Goal: Information Seeking & Learning: Check status

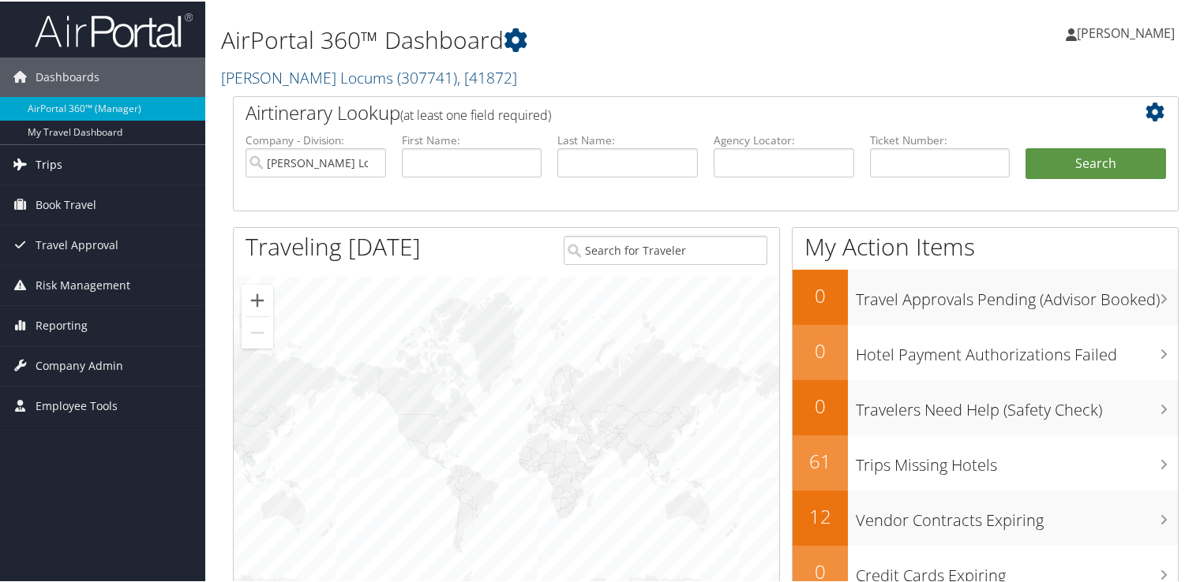
click at [76, 161] on link "Trips" at bounding box center [102, 163] width 205 height 39
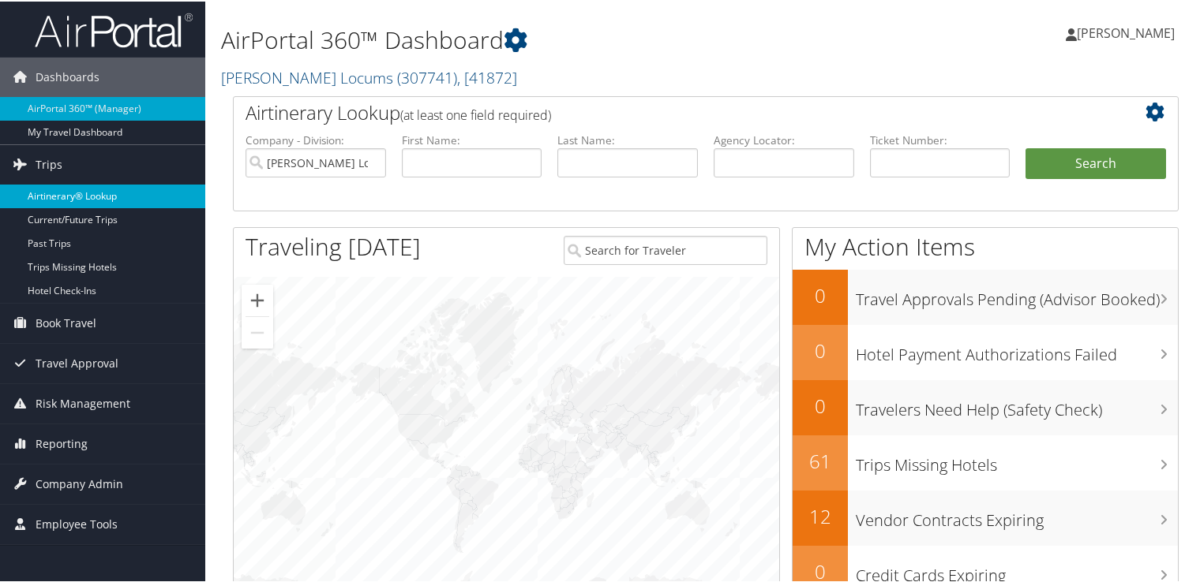
click at [90, 191] on link "Airtinerary® Lookup" at bounding box center [102, 195] width 205 height 24
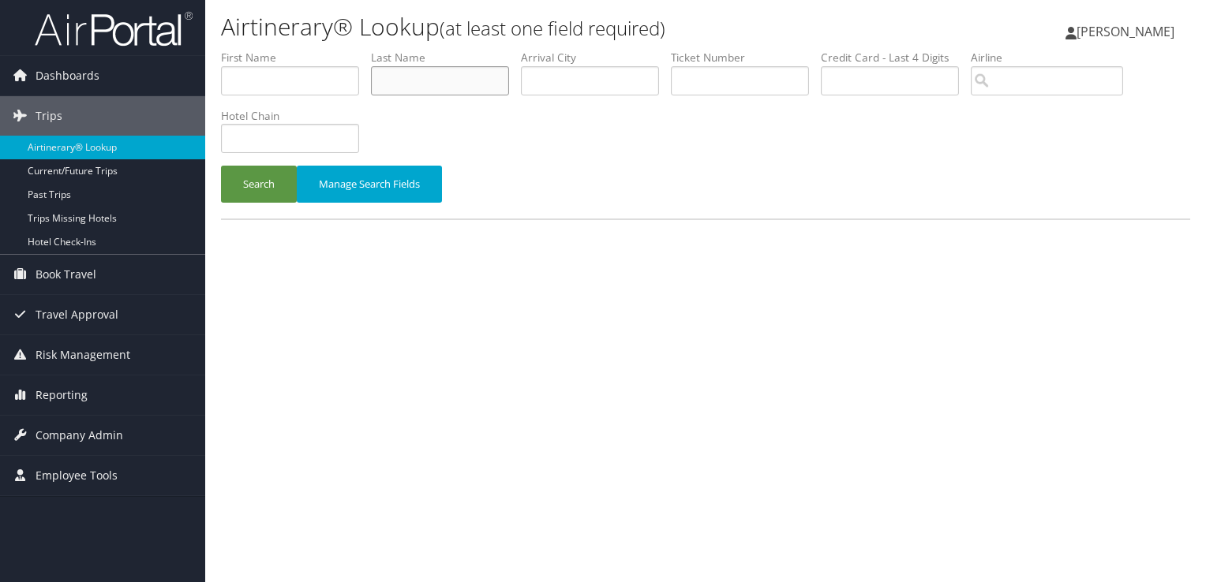
click at [475, 88] on input "text" at bounding box center [440, 80] width 138 height 29
click at [221, 166] on button "Search" at bounding box center [259, 184] width 76 height 37
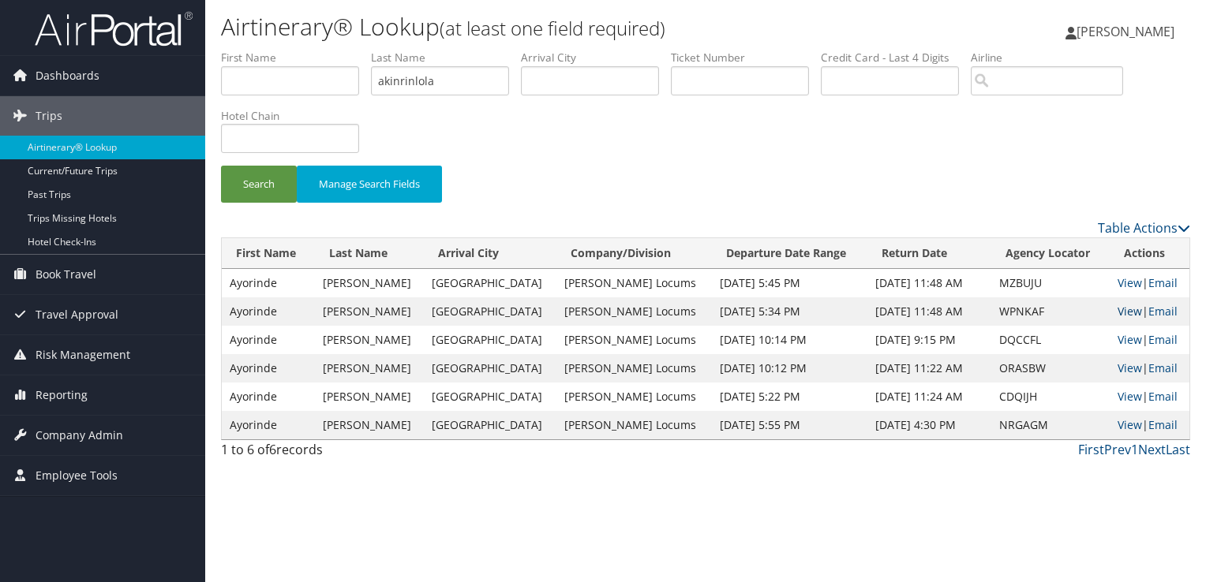
click at [1117, 309] on link "View" at bounding box center [1129, 311] width 24 height 15
click at [1125, 336] on link "View" at bounding box center [1129, 339] width 24 height 15
click at [422, 84] on input "akinrinlola" at bounding box center [440, 80] width 138 height 29
click at [221, 166] on button "Search" at bounding box center [259, 184] width 76 height 37
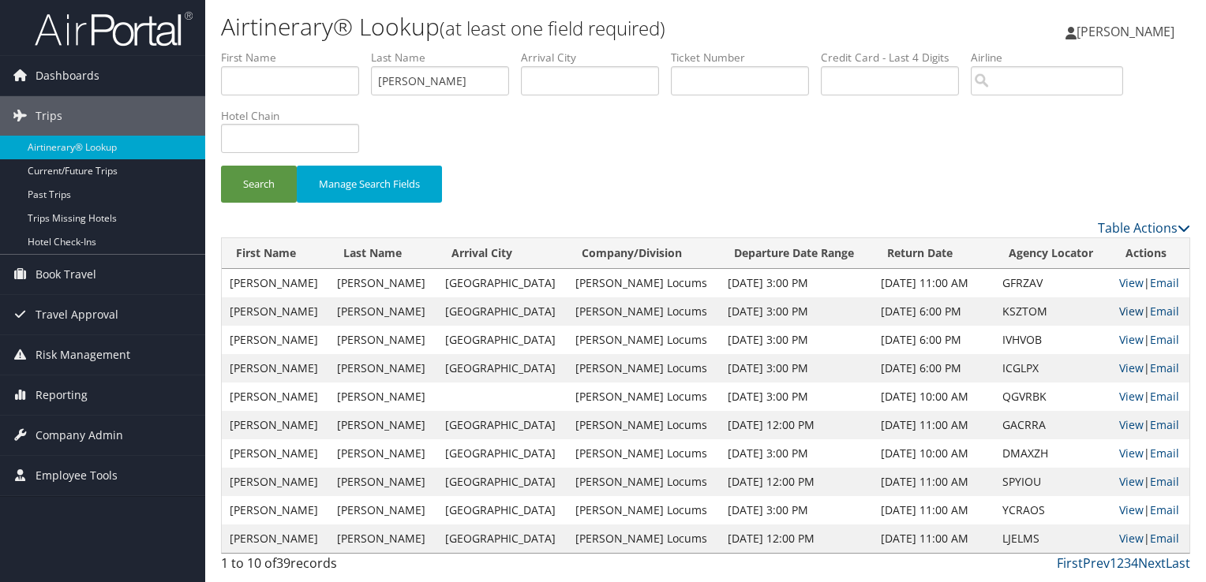
click at [1127, 308] on link "View" at bounding box center [1131, 311] width 24 height 15
click at [403, 83] on input "EDGELL" at bounding box center [440, 80] width 138 height 29
click at [221, 166] on button "Search" at bounding box center [259, 184] width 76 height 37
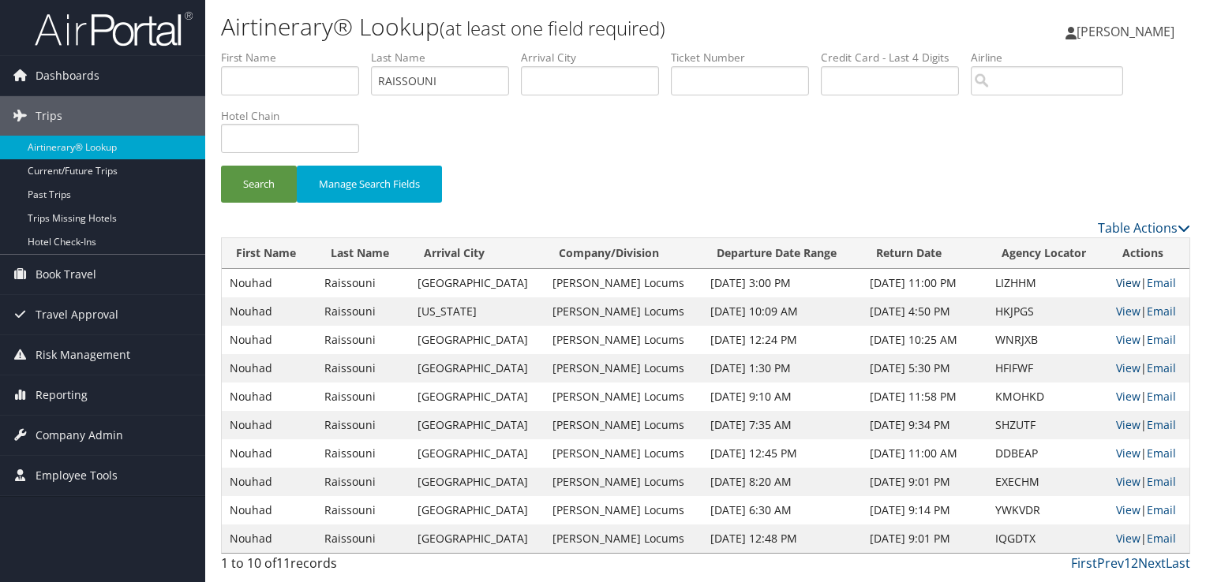
click at [1117, 279] on link "View" at bounding box center [1128, 282] width 24 height 15
click at [395, 87] on input "RAISSOUNI" at bounding box center [440, 80] width 138 height 29
click at [221, 166] on button "Search" at bounding box center [259, 184] width 76 height 37
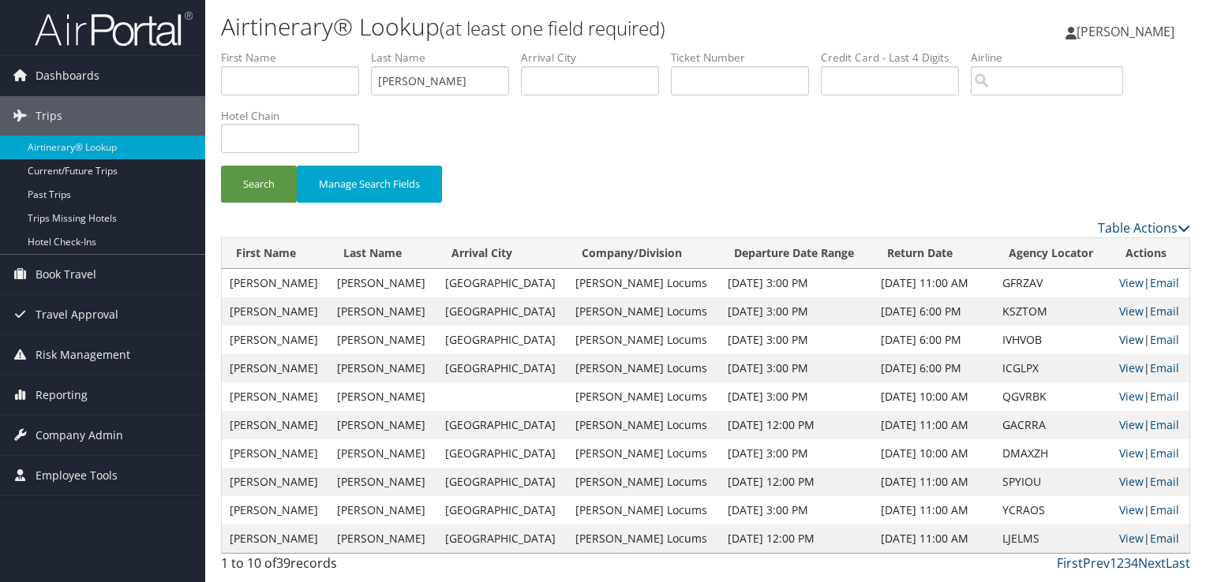
click at [1119, 338] on link "View" at bounding box center [1131, 339] width 24 height 15
click at [399, 80] on input "edgell" at bounding box center [440, 80] width 138 height 29
type input "r"
type input "raissouni"
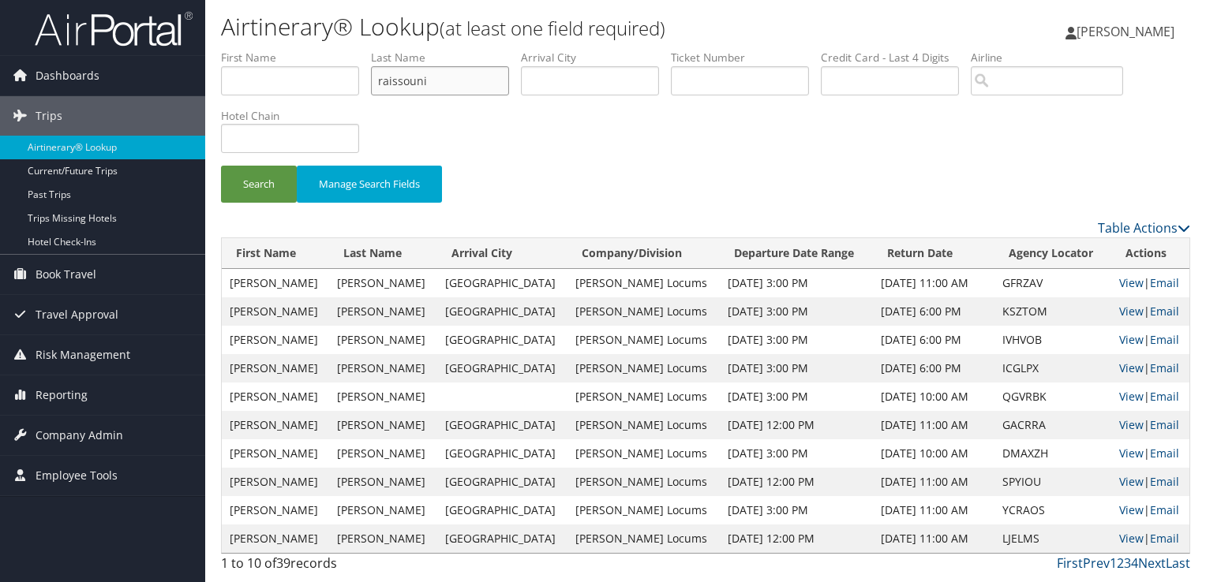
click at [221, 166] on button "Search" at bounding box center [259, 184] width 76 height 37
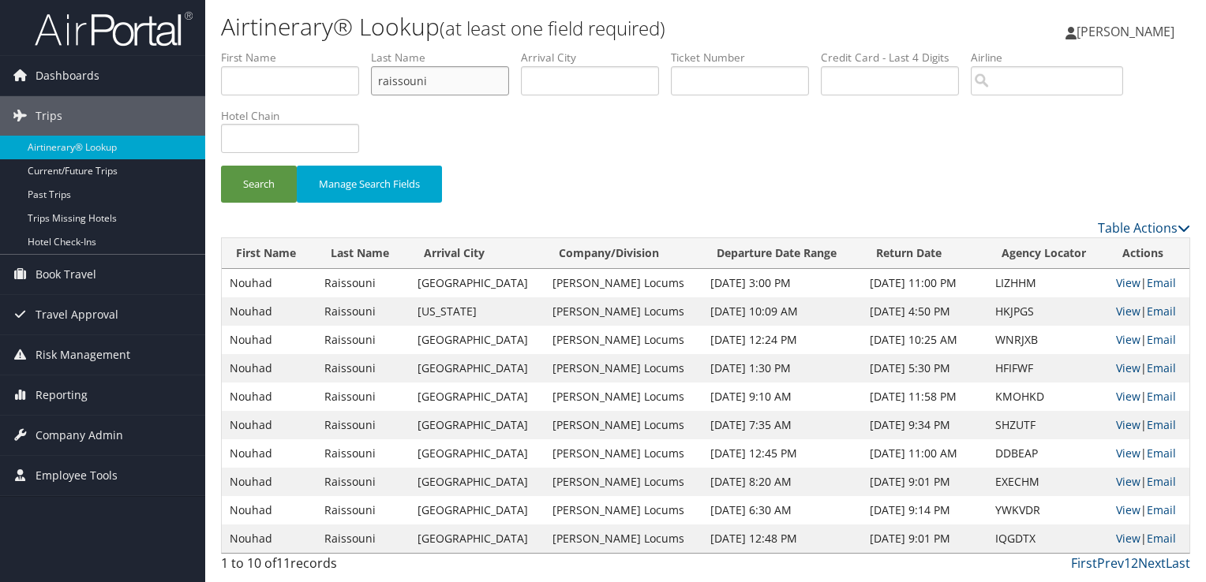
click at [406, 80] on input "raissouni" at bounding box center [440, 80] width 138 height 29
click at [221, 166] on button "Search" at bounding box center [259, 184] width 76 height 37
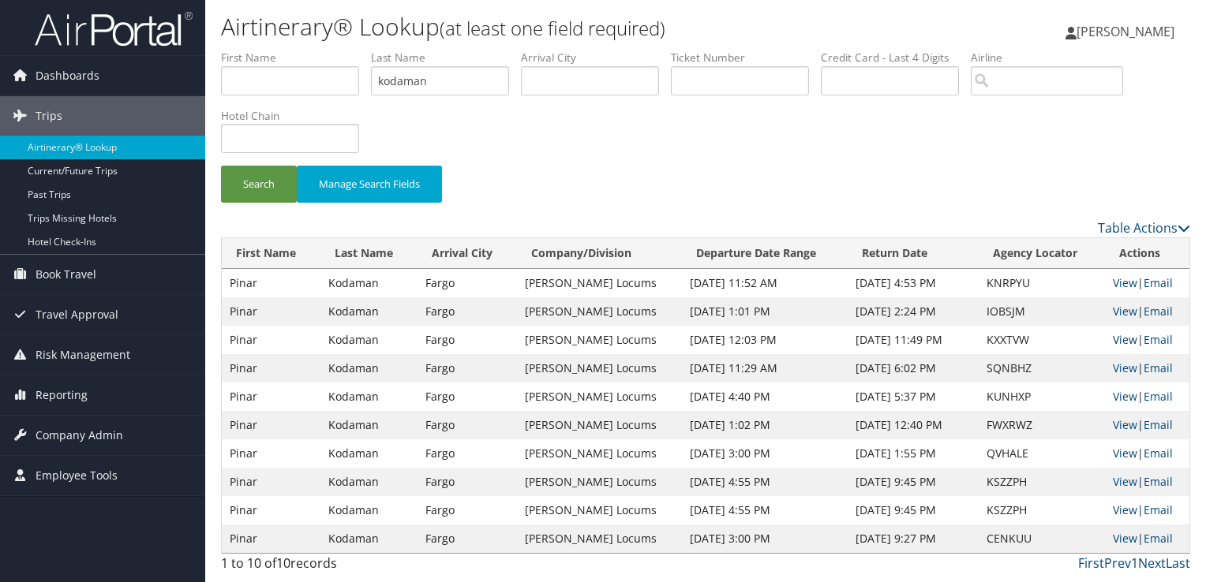
click at [1121, 337] on link "View" at bounding box center [1125, 339] width 24 height 15
click at [1114, 342] on link "View" at bounding box center [1125, 339] width 24 height 15
drag, startPoint x: 437, startPoint y: 77, endPoint x: 327, endPoint y: 84, distance: 110.7
click at [327, 50] on ul "First Name Last Name kodaman Departure City Arrival City Company/Division Airpo…" at bounding box center [705, 50] width 969 height 0
type input "carter"
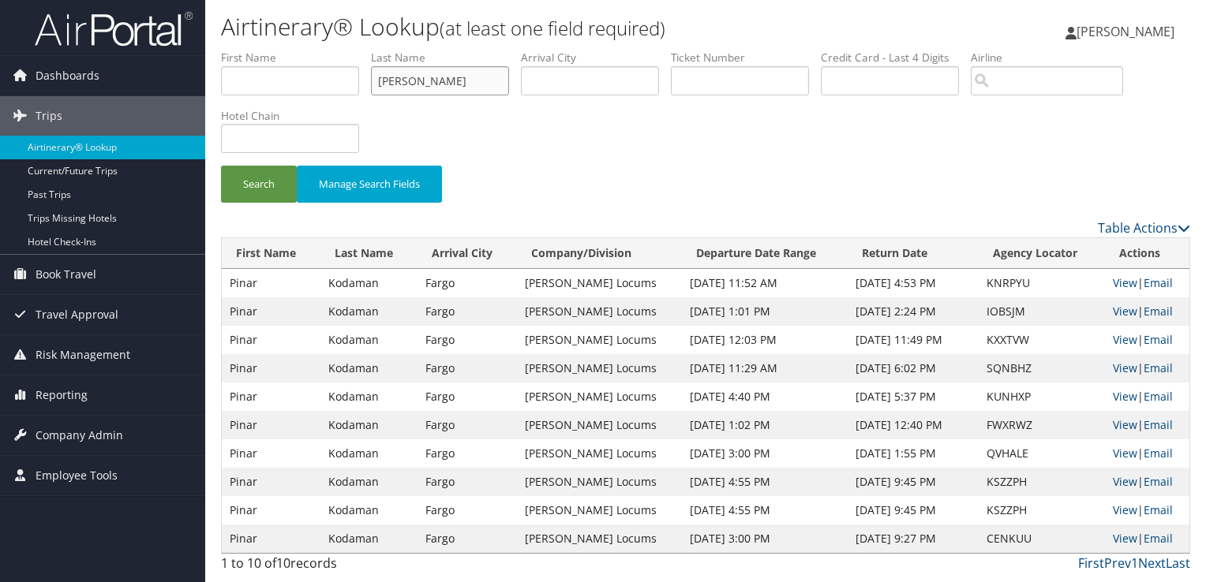
click at [221, 166] on button "Search" at bounding box center [259, 184] width 76 height 37
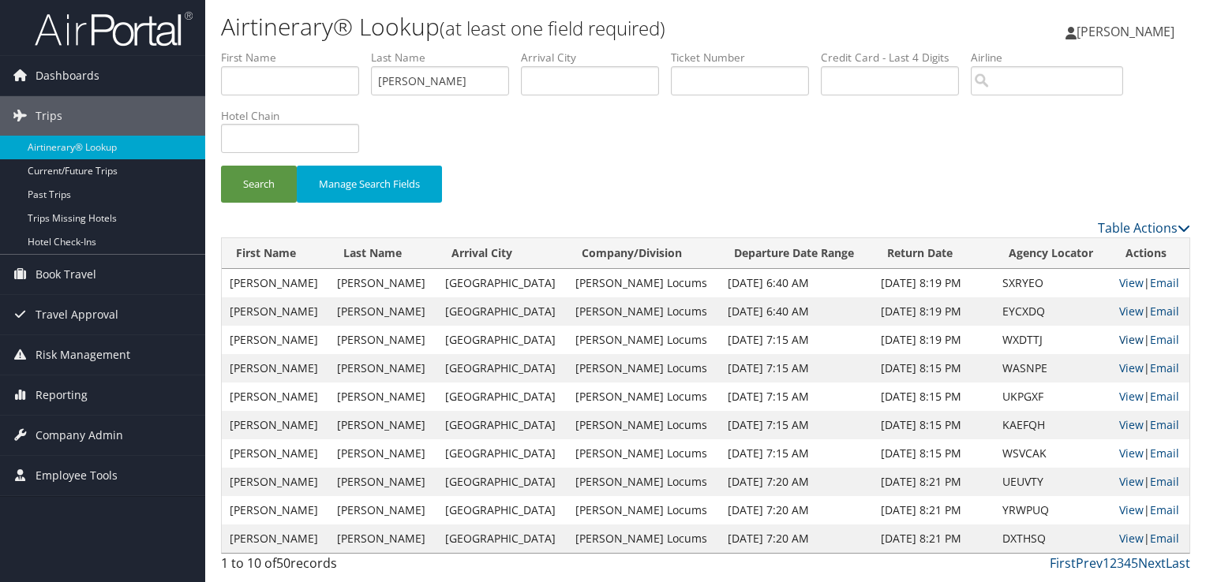
click at [1128, 339] on link "View" at bounding box center [1131, 339] width 24 height 15
click at [1120, 425] on link "View" at bounding box center [1131, 424] width 24 height 15
click at [1119, 396] on link "View" at bounding box center [1131, 396] width 24 height 15
click at [1121, 419] on link "View" at bounding box center [1131, 424] width 24 height 15
click at [1121, 396] on link "View" at bounding box center [1131, 396] width 24 height 15
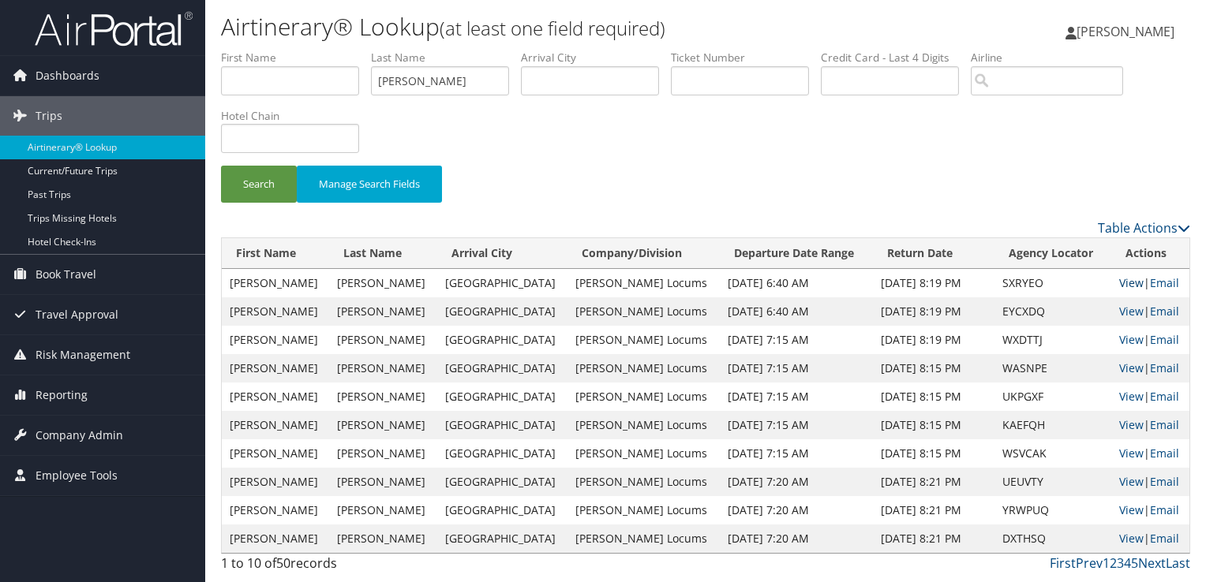
click at [1124, 278] on link "View" at bounding box center [1131, 282] width 24 height 15
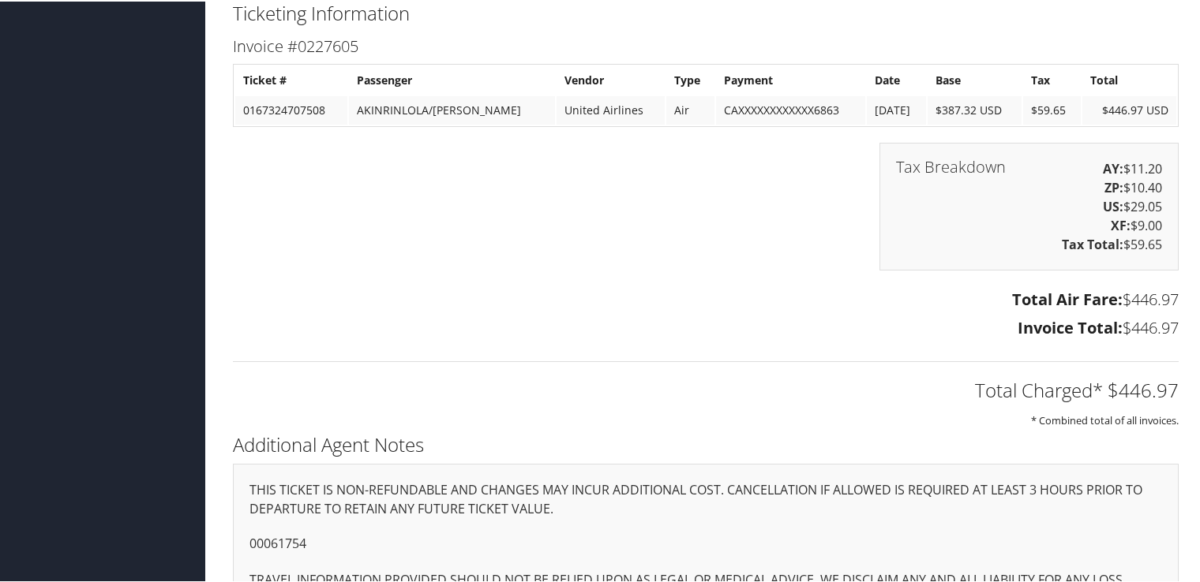
scroll to position [2109, 0]
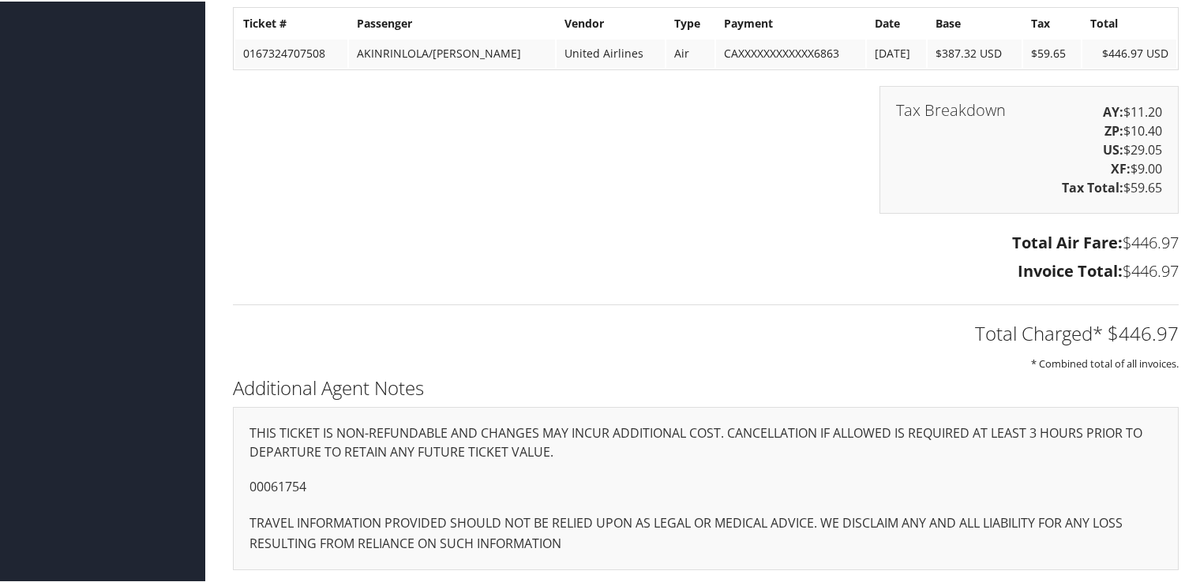
click at [288, 484] on p "00061754" at bounding box center [705, 486] width 912 height 21
copy p "00061754"
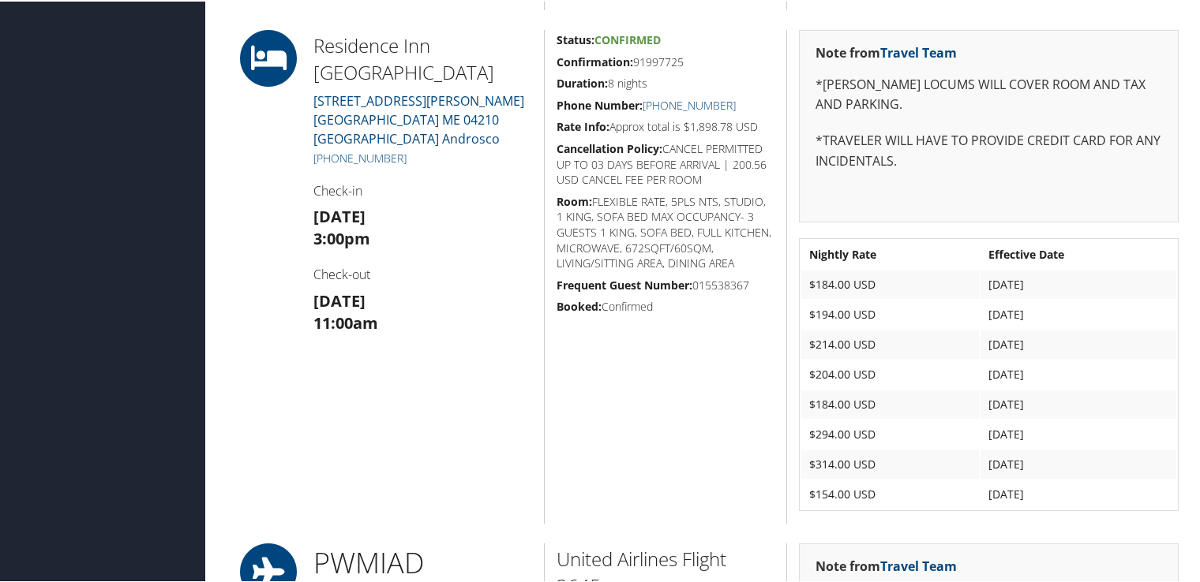
scroll to position [1083, 0]
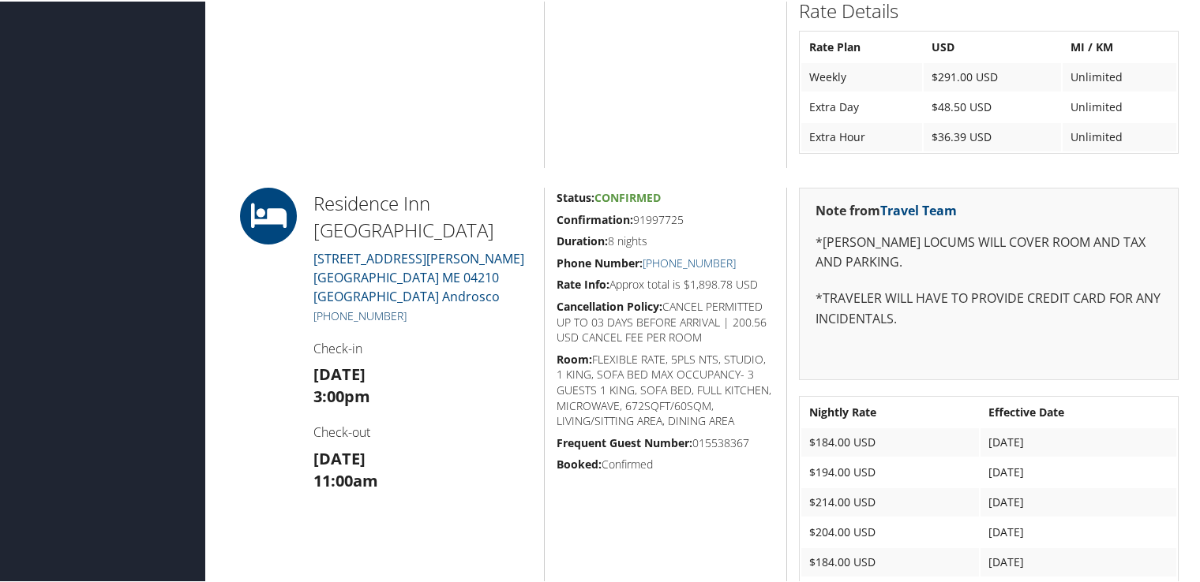
click at [374, 307] on link "[PHONE_NUMBER]" at bounding box center [359, 314] width 93 height 15
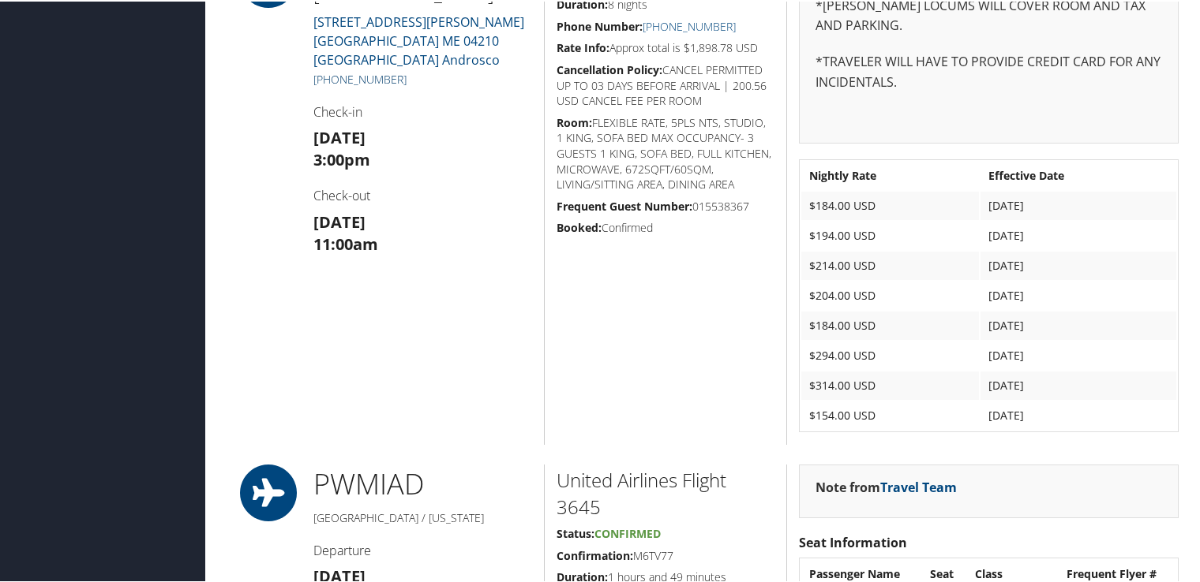
scroll to position [1162, 0]
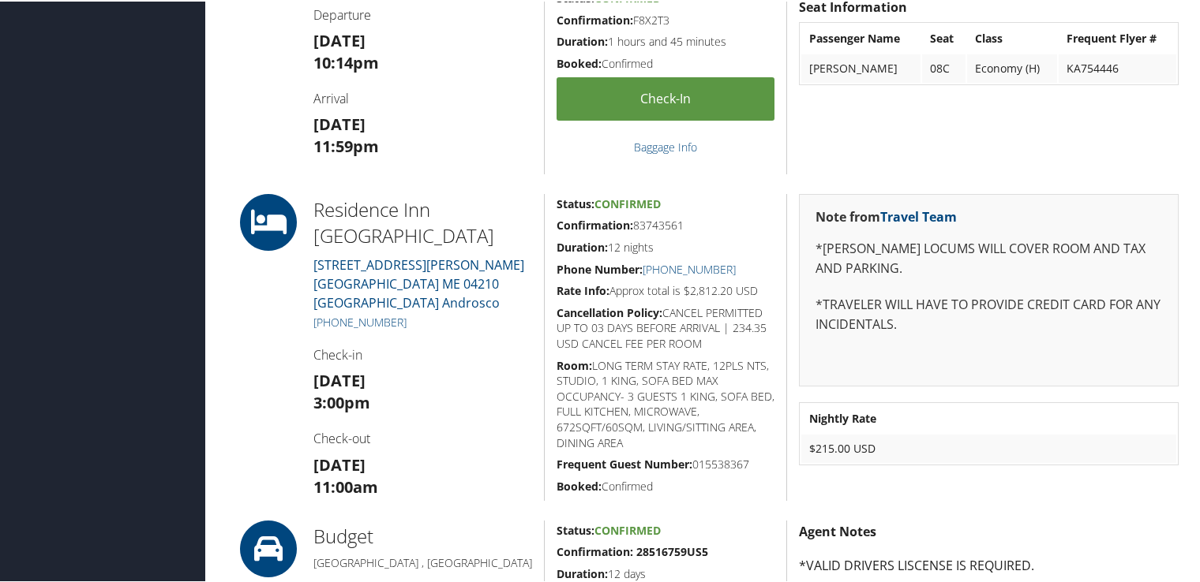
scroll to position [631, 0]
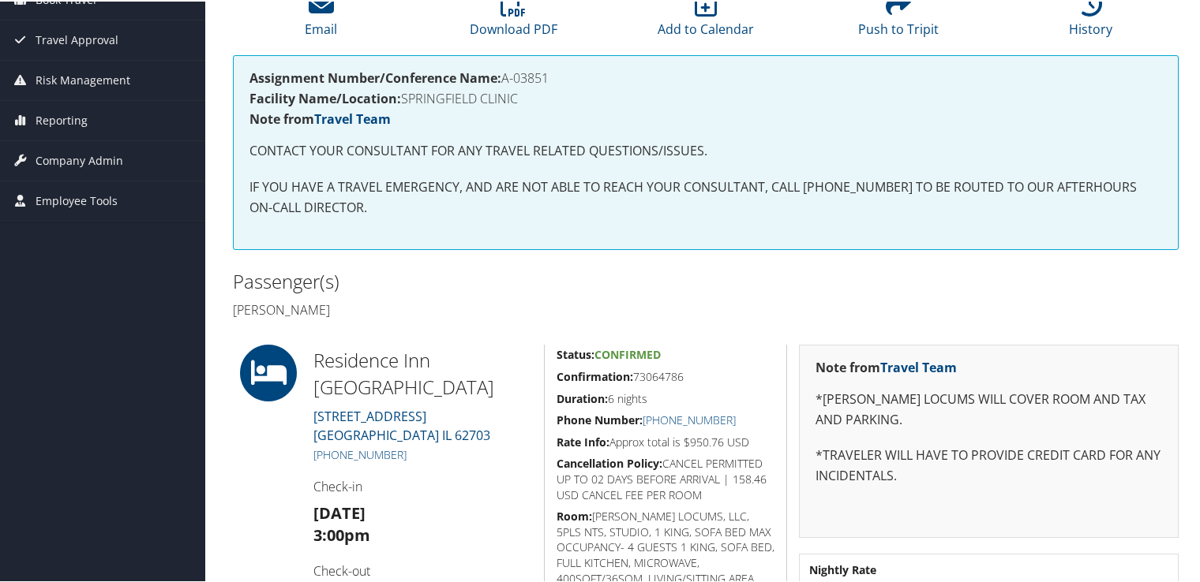
scroll to position [237, 0]
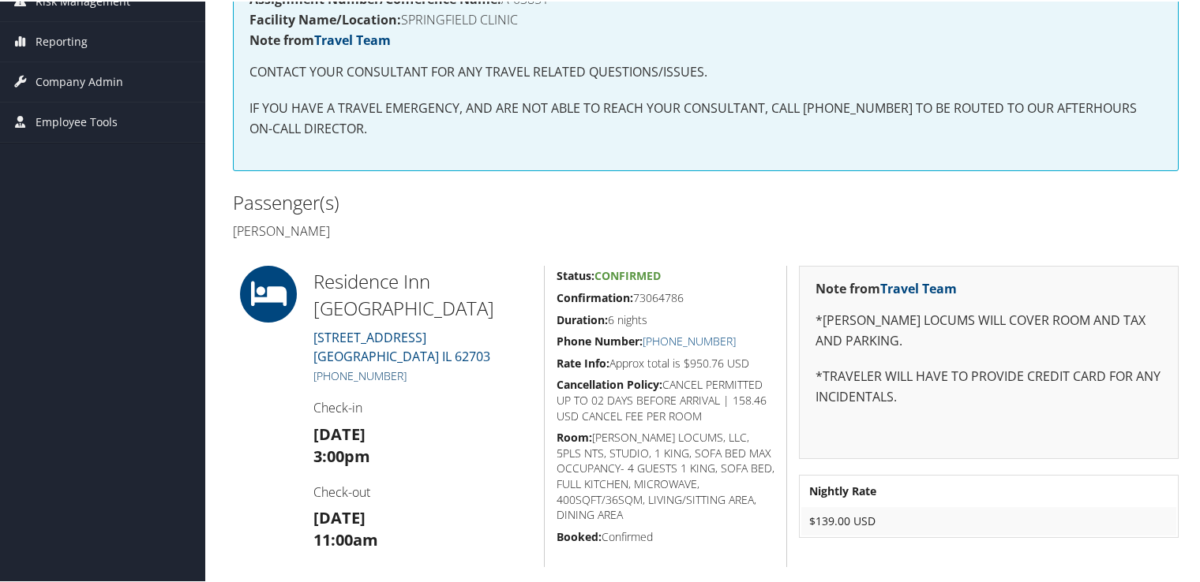
click at [382, 371] on link "[PHONE_NUMBER]" at bounding box center [359, 374] width 93 height 15
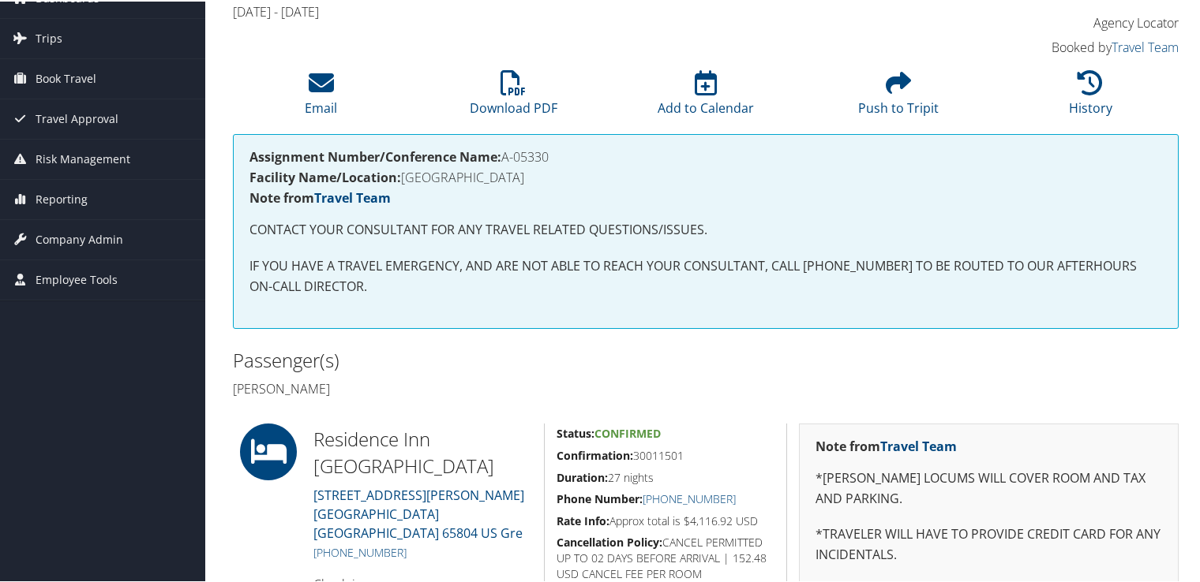
scroll to position [237, 0]
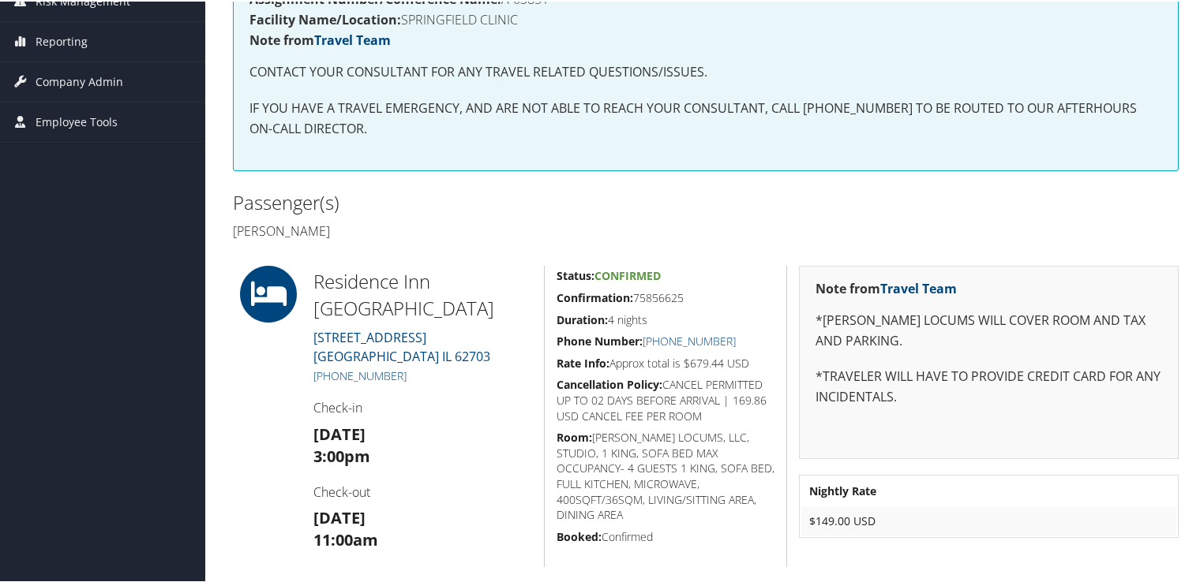
scroll to position [316, 0]
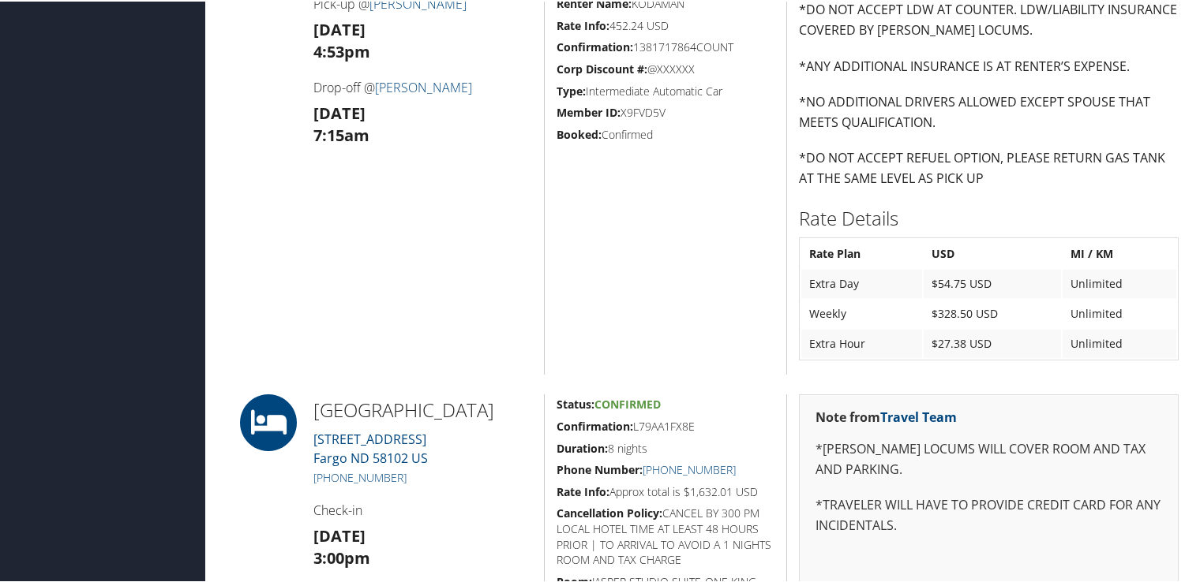
scroll to position [1342, 0]
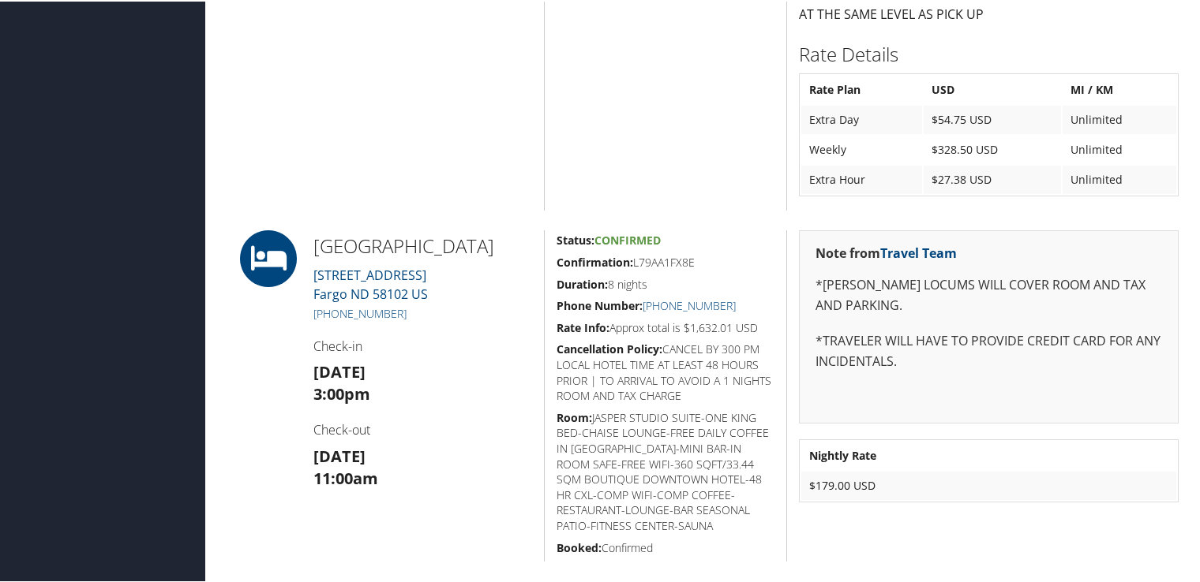
scroll to position [1427, 0]
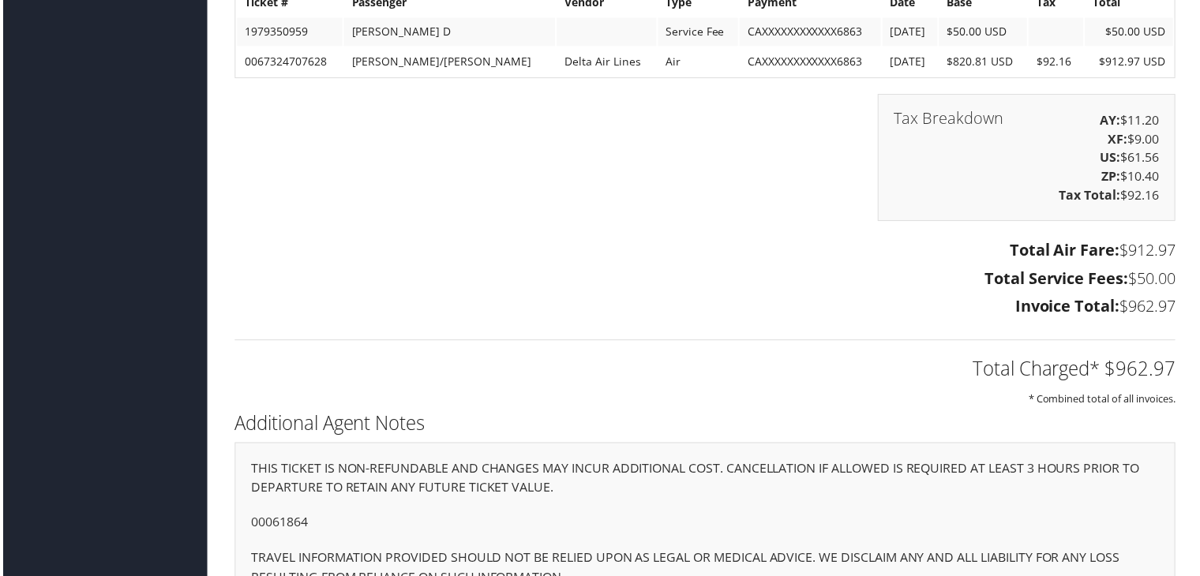
scroll to position [2333, 0]
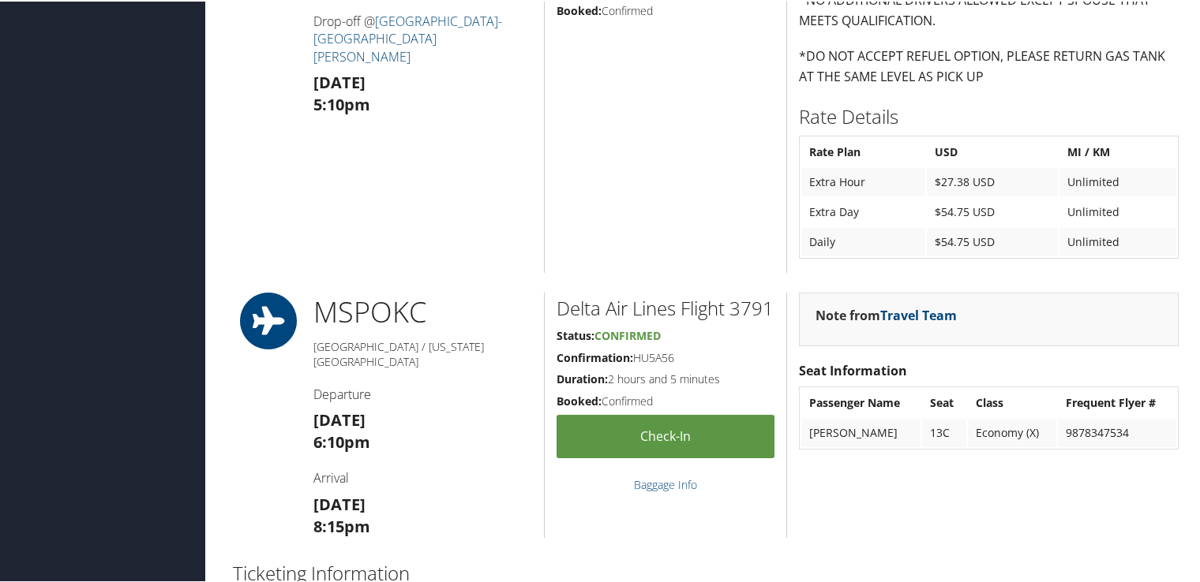
scroll to position [1938, 0]
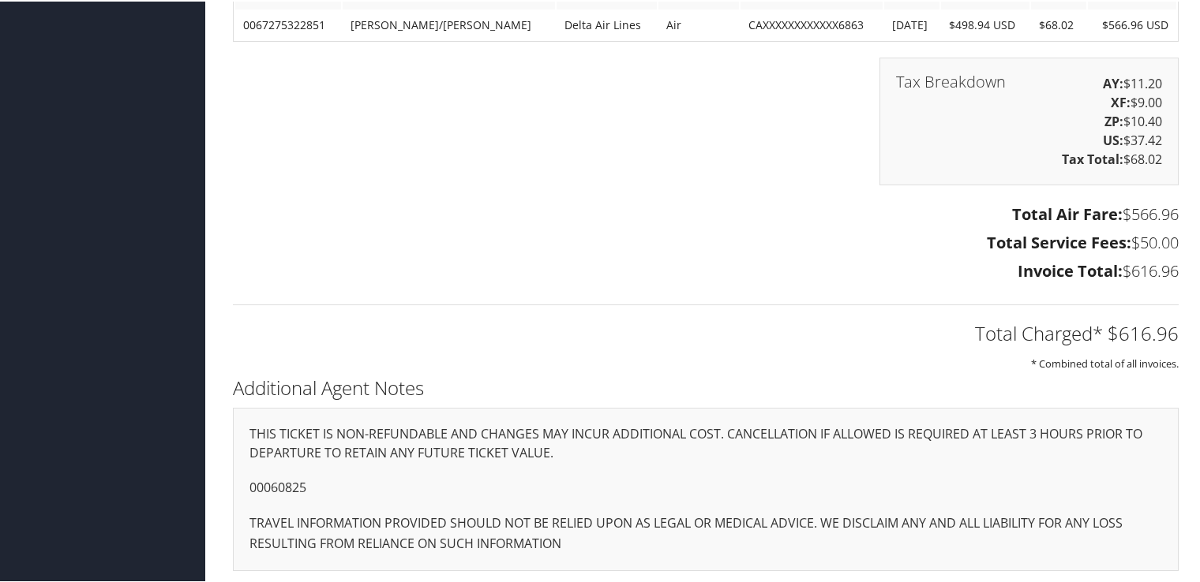
click at [283, 473] on div "THIS TICKET IS NON-REFUNDABLE AND CHANGES MAY INCUR ADDITIONAL COST. CANCELLATI…" at bounding box center [705, 487] width 945 height 163
copy p "00060825"
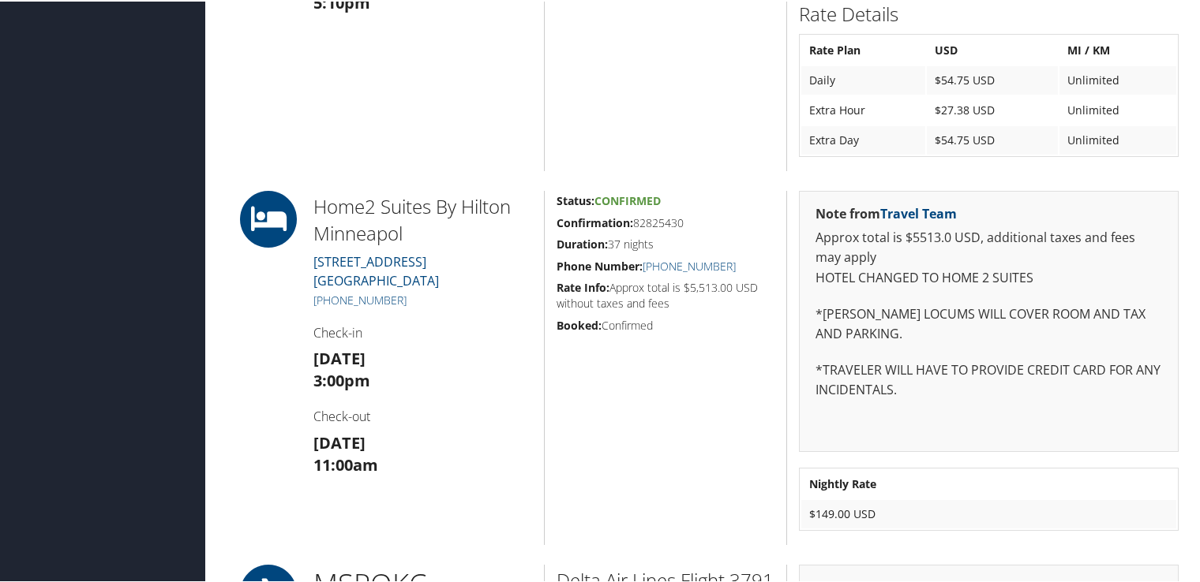
scroll to position [993, 0]
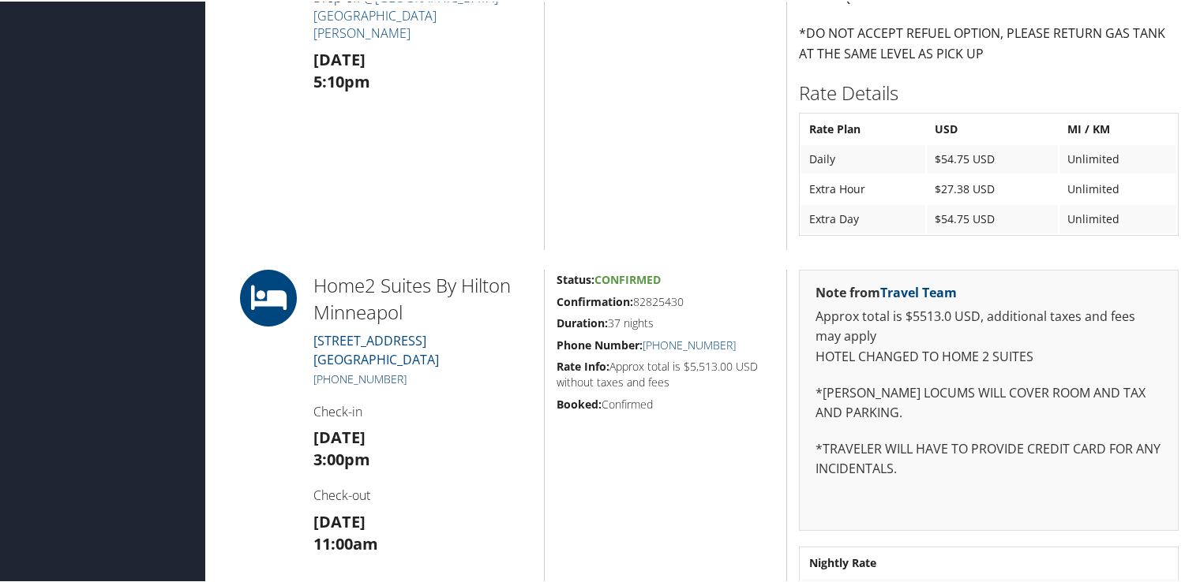
click at [354, 375] on link "(612) 351-3499" at bounding box center [359, 377] width 93 height 15
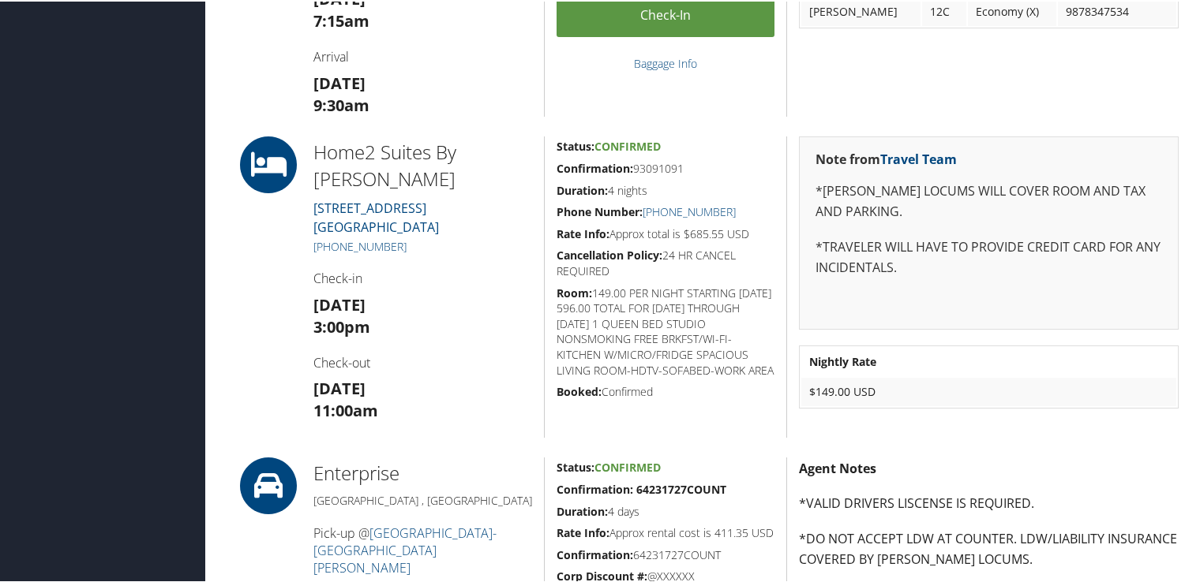
scroll to position [552, 0]
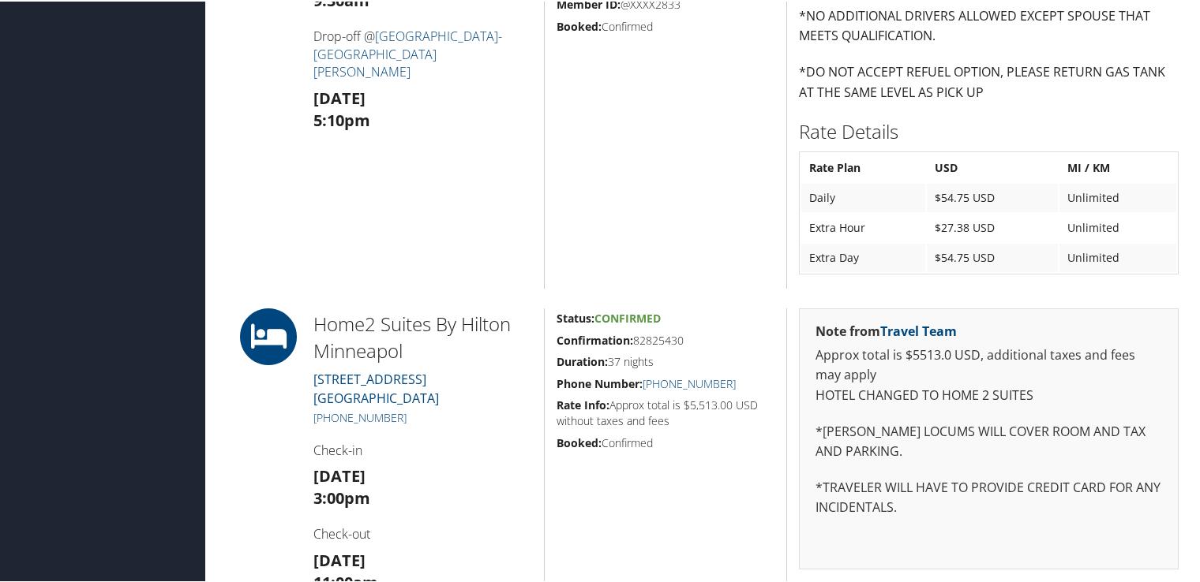
scroll to position [1033, 0]
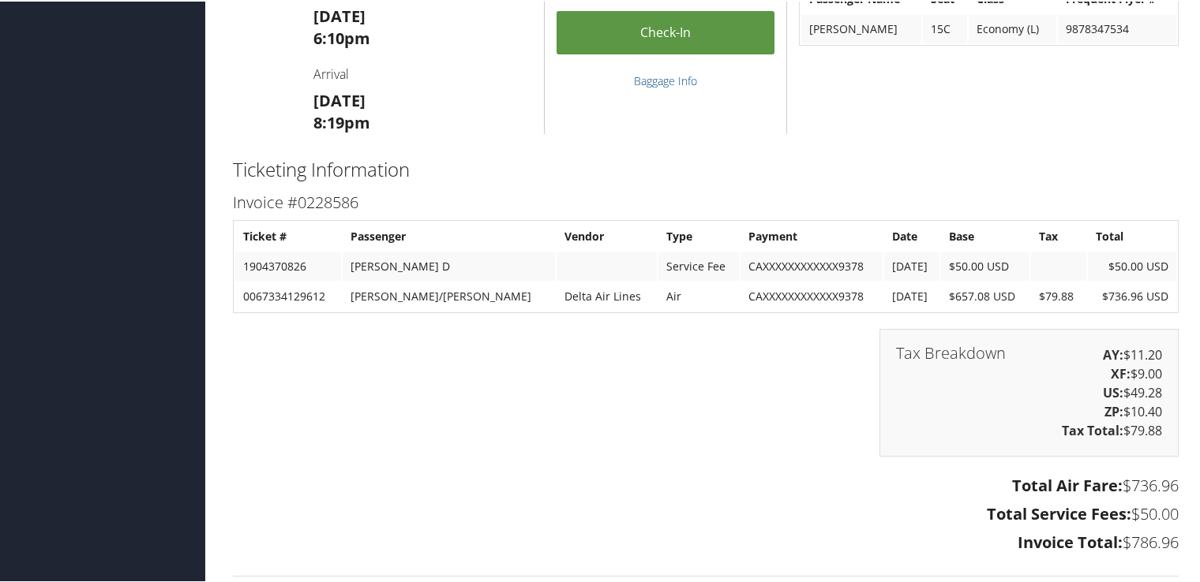
scroll to position [1938, 0]
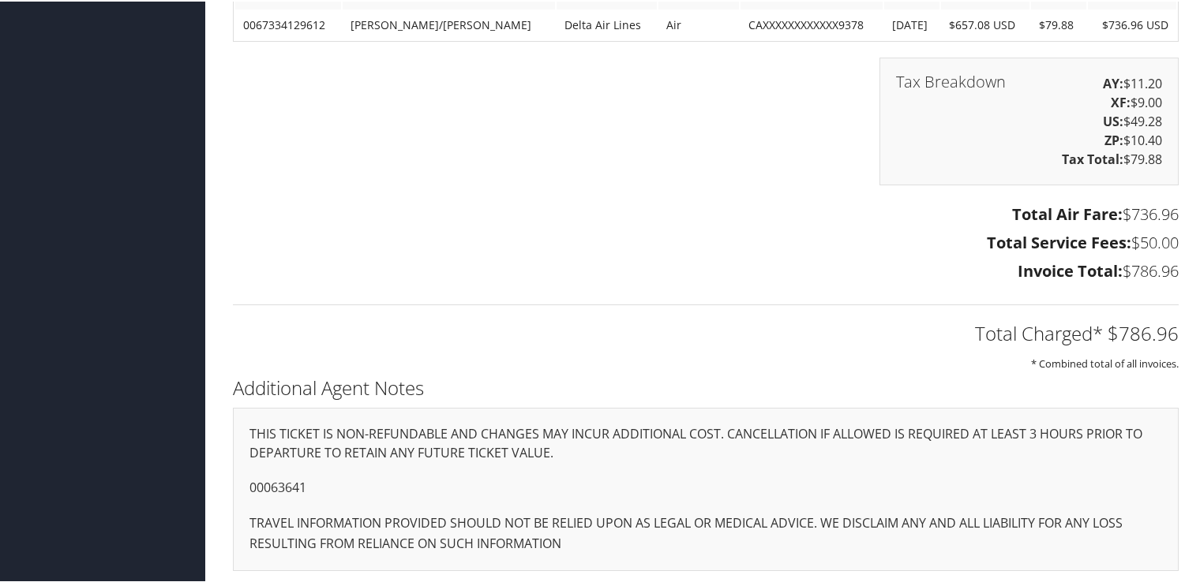
click at [290, 481] on p "00063641" at bounding box center [705, 487] width 912 height 21
copy p "00063641"
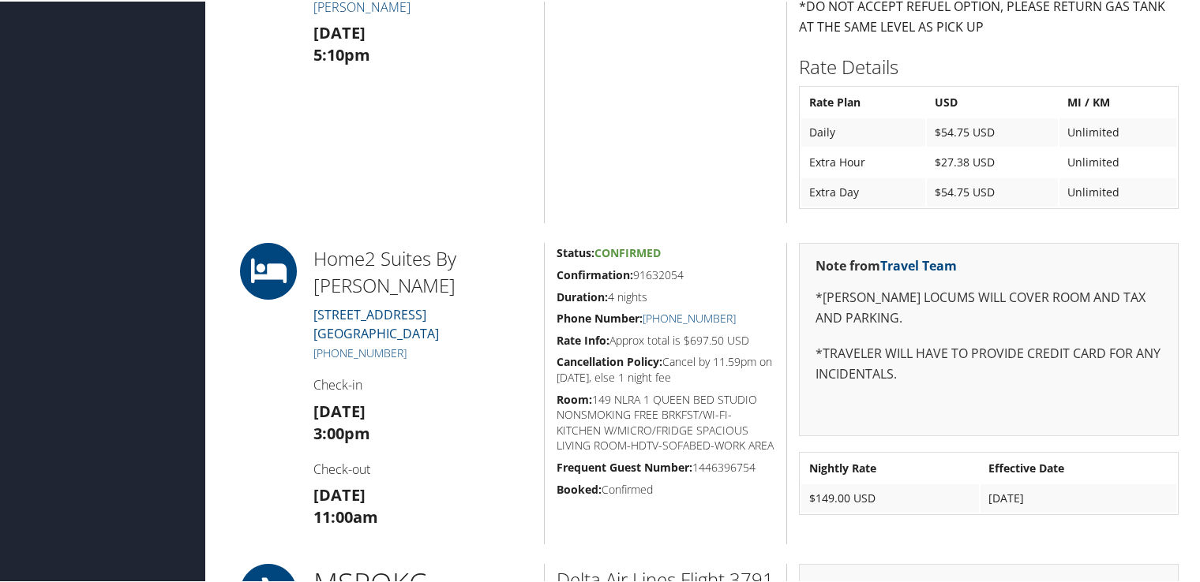
scroll to position [1070, 0]
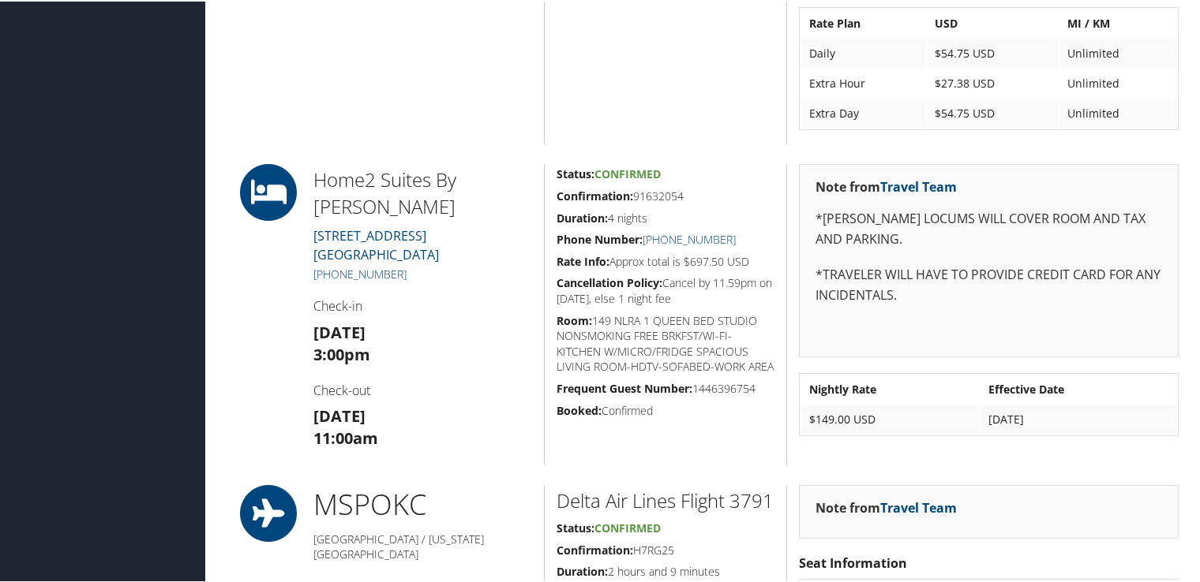
click at [361, 273] on link "+1 (612) 351-3499" at bounding box center [359, 272] width 93 height 15
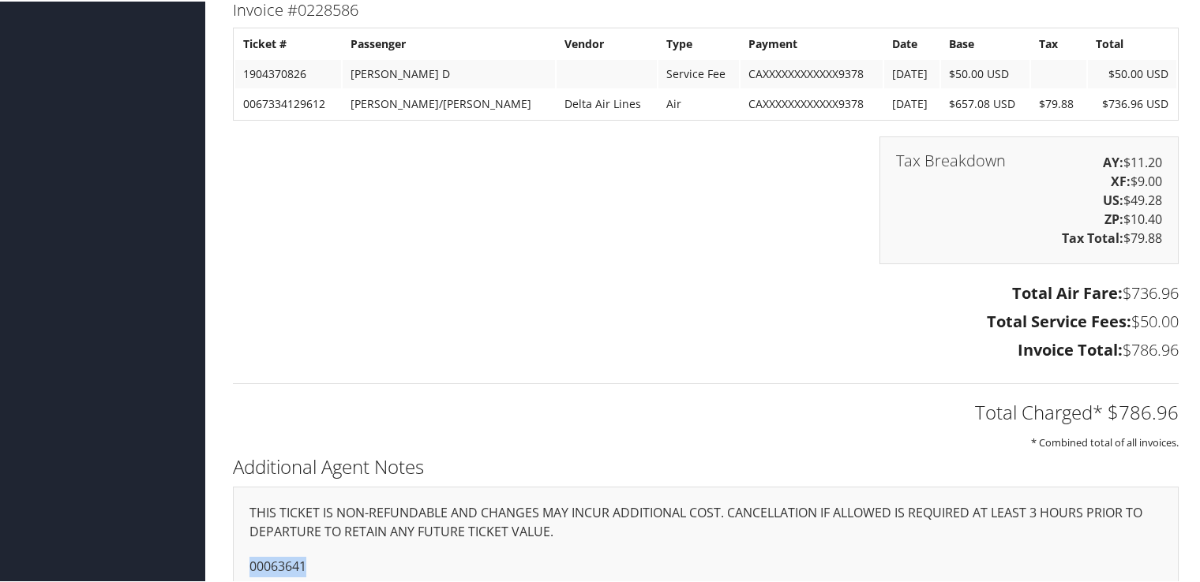
scroll to position [1938, 0]
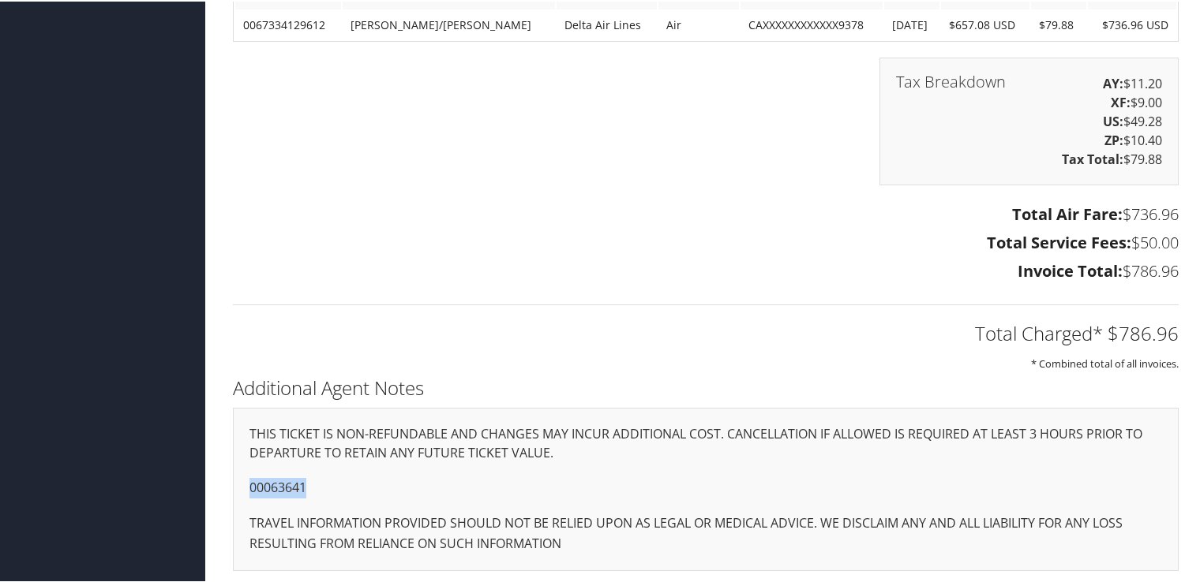
copy p "00063641"
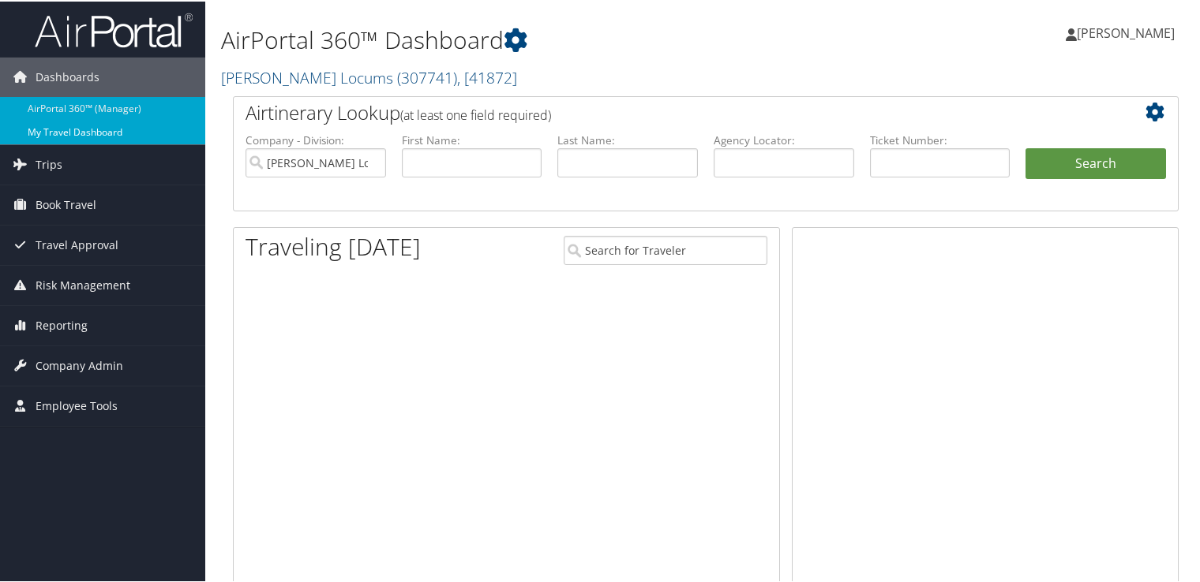
click at [91, 140] on link "My Travel Dashboard" at bounding box center [102, 131] width 205 height 24
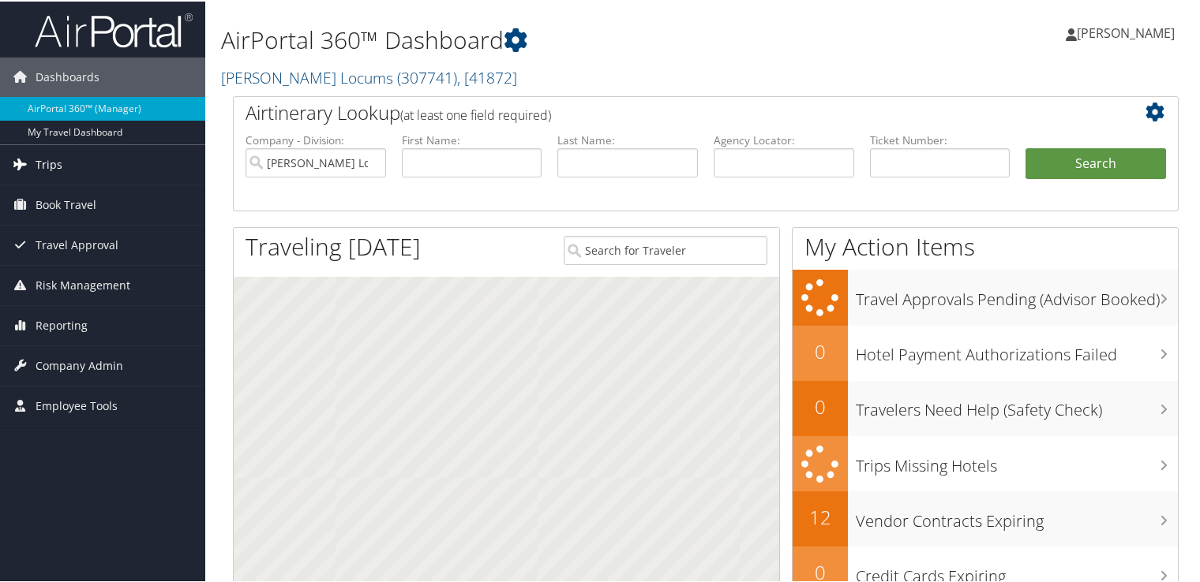
click at [98, 161] on link "Trips" at bounding box center [102, 163] width 205 height 39
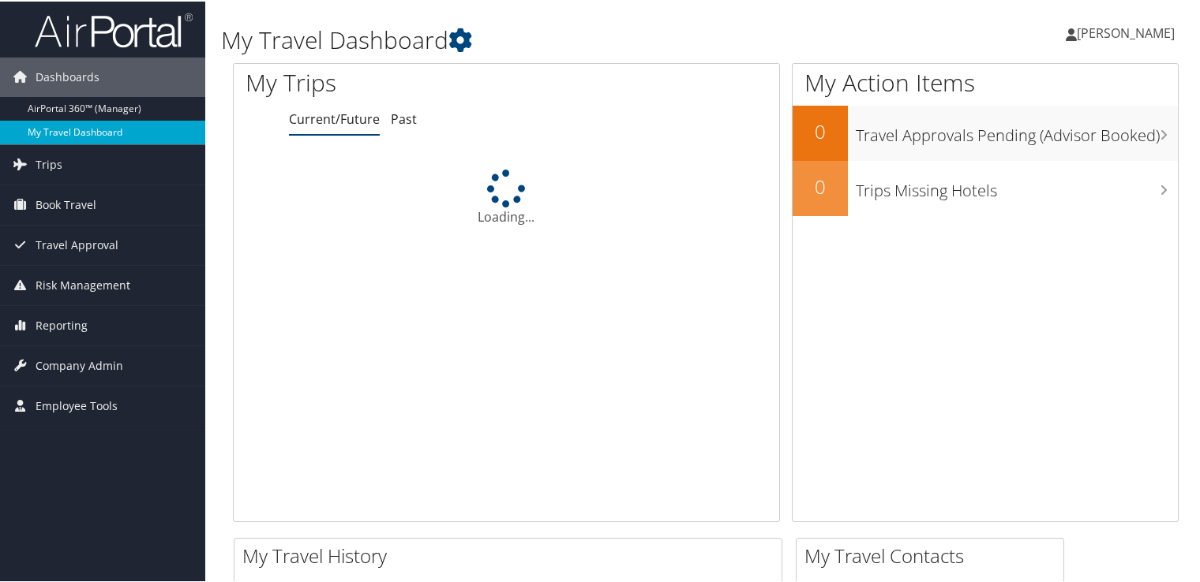
click at [27, 131] on link "My Travel Dashboard" at bounding box center [102, 131] width 205 height 24
click at [70, 163] on link "Trips" at bounding box center [102, 163] width 205 height 39
click at [64, 167] on link "Trips" at bounding box center [102, 163] width 205 height 39
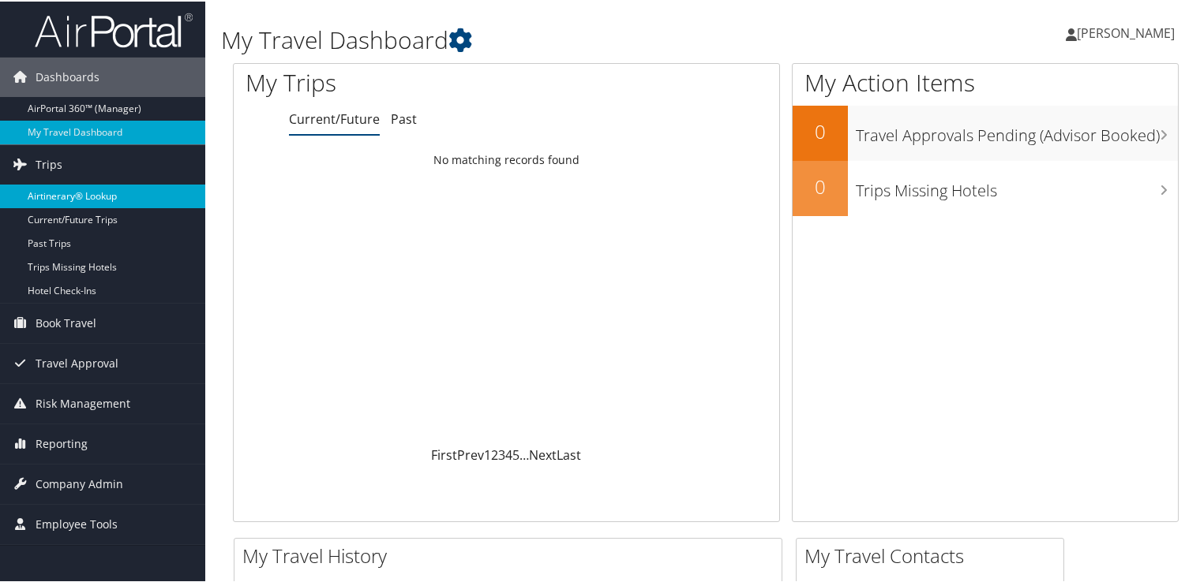
click at [82, 197] on link "Airtinerary® Lookup" at bounding box center [102, 195] width 205 height 24
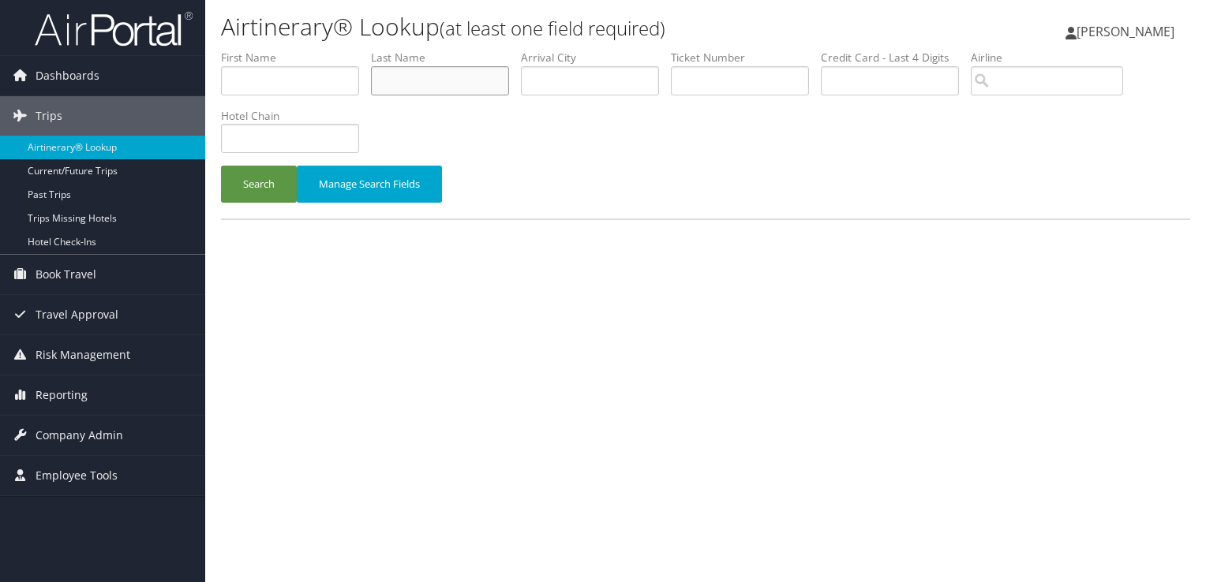
click at [451, 80] on input "text" at bounding box center [440, 80] width 138 height 29
type input "kabbani"
click at [221, 166] on button "Search" at bounding box center [259, 184] width 76 height 37
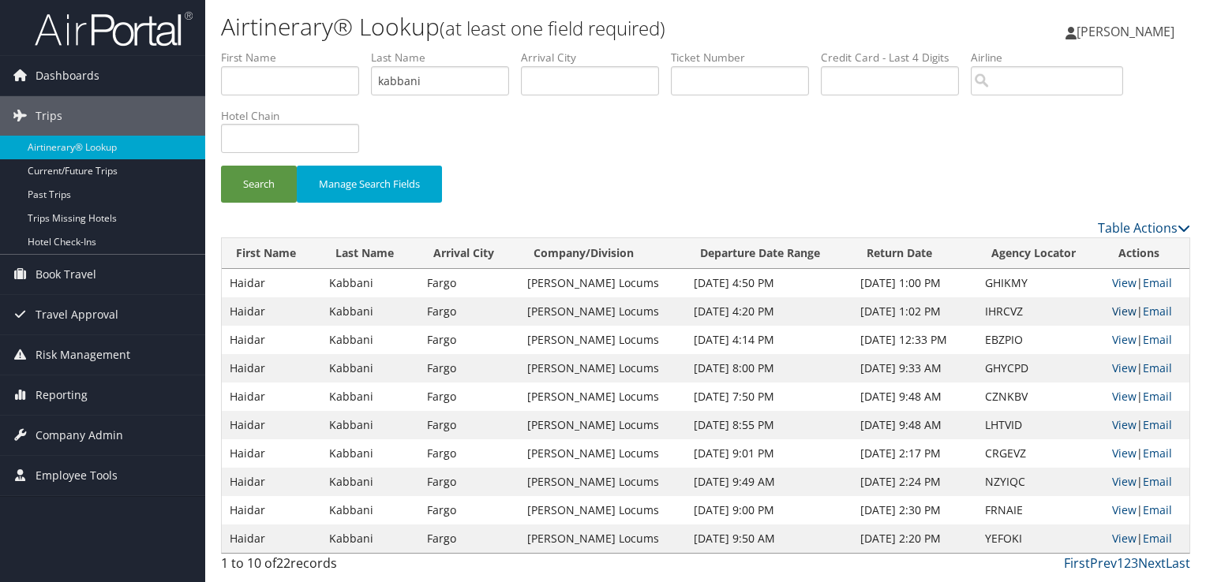
click at [1115, 313] on link "View" at bounding box center [1124, 311] width 24 height 15
click at [399, 72] on input "kabbani" at bounding box center [440, 80] width 138 height 29
click at [1114, 283] on link "View" at bounding box center [1124, 282] width 24 height 15
click at [1112, 341] on link "View" at bounding box center [1124, 339] width 24 height 15
click at [1112, 398] on link "View" at bounding box center [1124, 396] width 24 height 15
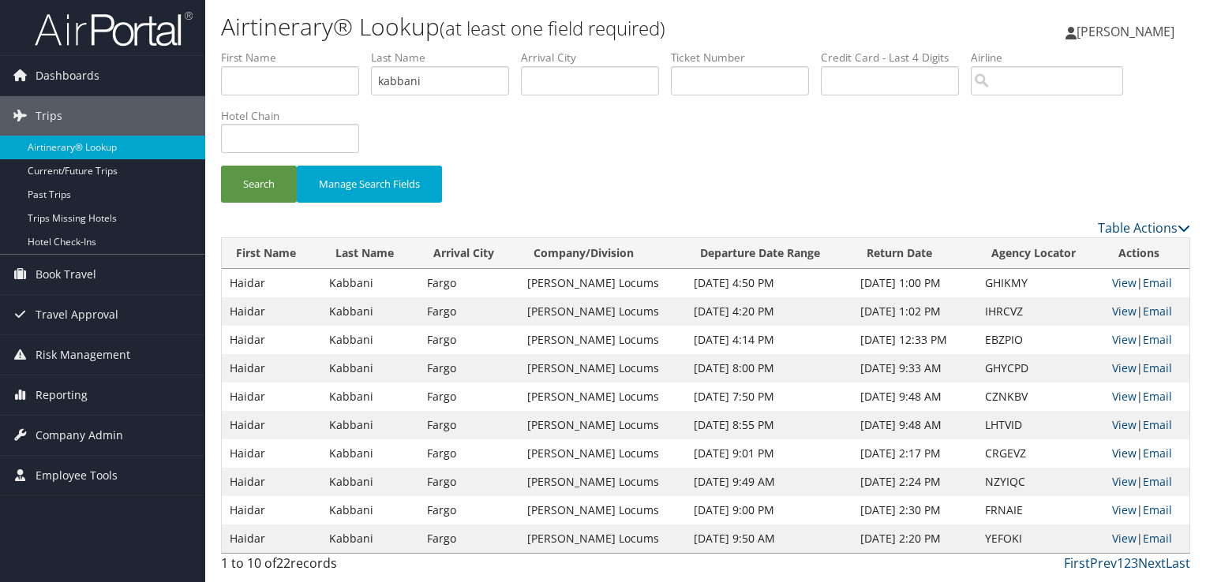
click at [1128, 450] on link "View" at bounding box center [1124, 453] width 24 height 15
click at [1116, 485] on link "View" at bounding box center [1124, 481] width 24 height 15
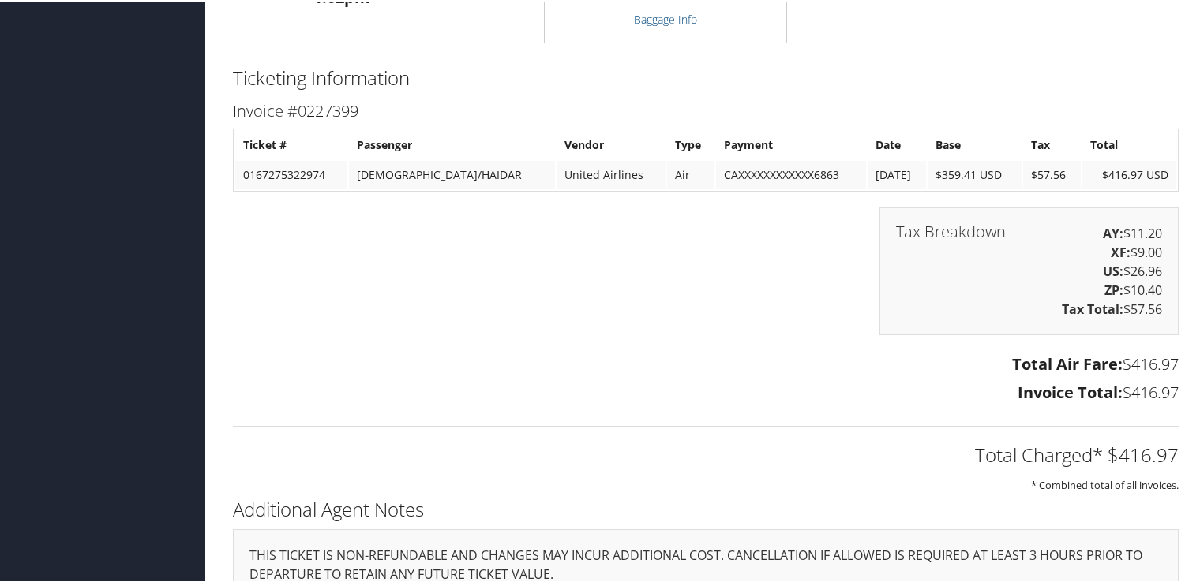
scroll to position [1937, 0]
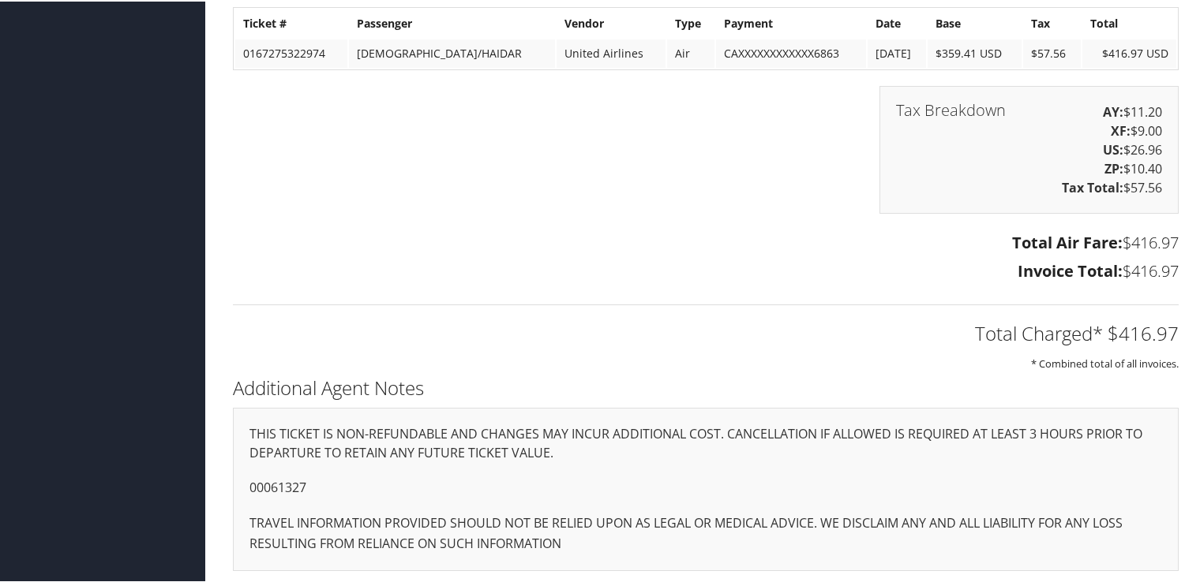
click at [293, 477] on p "00061327" at bounding box center [705, 487] width 912 height 21
copy p "00061327"
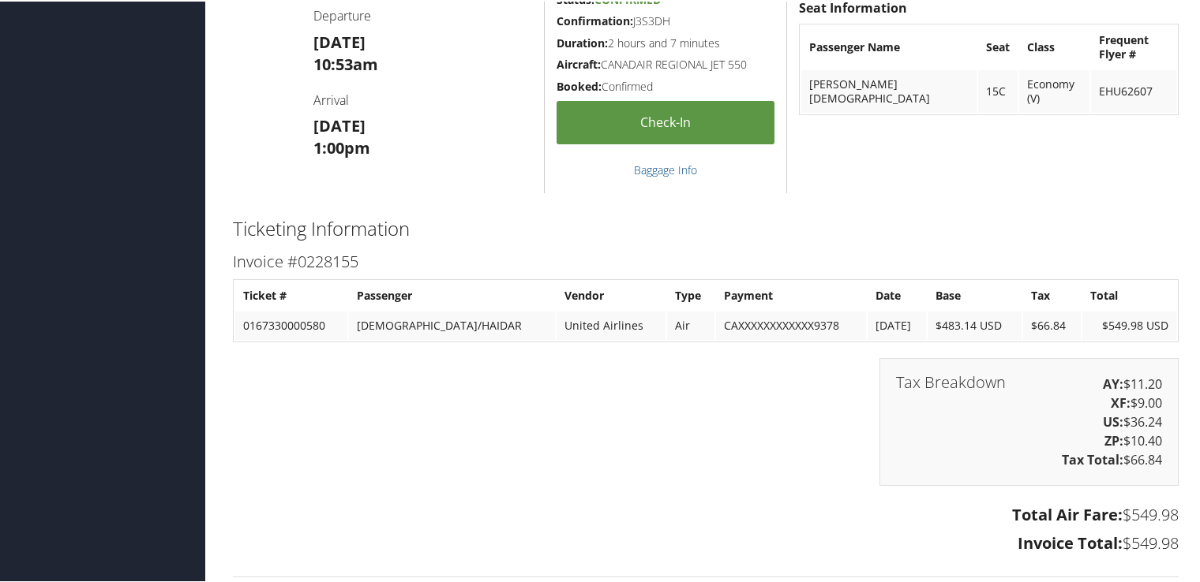
scroll to position [1901, 0]
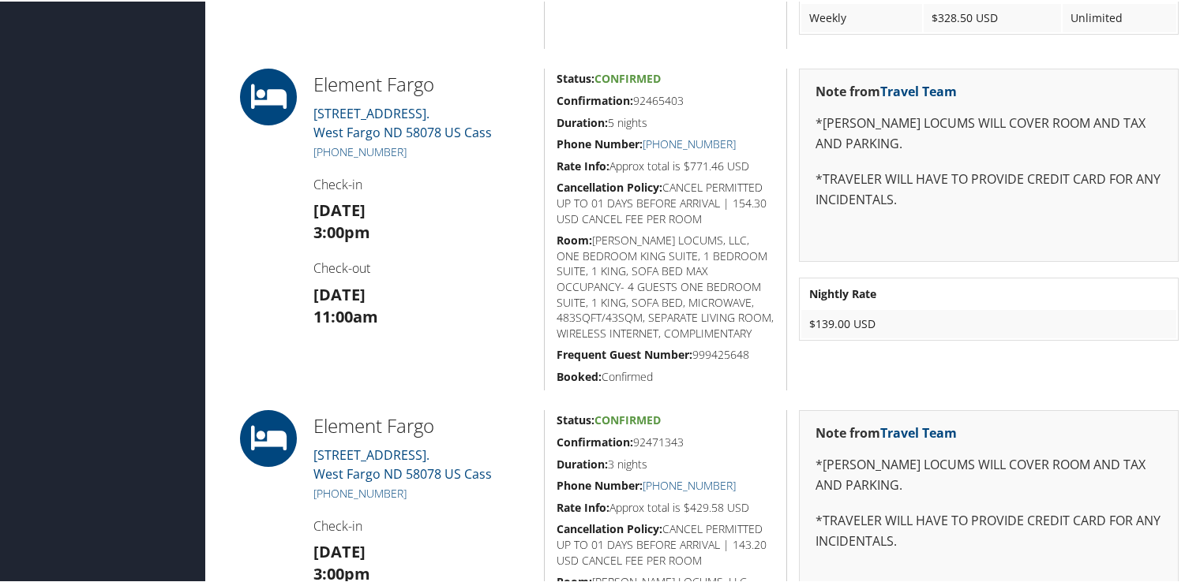
scroll to position [1420, 0]
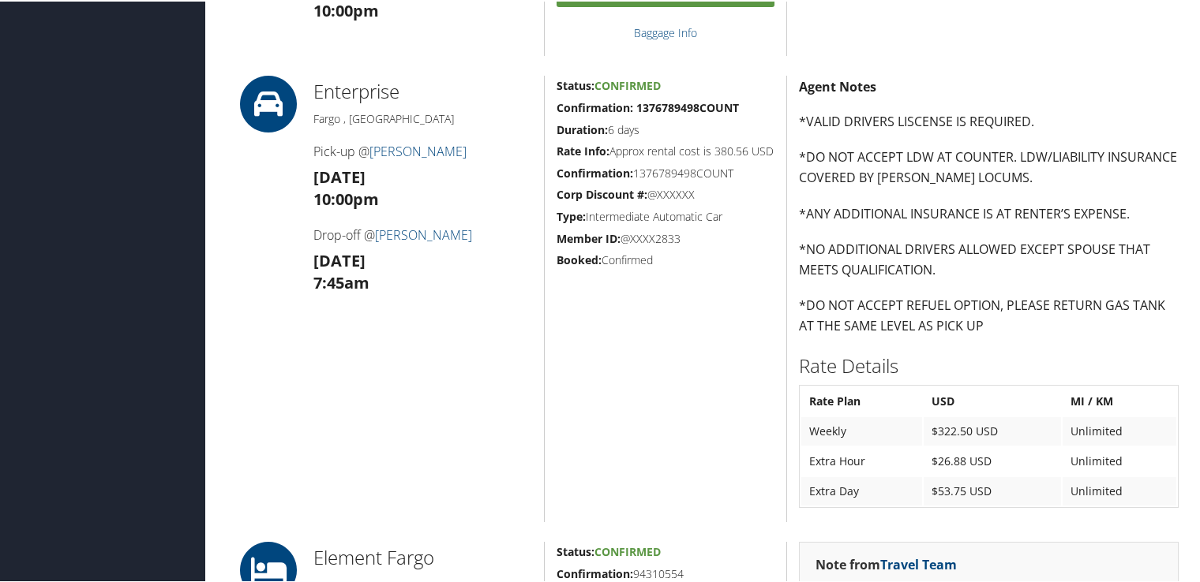
scroll to position [1026, 0]
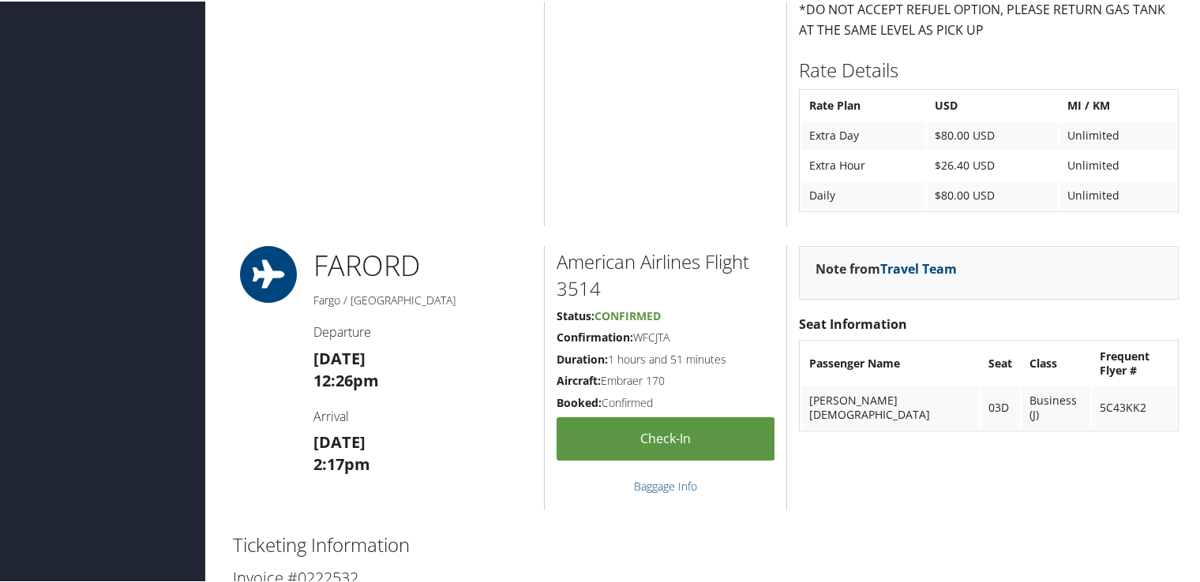
scroll to position [1111, 0]
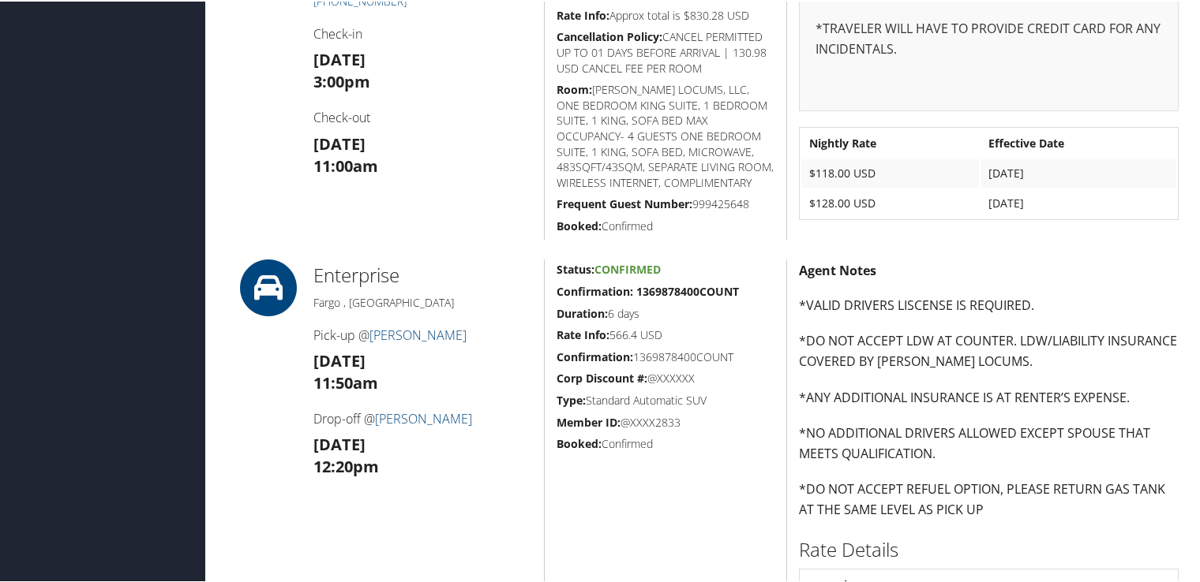
scroll to position [473, 0]
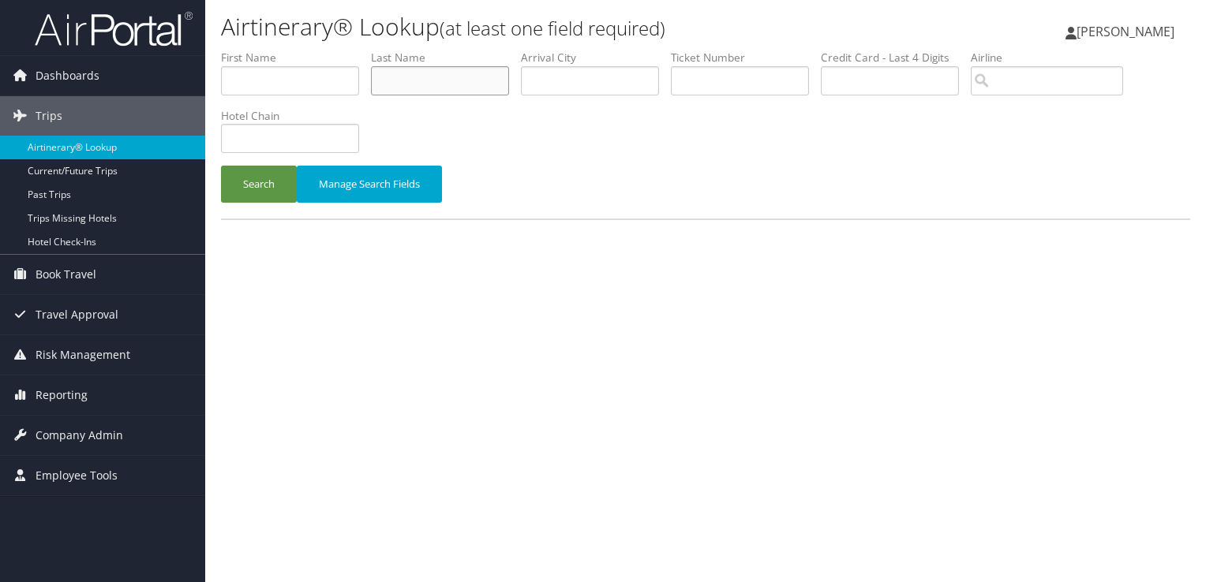
click at [406, 79] on input "text" at bounding box center [440, 80] width 138 height 29
click at [221, 166] on button "Search" at bounding box center [259, 184] width 76 height 37
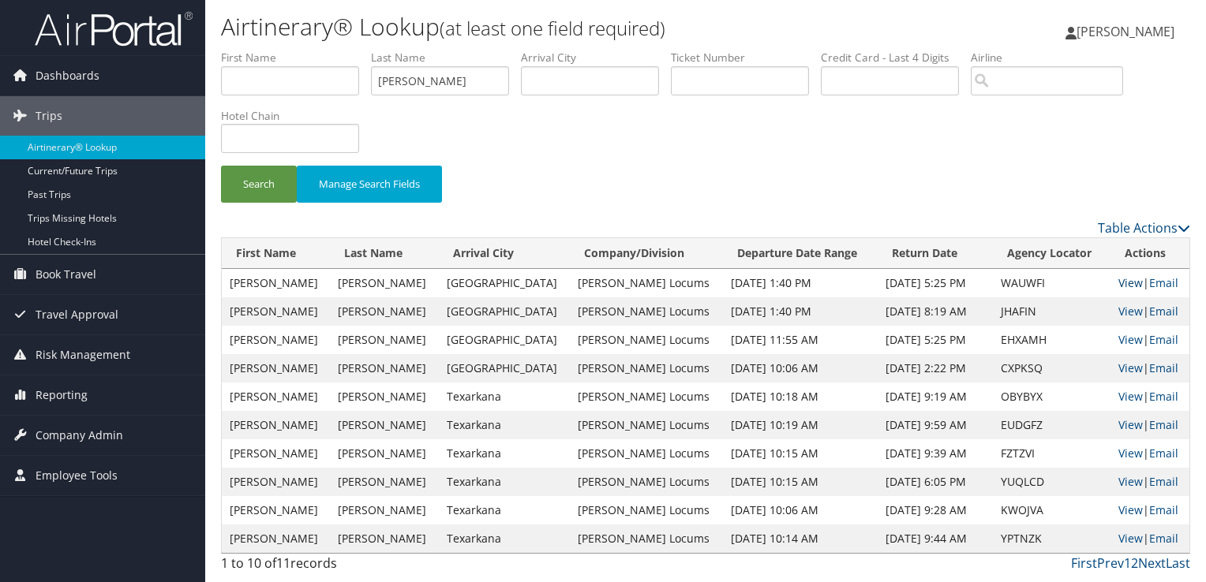
click at [1118, 281] on link "View" at bounding box center [1130, 282] width 24 height 15
click at [395, 82] on input "riffel" at bounding box center [440, 80] width 138 height 29
type input "SABIR"
click at [221, 166] on button "Search" at bounding box center [259, 184] width 76 height 37
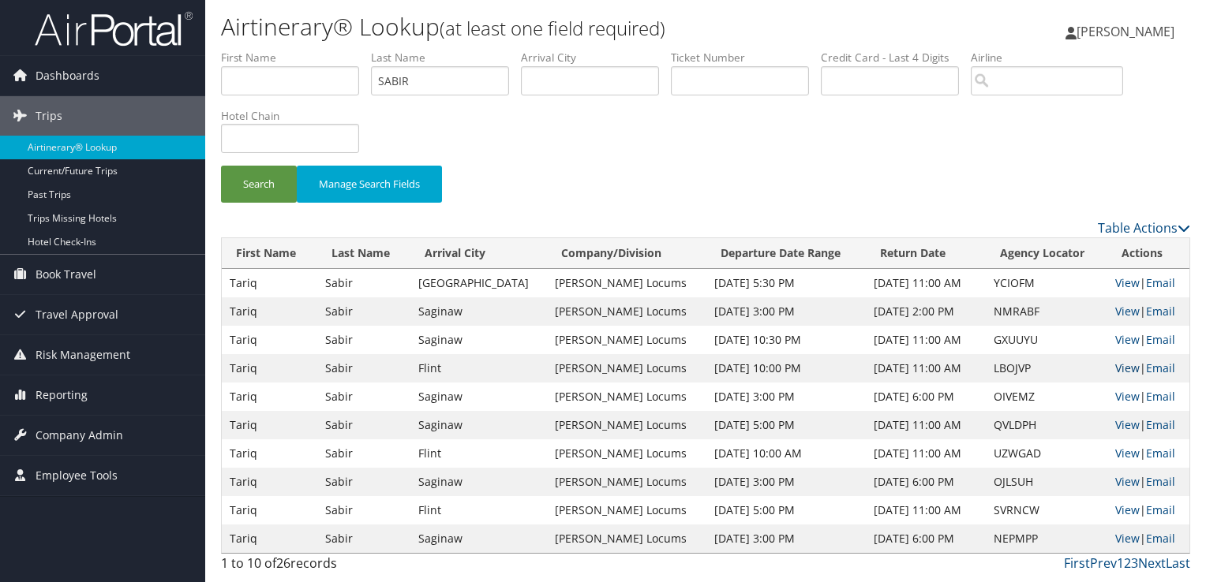
click at [1130, 366] on link "View" at bounding box center [1127, 368] width 24 height 15
click at [417, 81] on input "SABIR" at bounding box center [440, 80] width 138 height 29
click at [221, 166] on button "Search" at bounding box center [259, 184] width 76 height 37
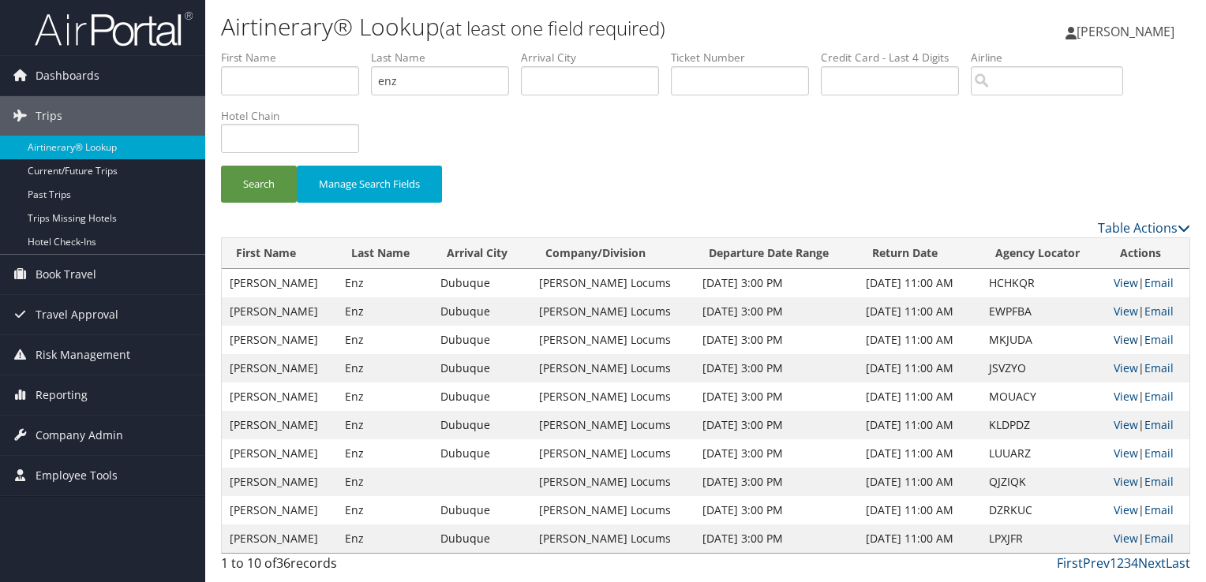
click at [1117, 339] on link "View" at bounding box center [1125, 339] width 24 height 15
click at [394, 83] on input "enz" at bounding box center [440, 80] width 138 height 29
click at [221, 166] on button "Search" at bounding box center [259, 184] width 76 height 37
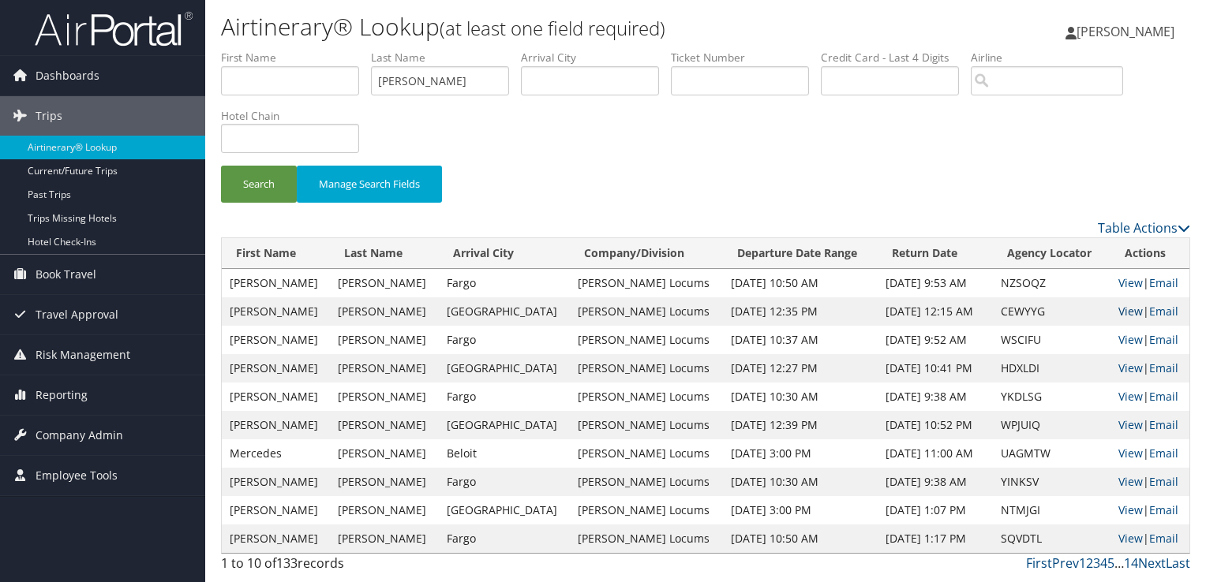
click at [1126, 308] on link "View" at bounding box center [1130, 311] width 24 height 15
drag, startPoint x: 418, startPoint y: 80, endPoint x: 360, endPoint y: 84, distance: 58.5
click at [360, 50] on ul "First Name Last Name williams Departure City Arrival City Company/Division Airp…" at bounding box center [705, 50] width 969 height 0
type input "s"
click at [221, 166] on button "Search" at bounding box center [259, 184] width 76 height 37
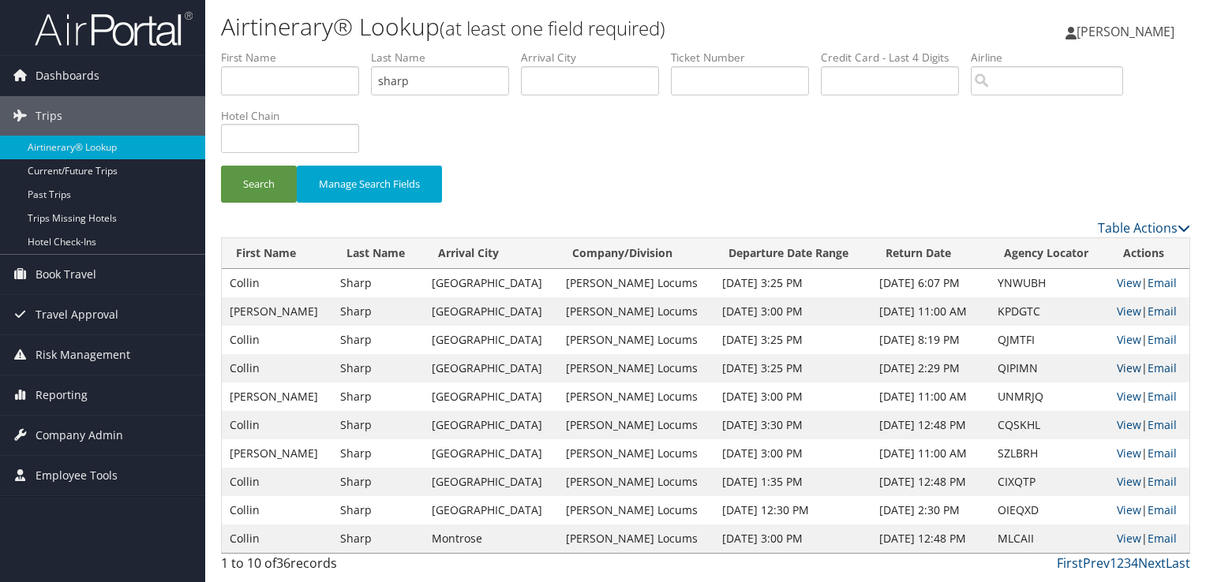
click at [1124, 362] on link "View" at bounding box center [1129, 368] width 24 height 15
click at [389, 79] on input "sharp" at bounding box center [440, 80] width 138 height 29
click at [221, 166] on button "Search" at bounding box center [259, 184] width 76 height 37
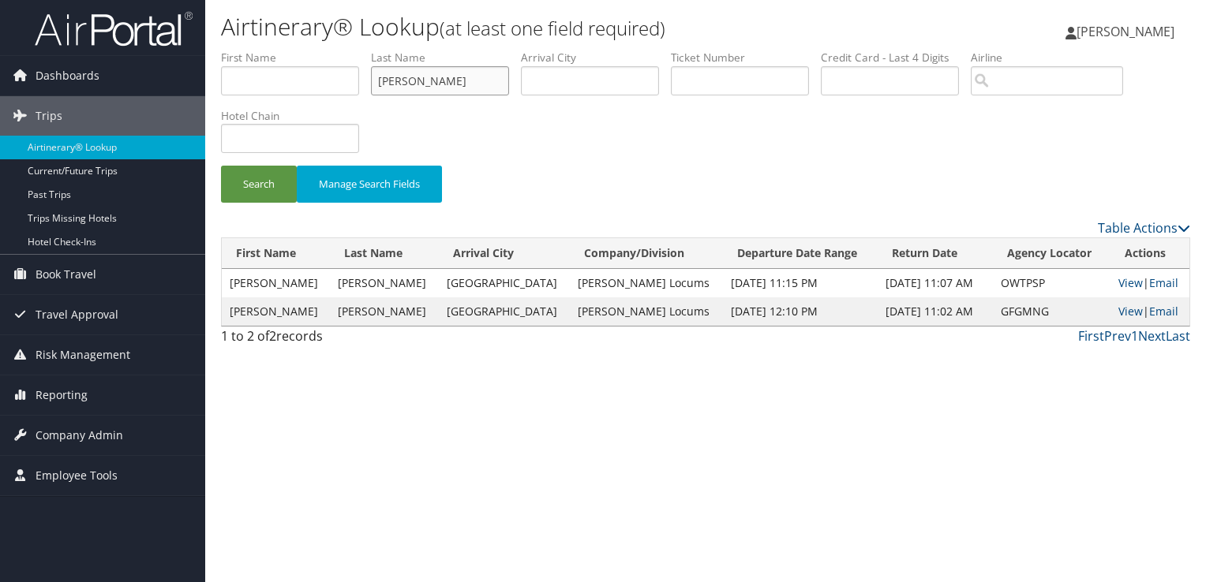
drag, startPoint x: 439, startPoint y: 85, endPoint x: 294, endPoint y: 78, distance: 144.6
click at [294, 50] on ul "First Name Last Name tranter Departure City Arrival City Company/Division Airpo…" at bounding box center [705, 50] width 969 height 0
click at [221, 166] on button "Search" at bounding box center [259, 184] width 76 height 37
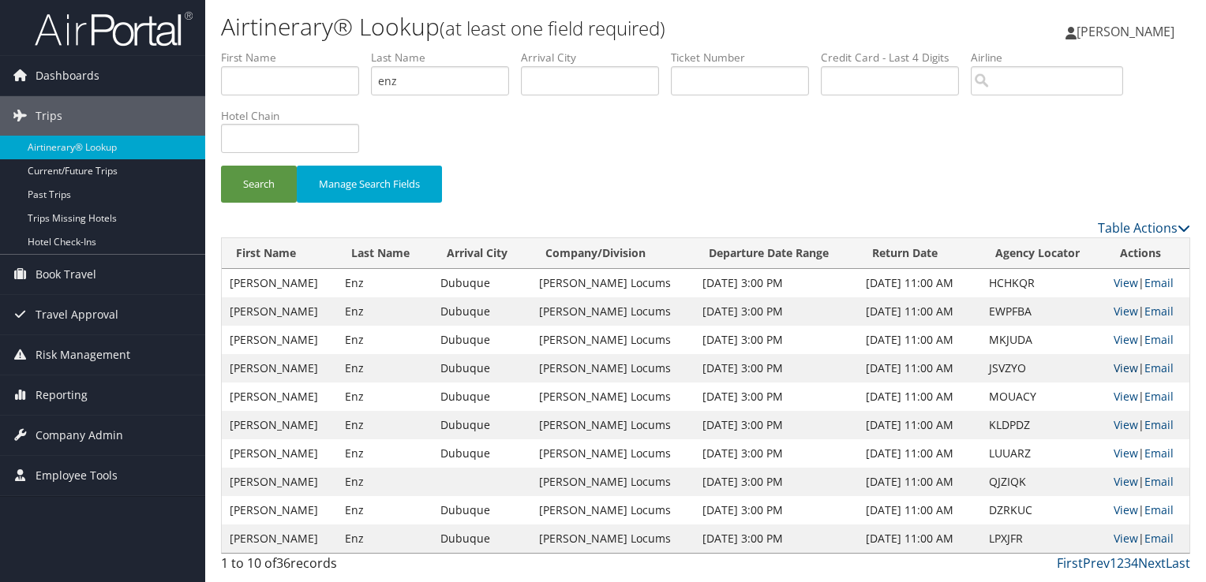
click at [1128, 361] on link "View" at bounding box center [1125, 368] width 24 height 15
click at [1121, 334] on link "View" at bounding box center [1125, 339] width 24 height 15
click at [385, 84] on input "enz" at bounding box center [440, 80] width 138 height 29
click at [221, 166] on button "Search" at bounding box center [259, 184] width 76 height 37
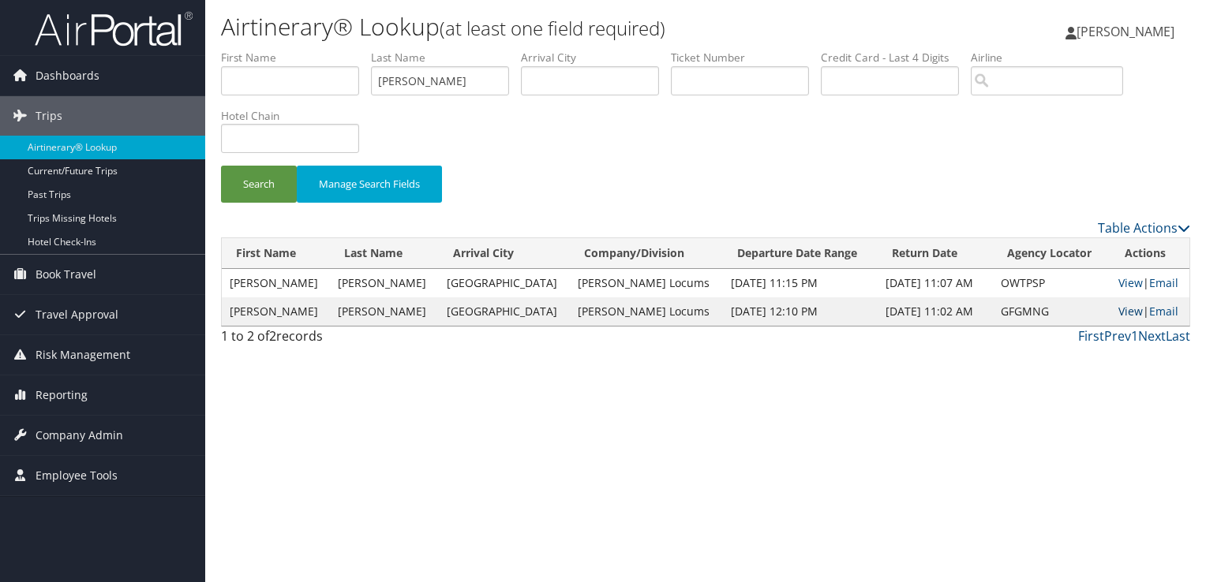
click at [1126, 316] on link "View" at bounding box center [1130, 311] width 24 height 15
click at [389, 82] on input "TRANTER" at bounding box center [440, 80] width 138 height 29
click at [221, 166] on button "Search" at bounding box center [259, 184] width 76 height 37
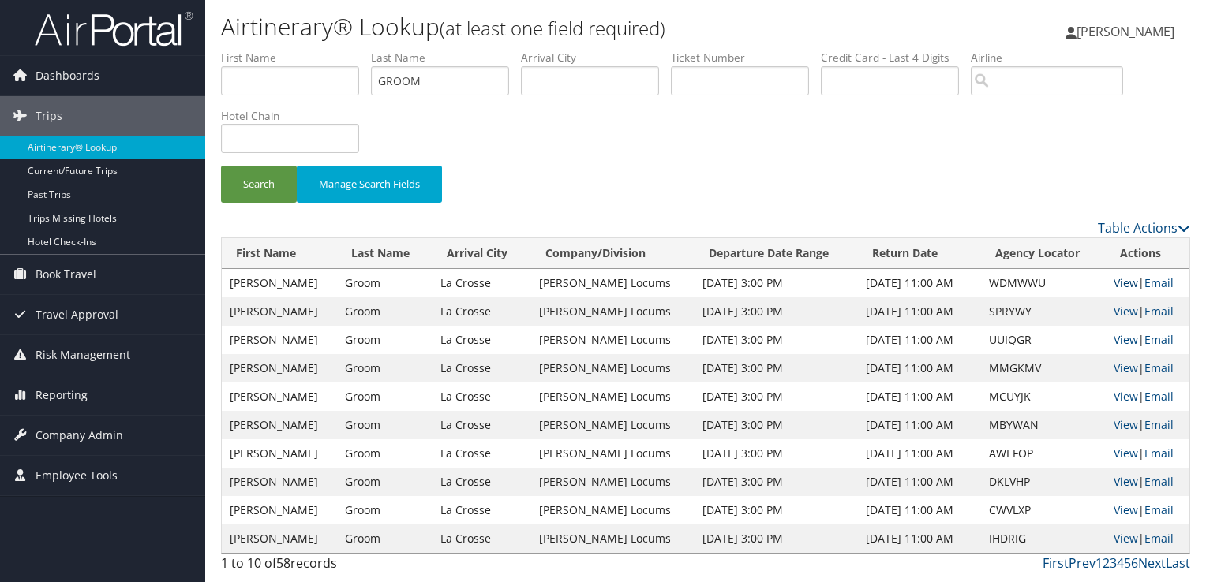
click at [1117, 282] on link "View" at bounding box center [1125, 282] width 24 height 15
click at [1118, 279] on link "View" at bounding box center [1125, 282] width 24 height 15
click at [1114, 283] on link "View" at bounding box center [1125, 282] width 24 height 15
click at [398, 78] on input "GROOM" at bounding box center [440, 80] width 138 height 29
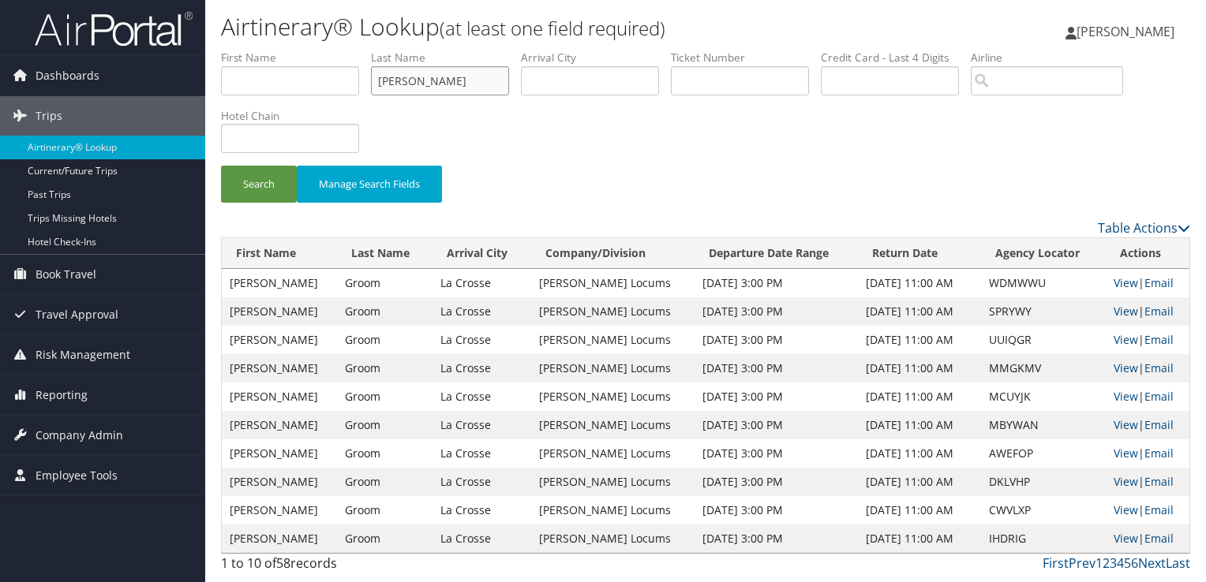
click at [221, 166] on button "Search" at bounding box center [259, 184] width 76 height 37
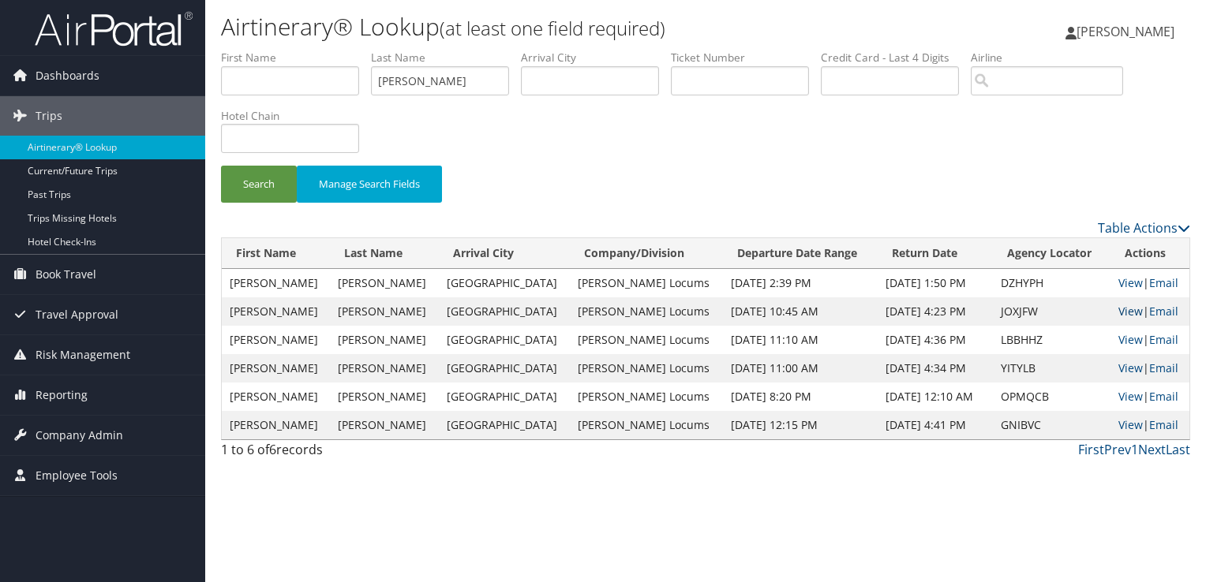
click at [1127, 309] on link "View" at bounding box center [1130, 311] width 24 height 15
click at [399, 77] on input "kaye" at bounding box center [440, 80] width 138 height 29
click at [221, 166] on button "Search" at bounding box center [259, 184] width 76 height 37
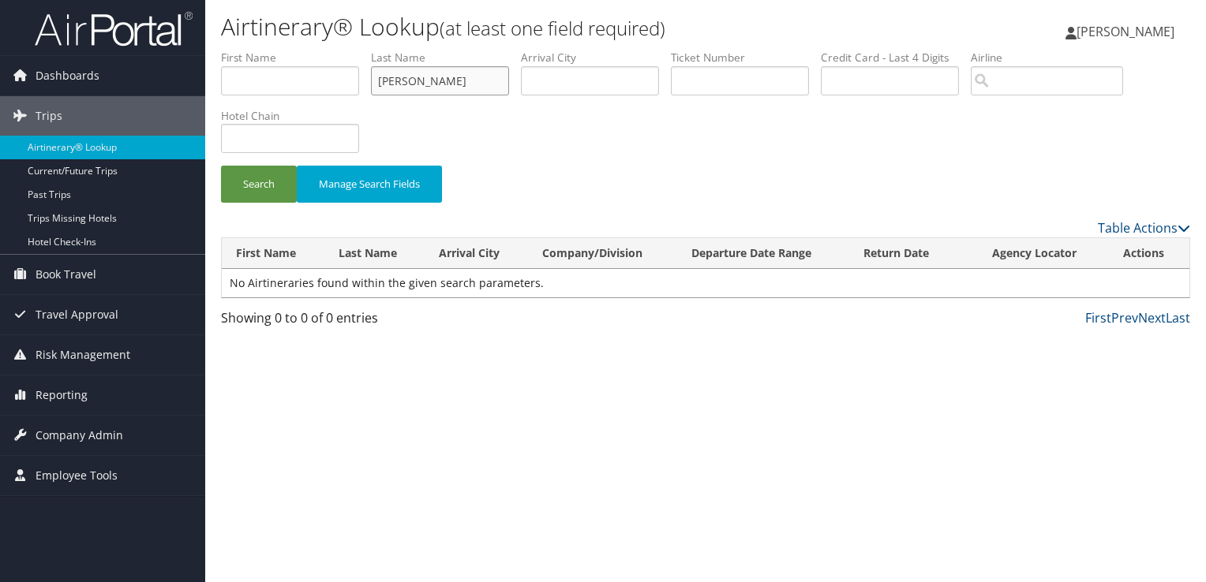
click at [221, 166] on button "Search" at bounding box center [259, 184] width 76 height 37
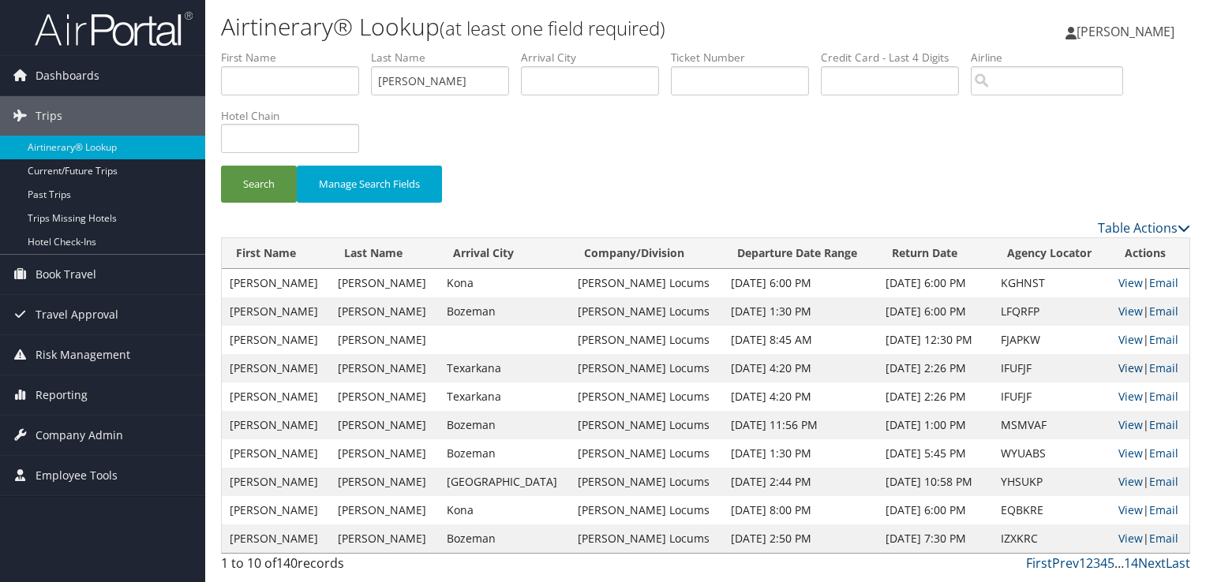
click at [1120, 368] on link "View" at bounding box center [1130, 368] width 24 height 15
click at [395, 91] on input "patel" at bounding box center [440, 80] width 138 height 29
click at [221, 166] on button "Search" at bounding box center [259, 184] width 76 height 37
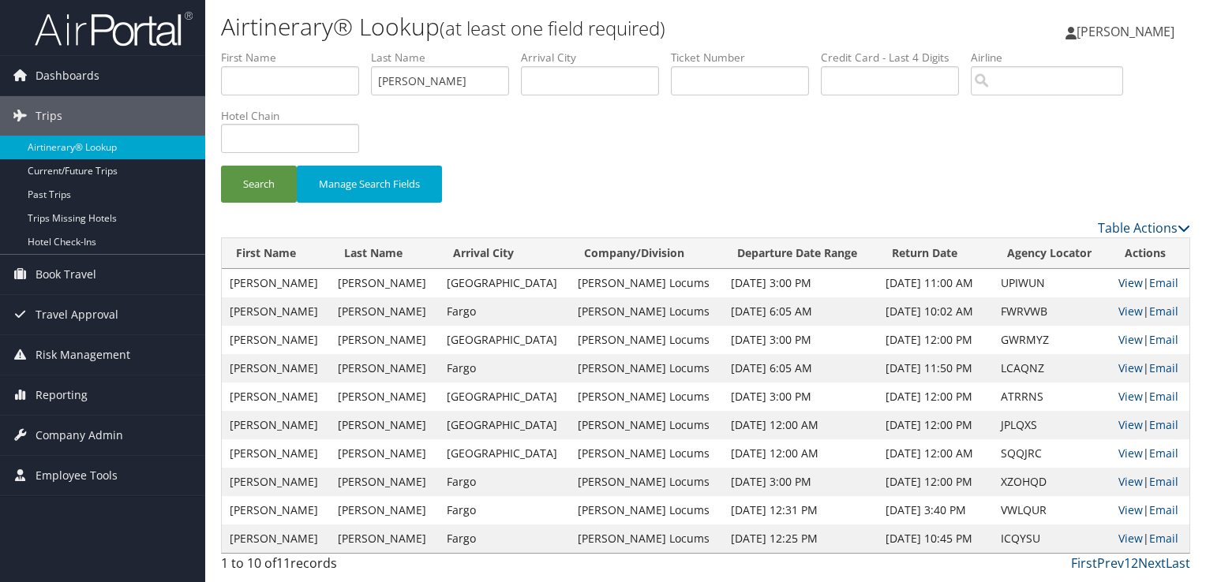
click at [1120, 276] on link "View" at bounding box center [1130, 282] width 24 height 15
click at [414, 84] on input "VAUGHAN" at bounding box center [440, 80] width 138 height 29
click at [221, 166] on button "Search" at bounding box center [259, 184] width 76 height 37
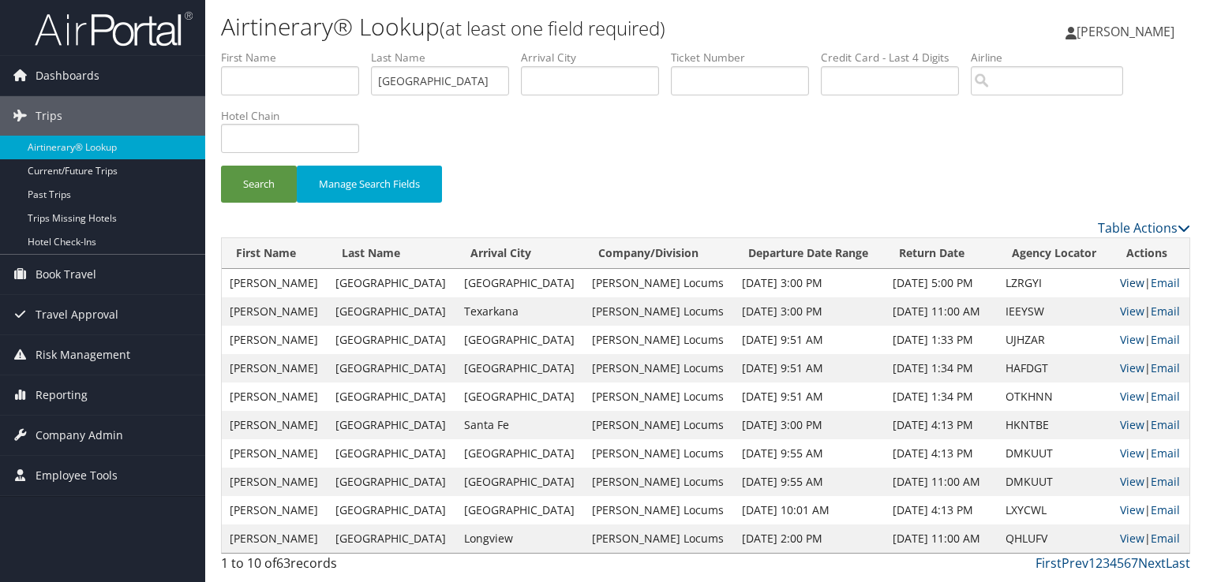
click at [1120, 281] on link "View" at bounding box center [1132, 282] width 24 height 15
click at [404, 73] on input "NAPOLI" at bounding box center [440, 80] width 138 height 29
click at [221, 166] on button "Search" at bounding box center [259, 184] width 76 height 37
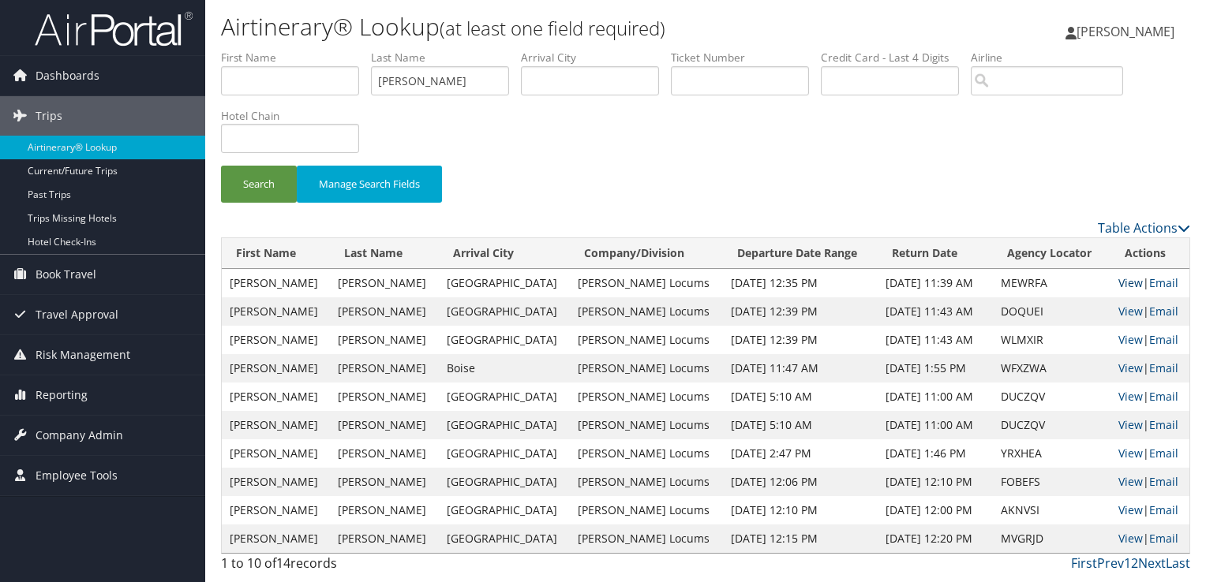
click at [1118, 282] on link "View" at bounding box center [1130, 282] width 24 height 15
click at [1118, 308] on link "View" at bounding box center [1130, 311] width 24 height 15
click at [407, 83] on input "KUNTZ" at bounding box center [440, 80] width 138 height 29
click at [221, 166] on button "Search" at bounding box center [259, 184] width 76 height 37
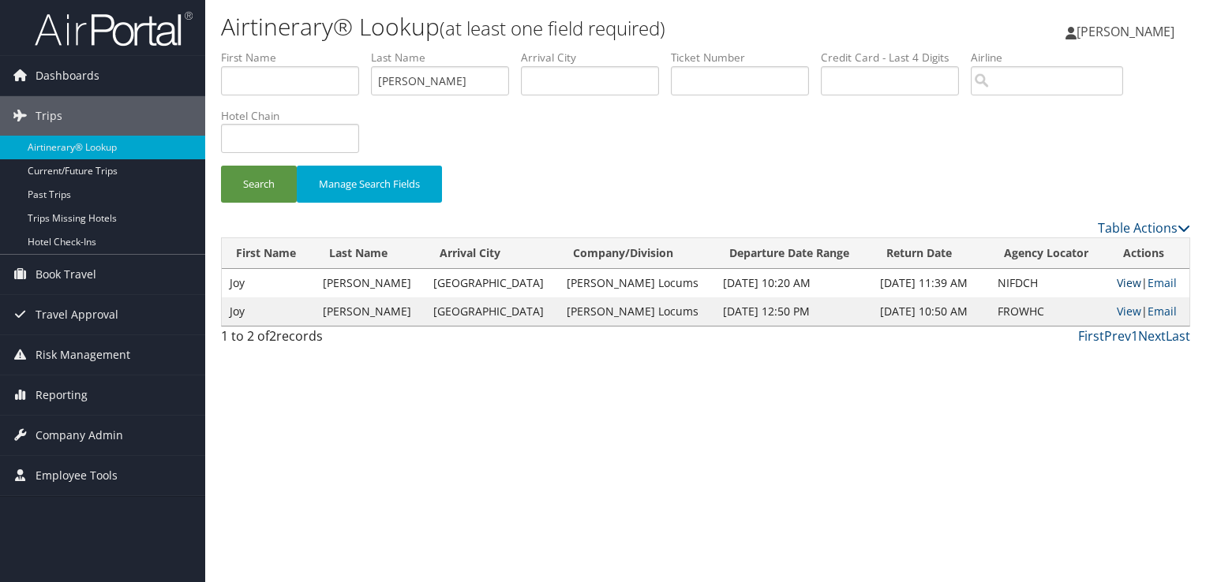
click at [1121, 285] on link "View" at bounding box center [1129, 282] width 24 height 15
click at [417, 77] on input "NEYHART" at bounding box center [440, 80] width 138 height 29
type input "haendel"
click at [221, 166] on button "Search" at bounding box center [259, 184] width 76 height 37
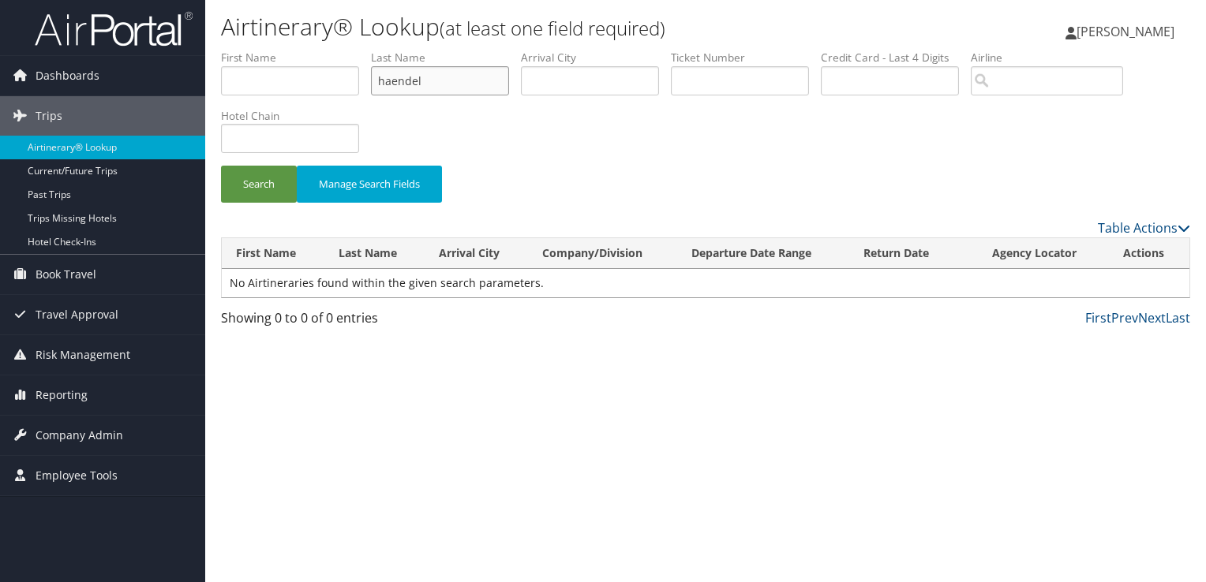
drag, startPoint x: 432, startPoint y: 77, endPoint x: 328, endPoint y: 74, distance: 103.4
click at [328, 50] on ul "First Name Last Name haendel Departure City Arrival City Company/Division Airpo…" at bounding box center [705, 50] width 969 height 0
click at [359, 68] on input "text" at bounding box center [290, 80] width 138 height 29
click at [341, 74] on input "text" at bounding box center [290, 80] width 138 height 29
paste input "haendel"
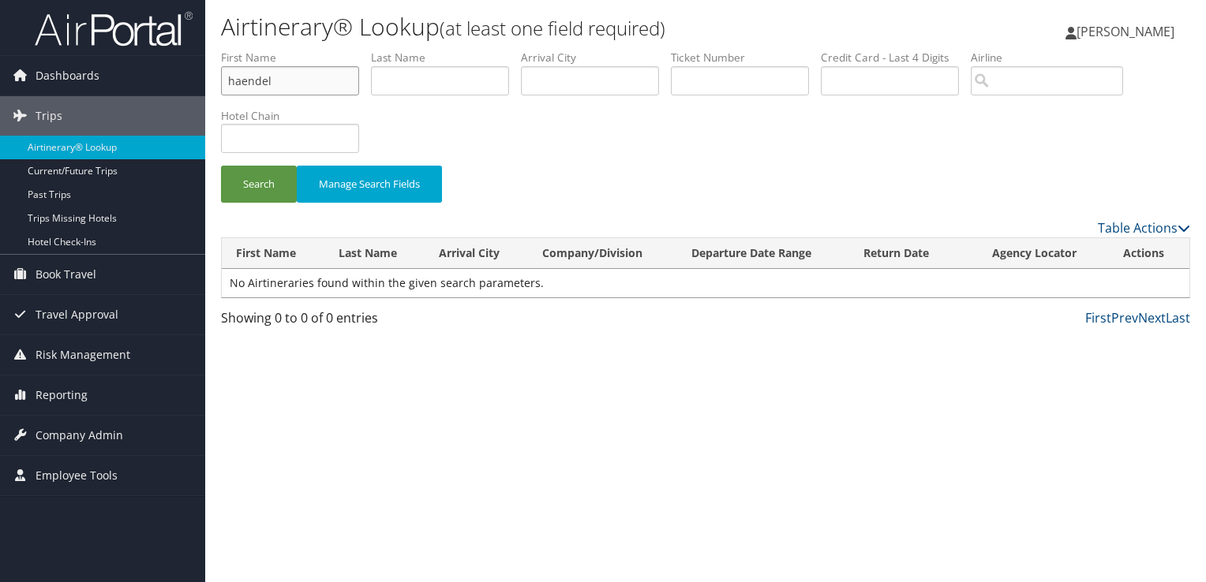
type input "haendel"
click at [221, 166] on button "Search" at bounding box center [259, 184] width 76 height 37
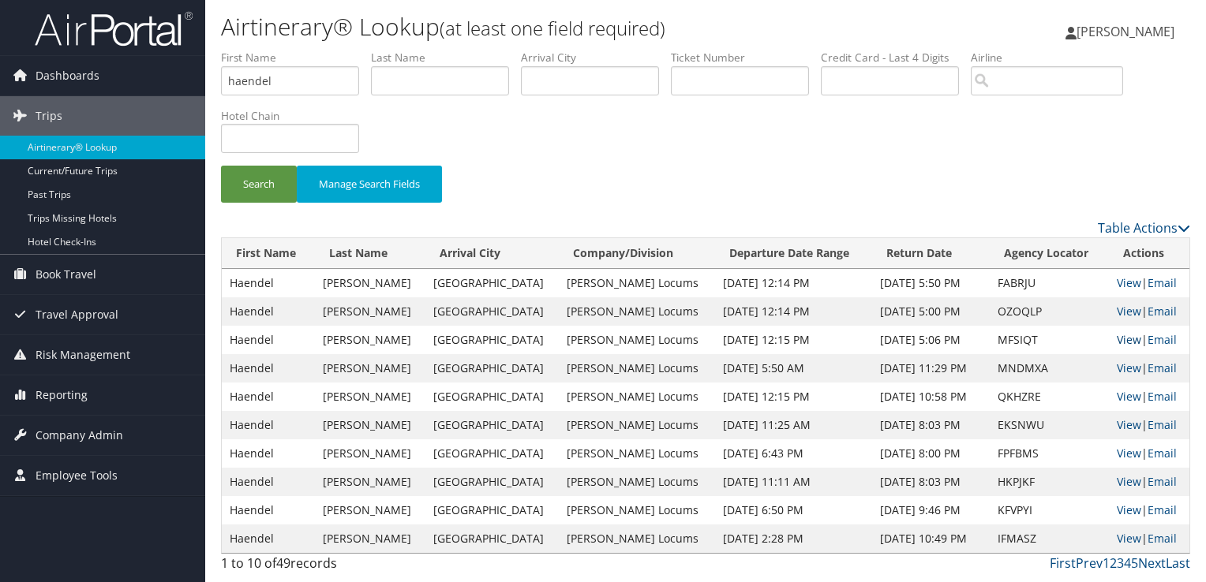
click at [1117, 337] on link "View" at bounding box center [1129, 339] width 24 height 15
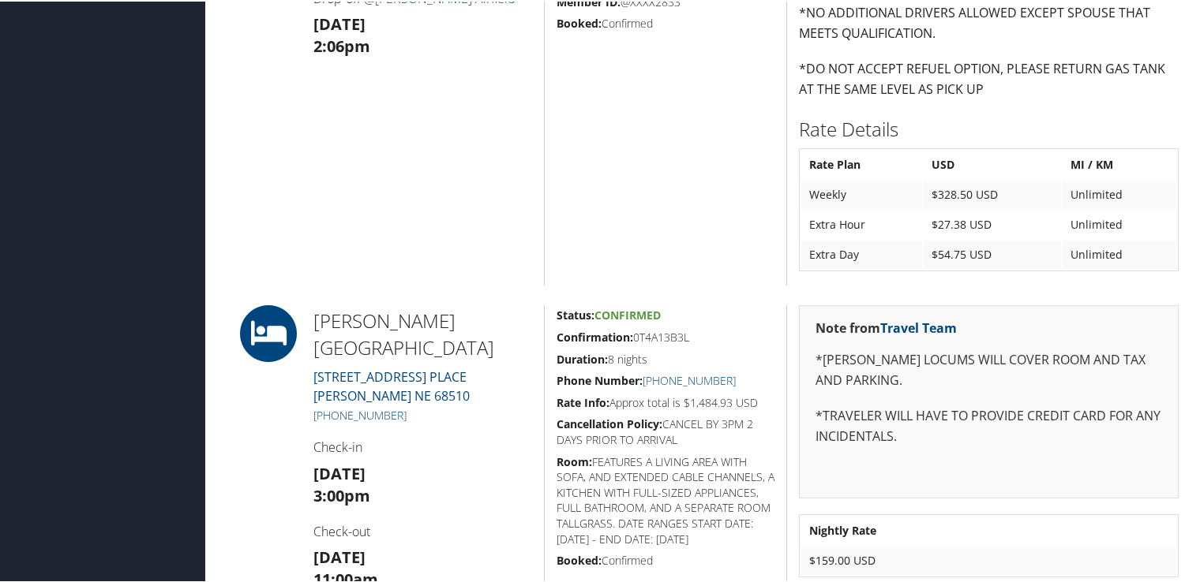
scroll to position [1105, 0]
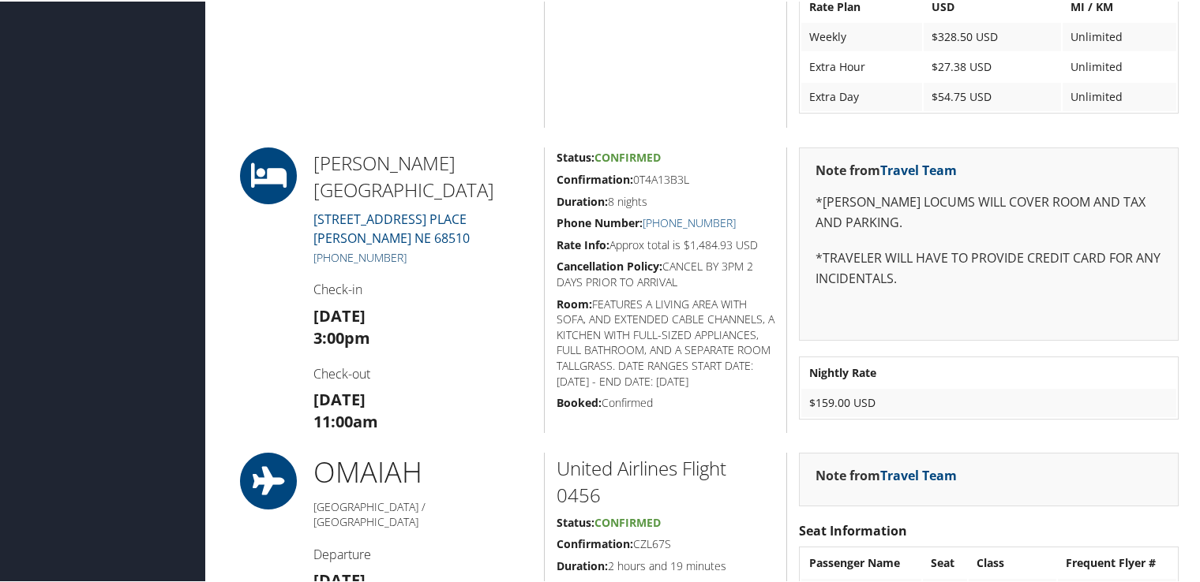
click at [391, 249] on link "+1 (402) 483-4900" at bounding box center [359, 256] width 93 height 15
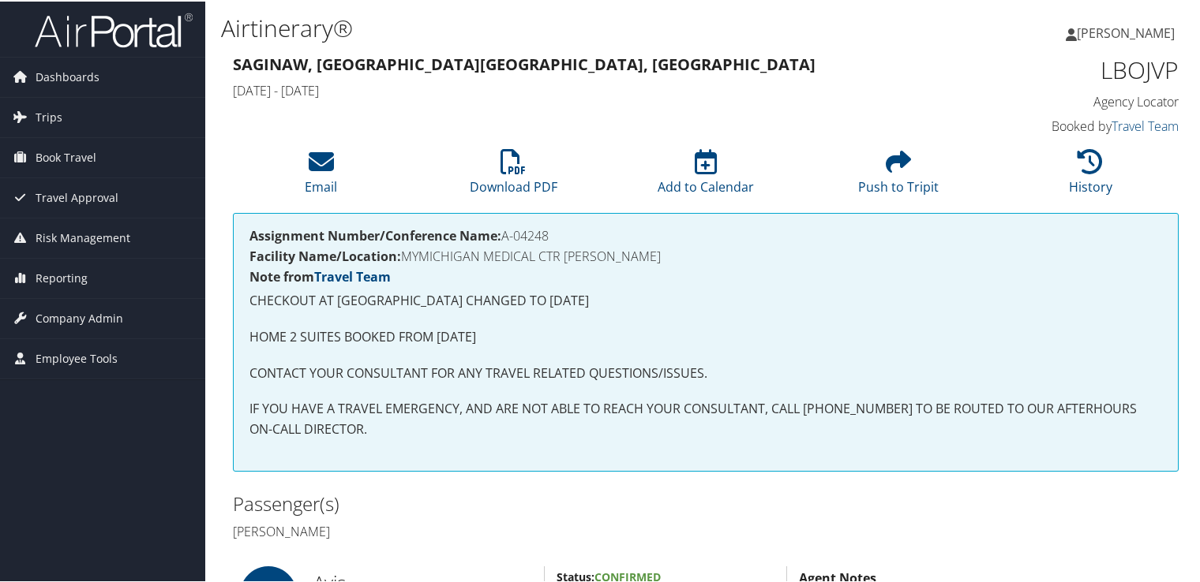
drag, startPoint x: 552, startPoint y: 237, endPoint x: 505, endPoint y: 237, distance: 47.3
click at [505, 237] on h4 "Assignment Number/Conference Name: A-04248" at bounding box center [705, 234] width 912 height 13
copy h4 "A-04248"
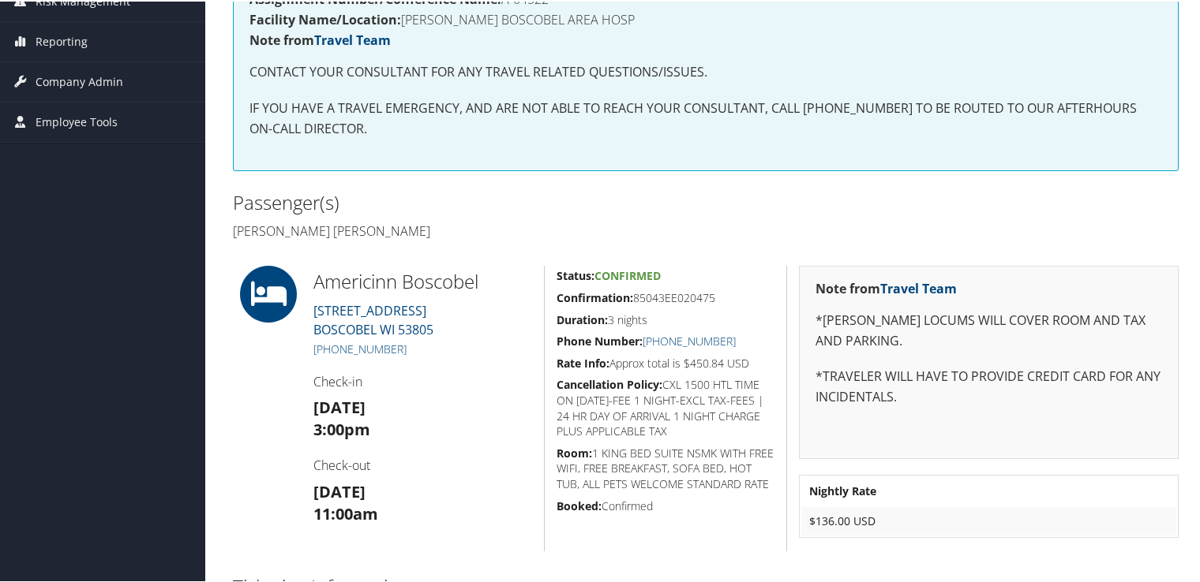
scroll to position [316, 0]
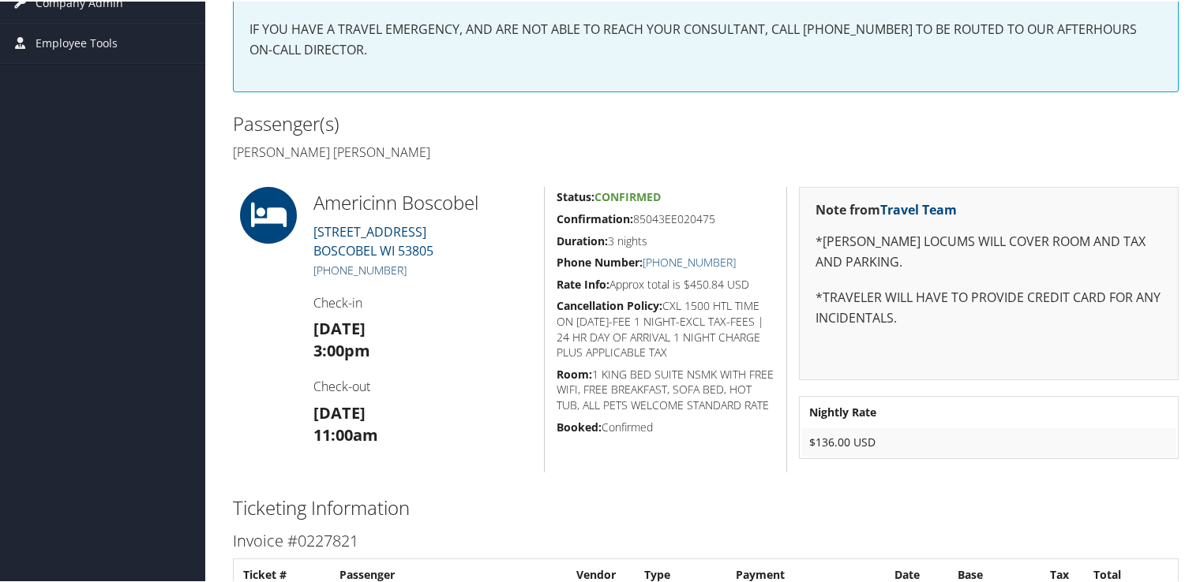
click at [387, 269] on link "[PHONE_NUMBER]" at bounding box center [359, 268] width 93 height 15
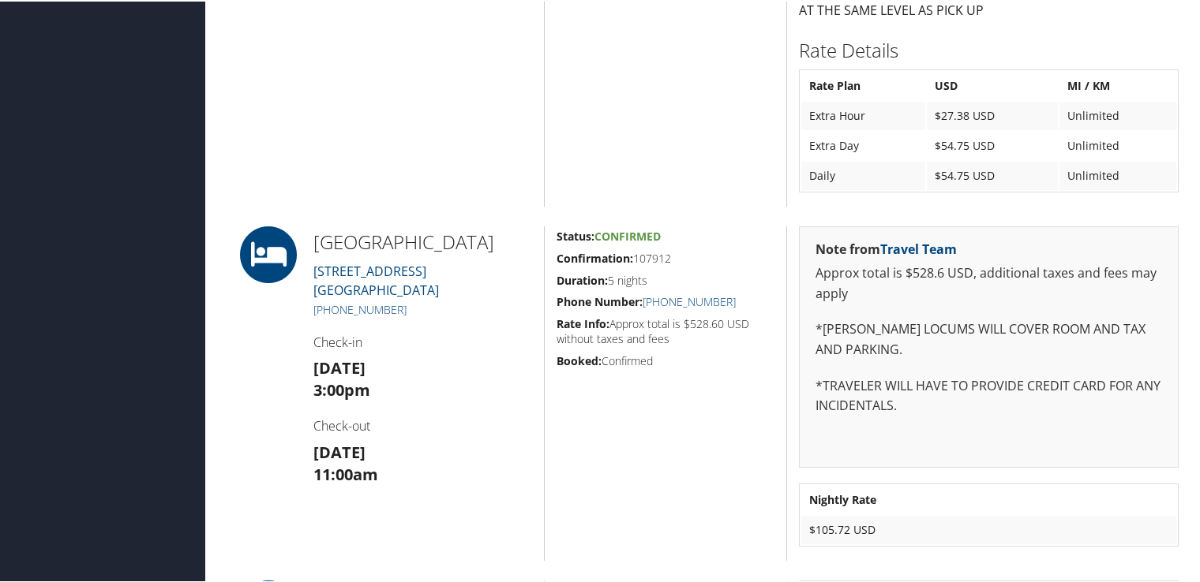
scroll to position [1105, 0]
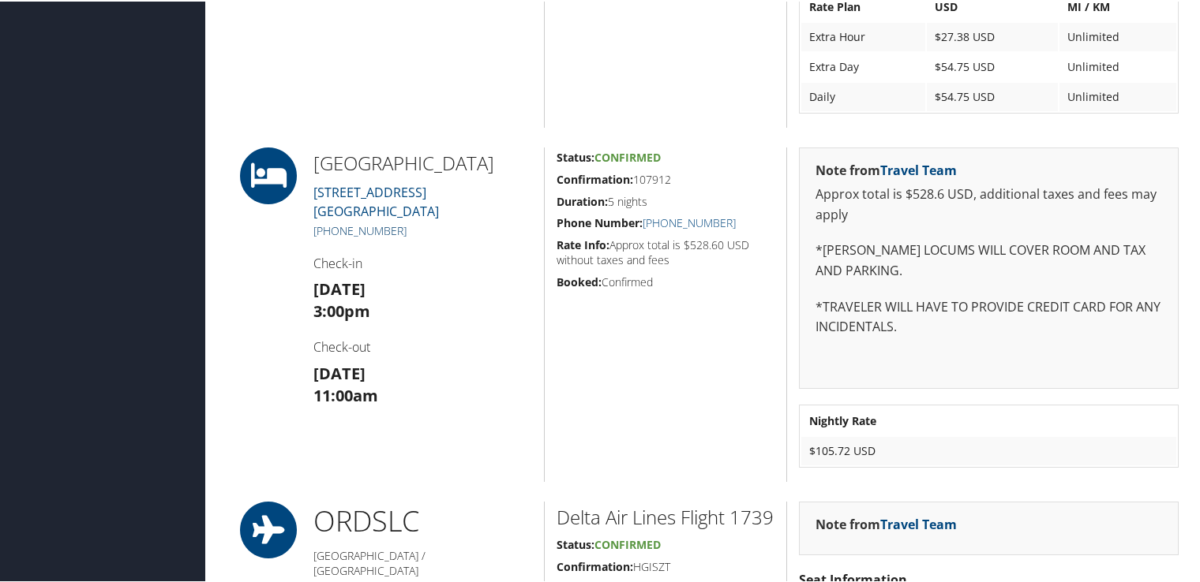
click at [372, 237] on link "+1 (608) 757-2200" at bounding box center [359, 229] width 93 height 15
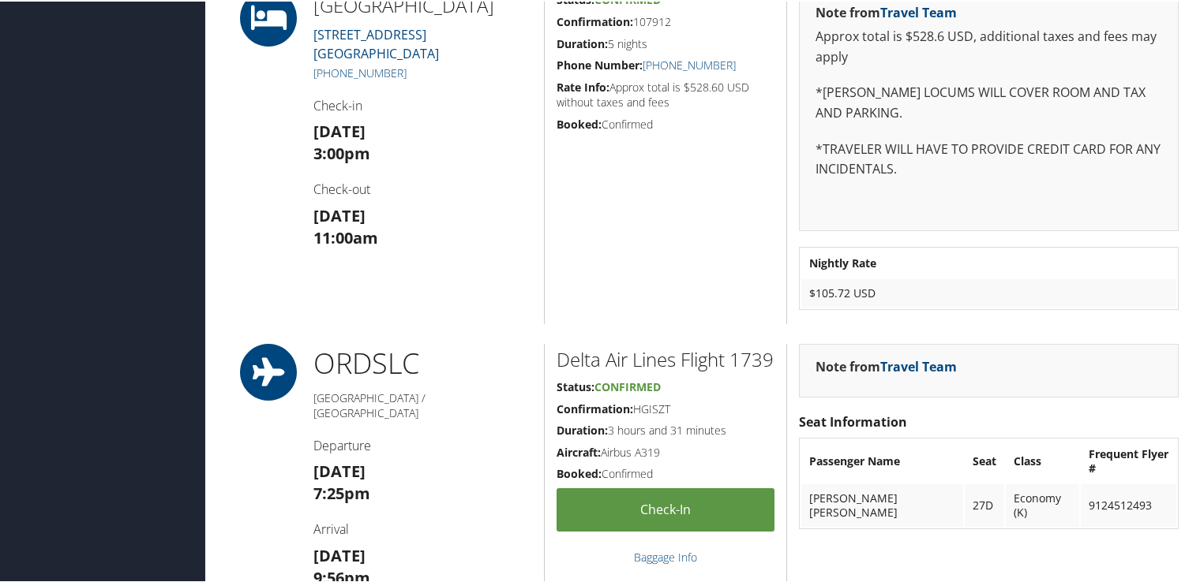
scroll to position [1184, 0]
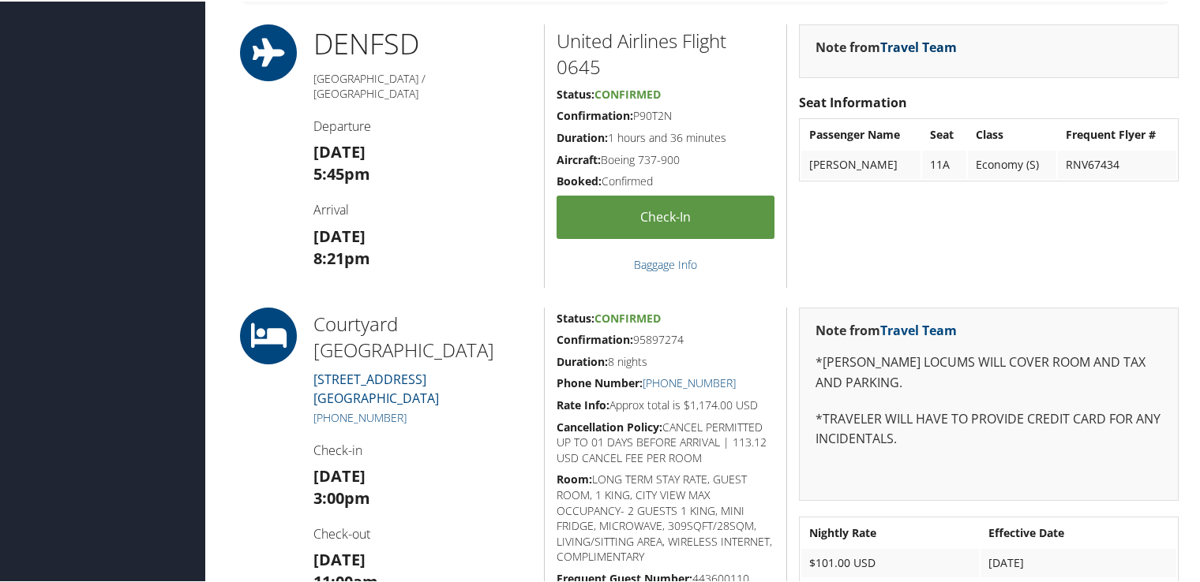
scroll to position [947, 0]
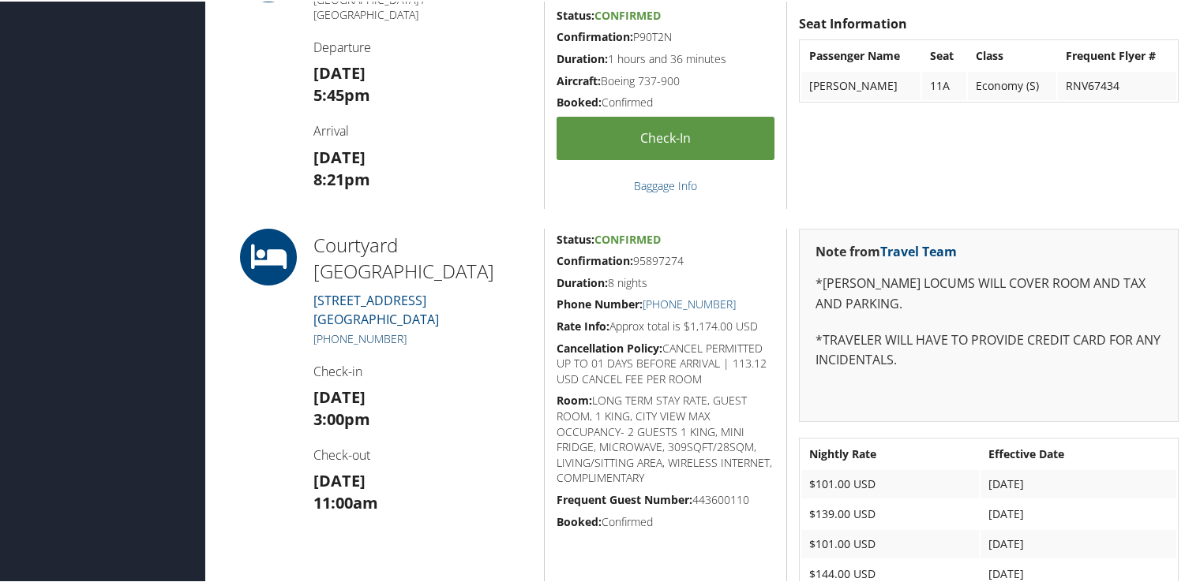
click at [387, 332] on link "(712) 202-2700" at bounding box center [359, 337] width 93 height 15
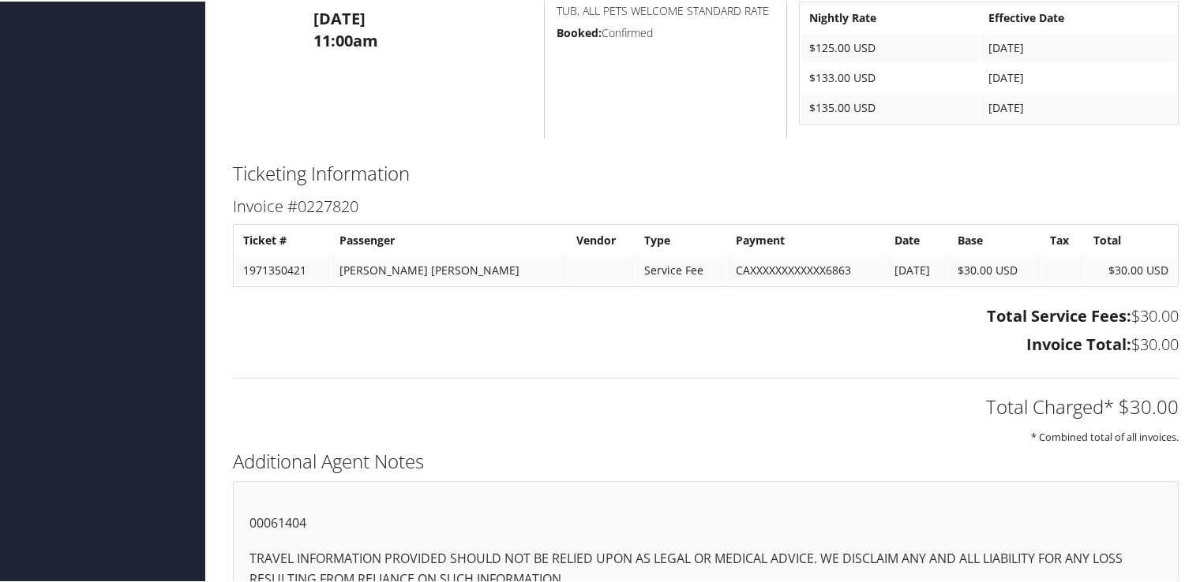
scroll to position [746, 0]
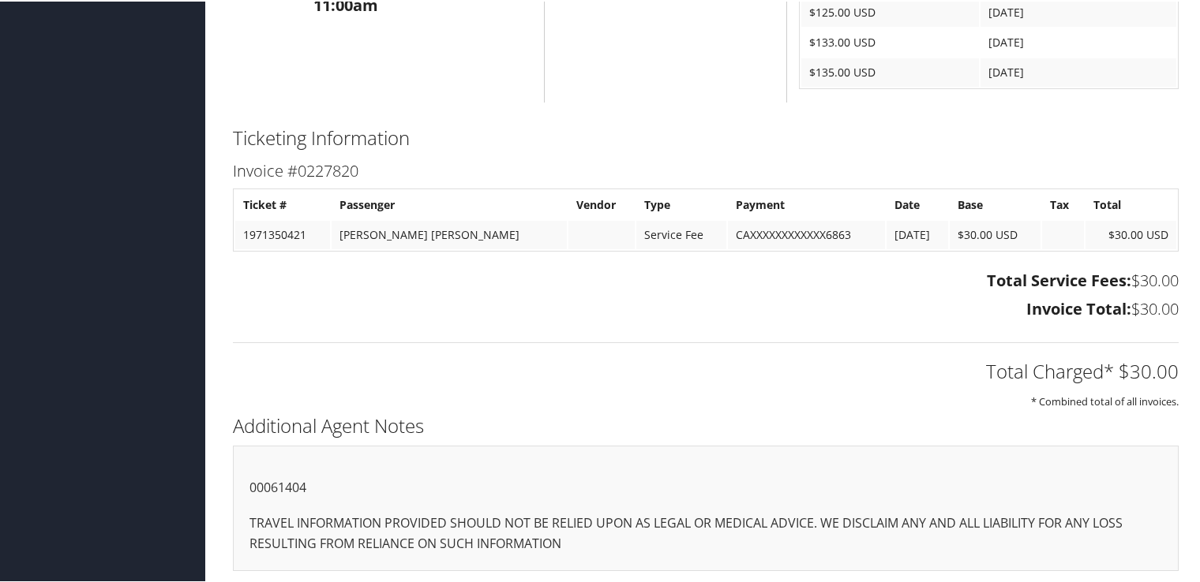
click at [290, 487] on p "00061404" at bounding box center [705, 487] width 912 height 21
copy p "00061404"
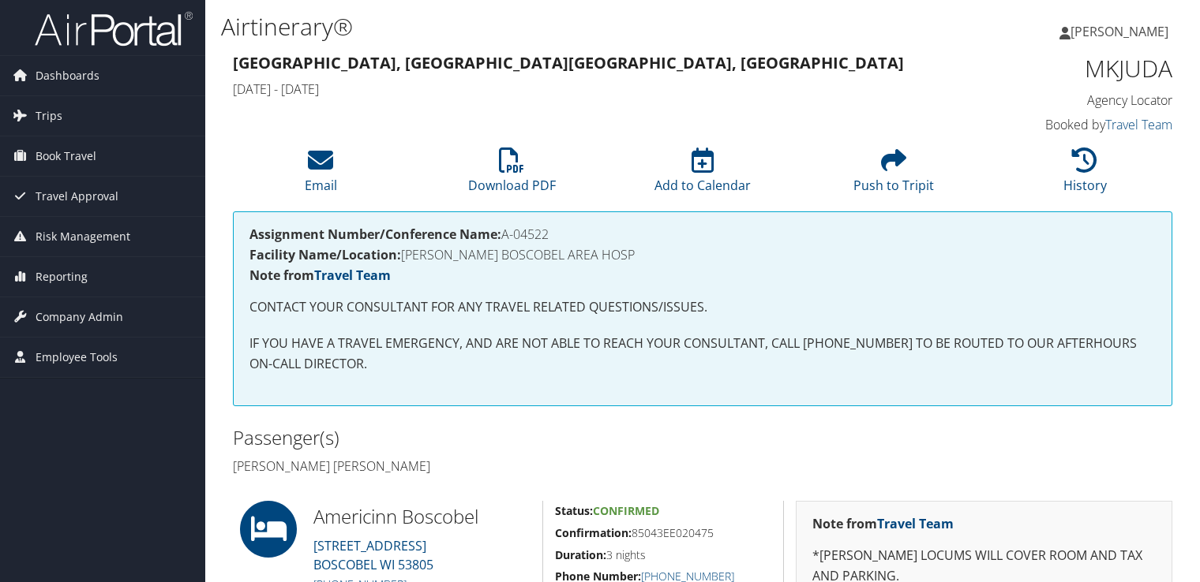
scroll to position [686, 0]
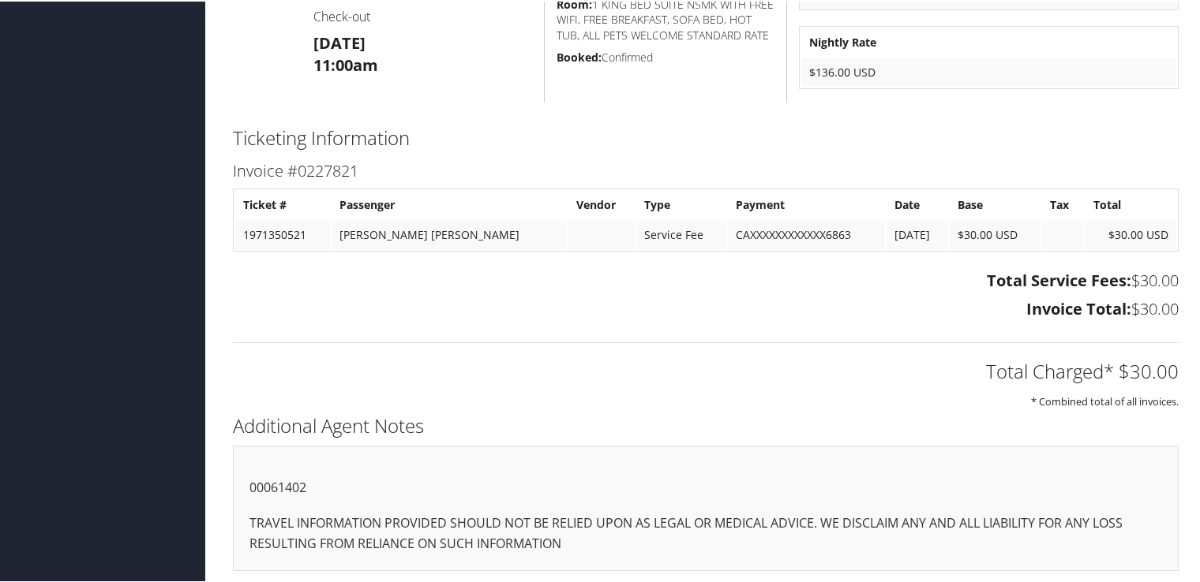
click at [297, 477] on p "00061402" at bounding box center [705, 487] width 912 height 21
copy p "00061402"
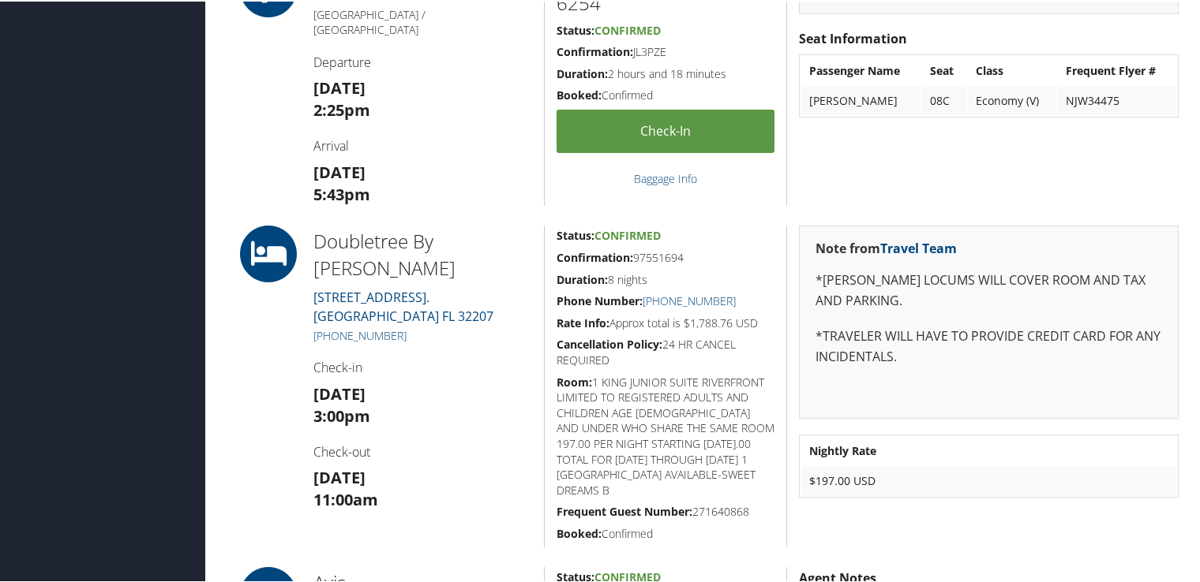
scroll to position [1026, 0]
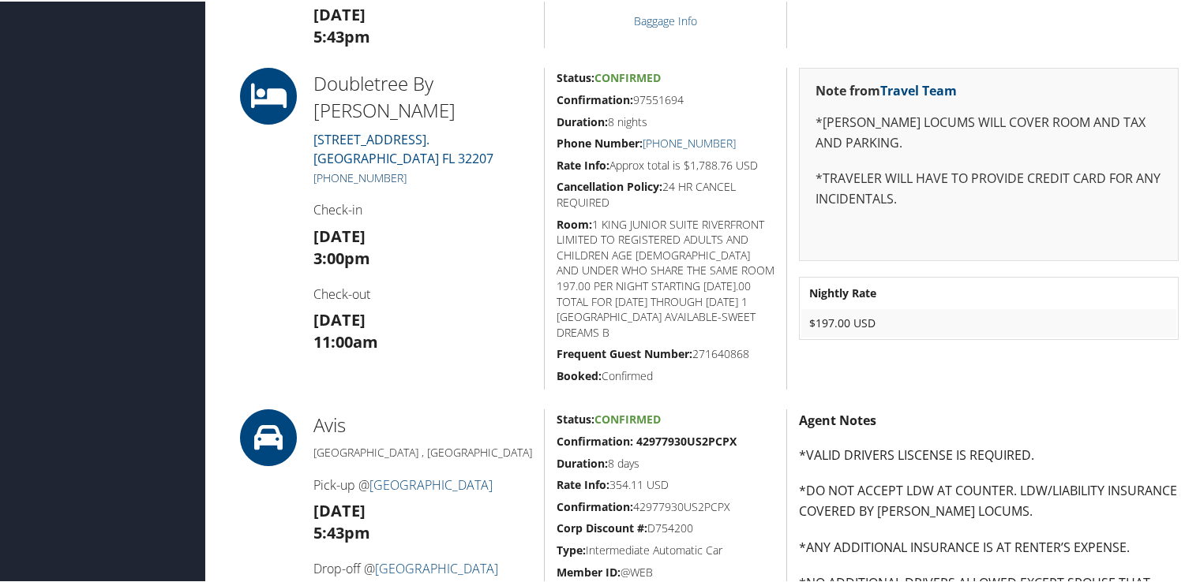
click at [354, 174] on link "+1 (904) 398-8800" at bounding box center [359, 176] width 93 height 15
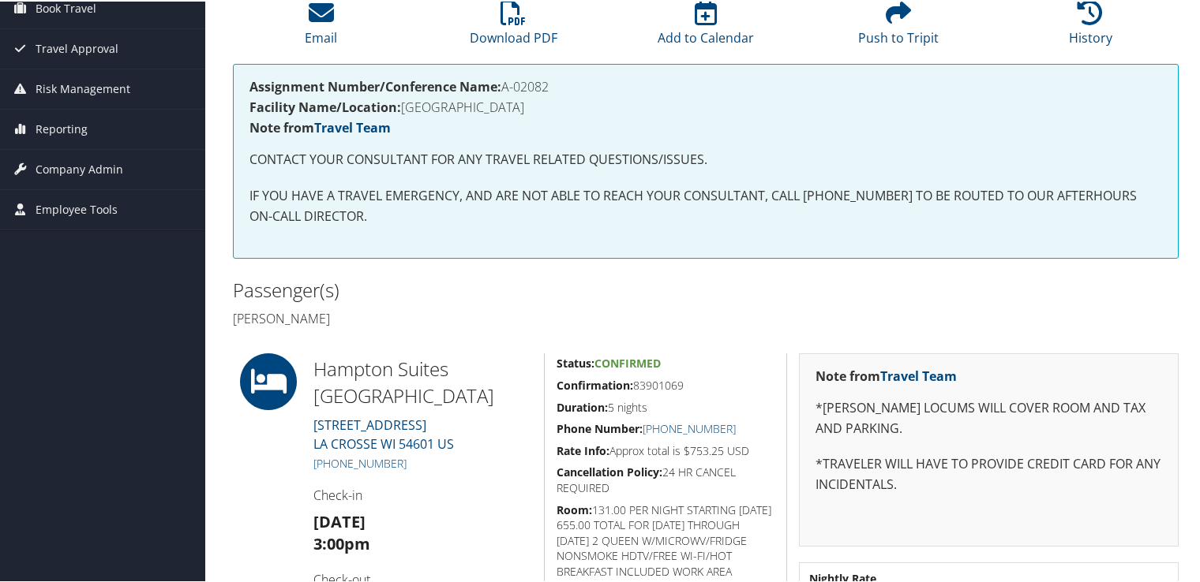
scroll to position [307, 0]
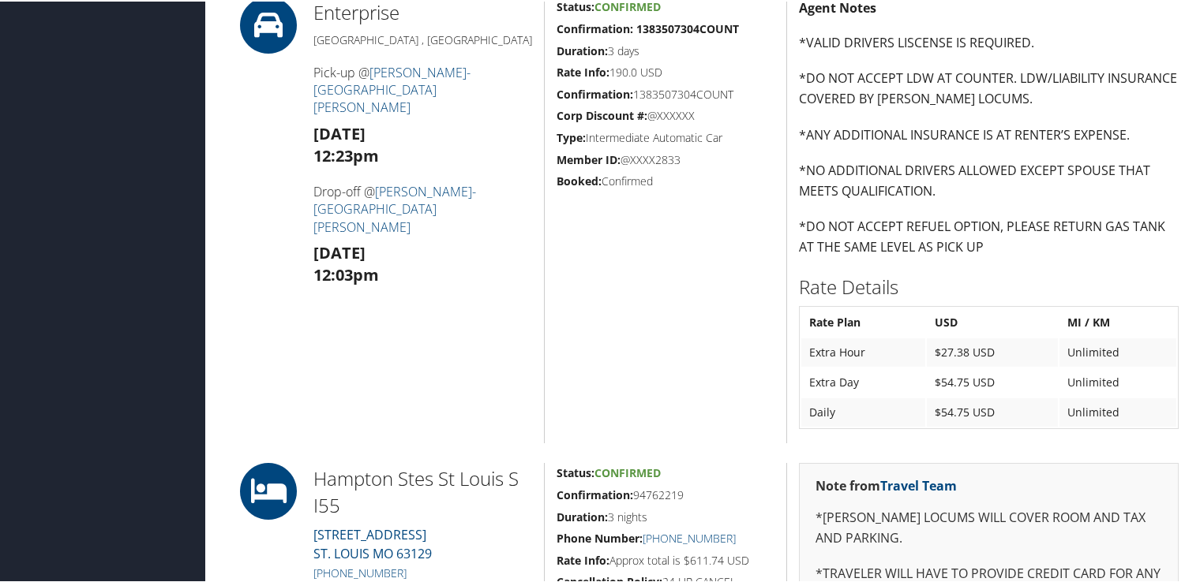
scroll to position [947, 0]
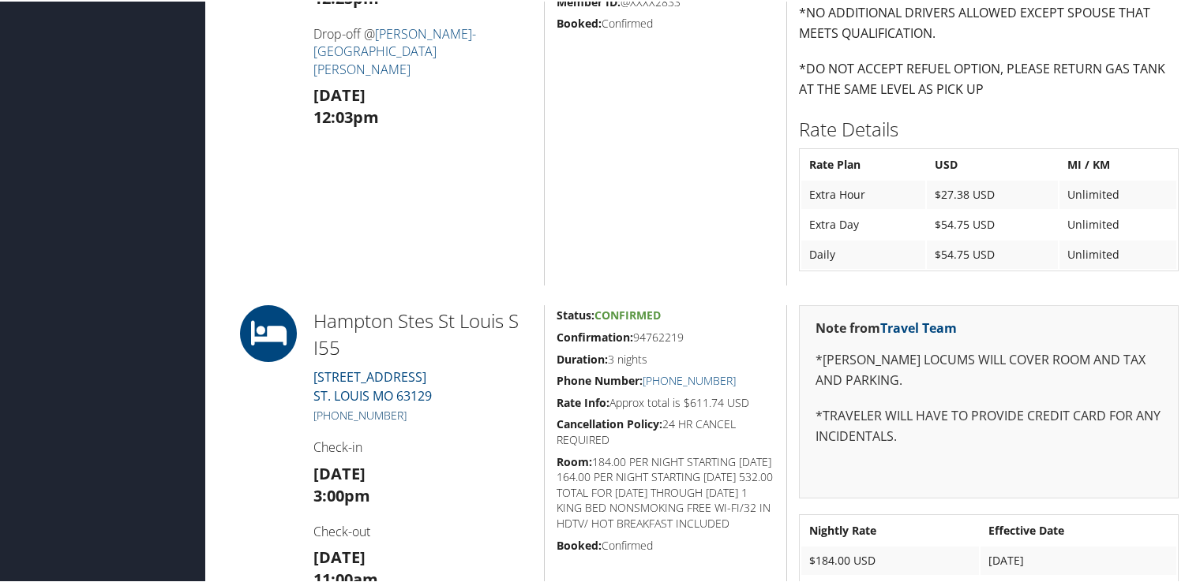
click at [395, 414] on link "+1 (314) 894-1900" at bounding box center [359, 413] width 93 height 15
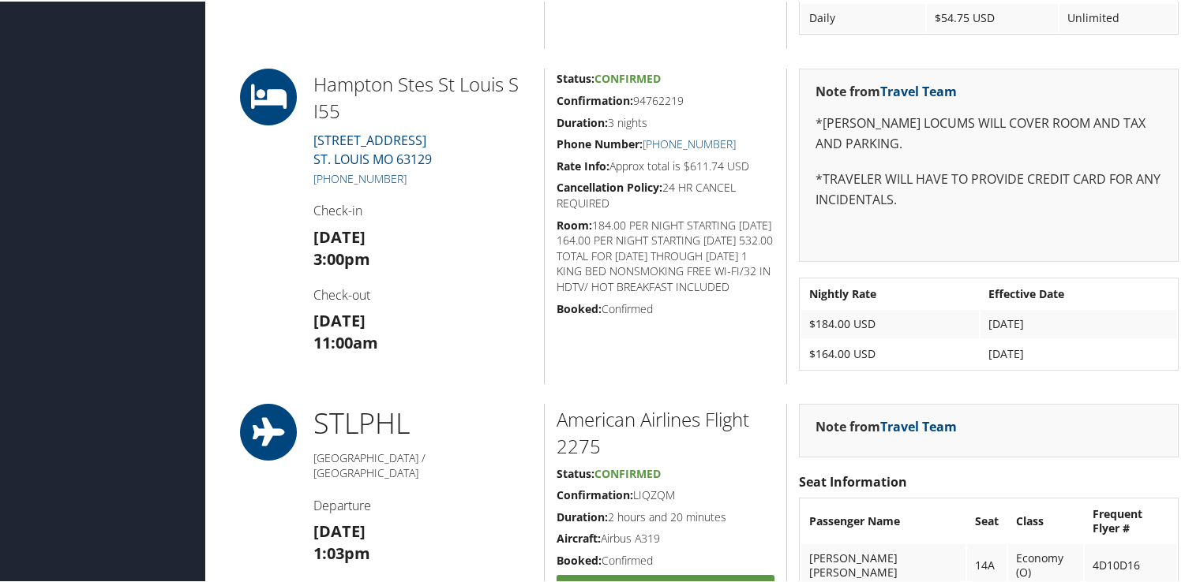
scroll to position [1263, 0]
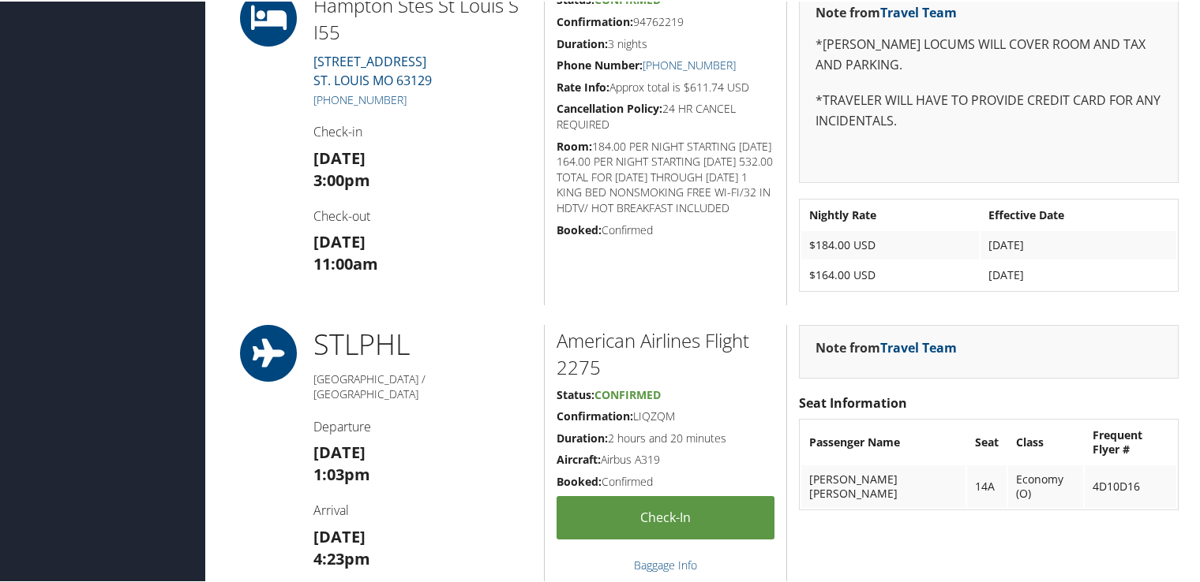
click at [440, 148] on h3 "Fri 26 Sep 3:00pm" at bounding box center [422, 168] width 219 height 44
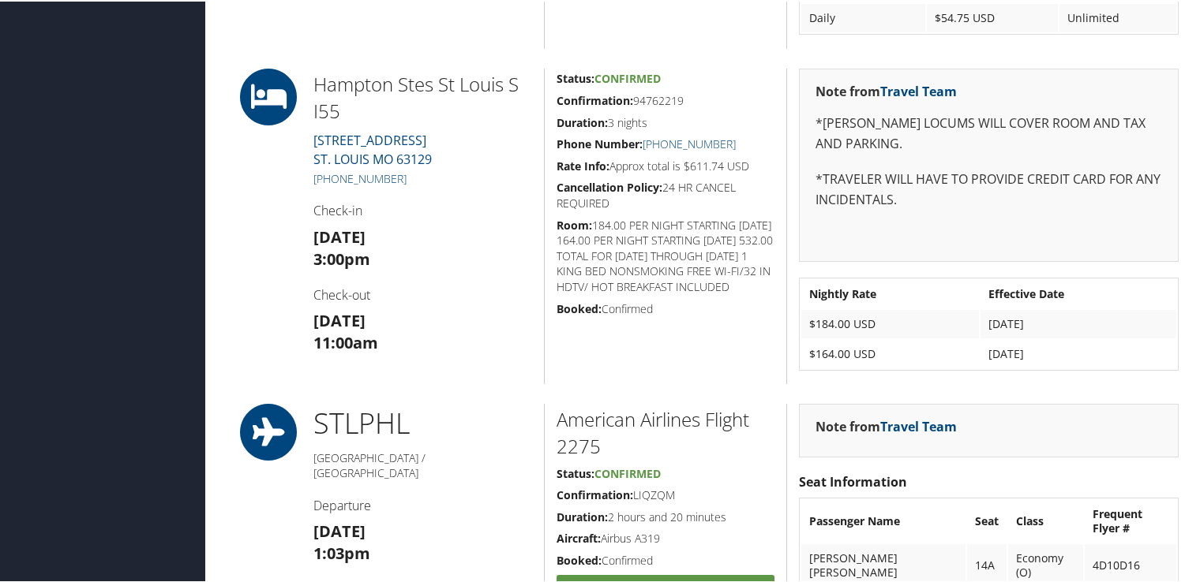
click at [522, 49] on div "86360937 Philadelphia, PA St Louis, MO Fri 26 Sep 2025 - Mon 29 Sep 2025 JOXJFW…" at bounding box center [705, 183] width 969 height 2635
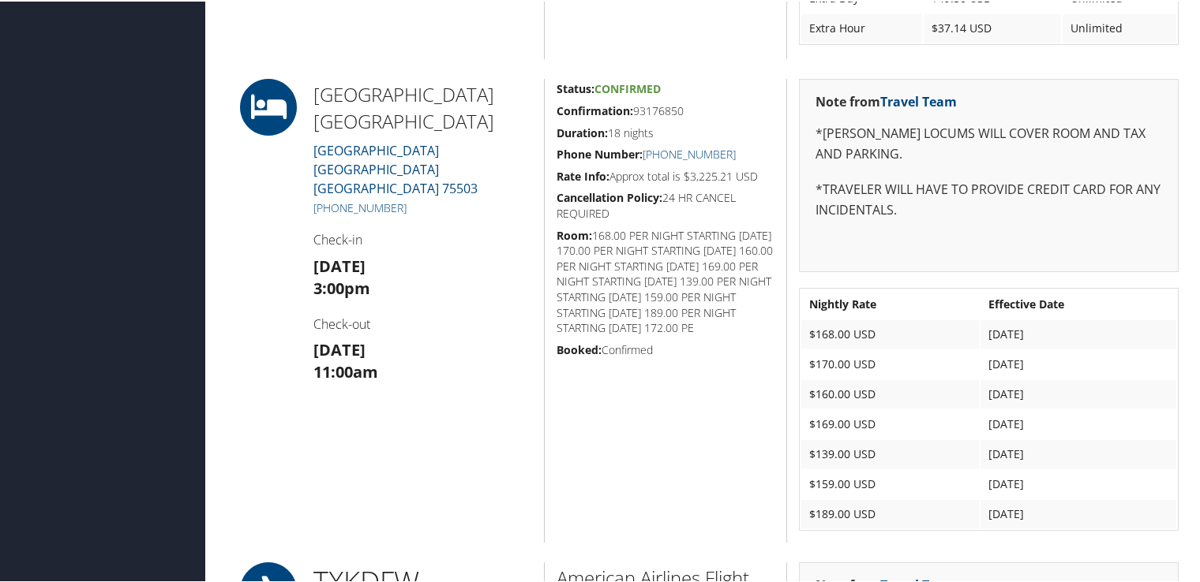
scroll to position [1342, 0]
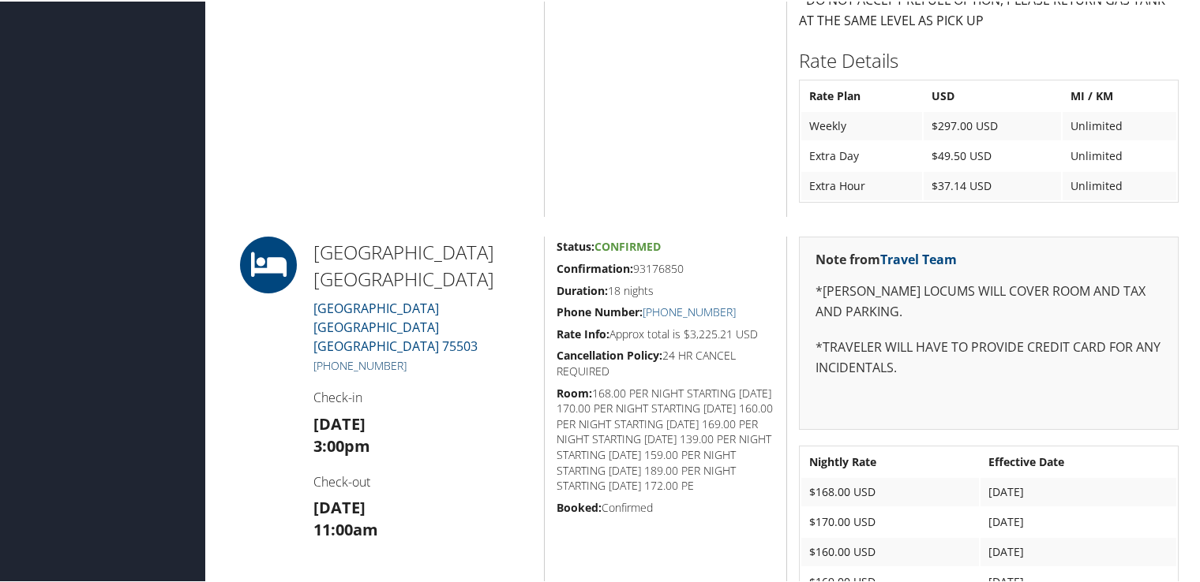
click at [395, 357] on link "+1 (903) 832-3499" at bounding box center [359, 364] width 93 height 15
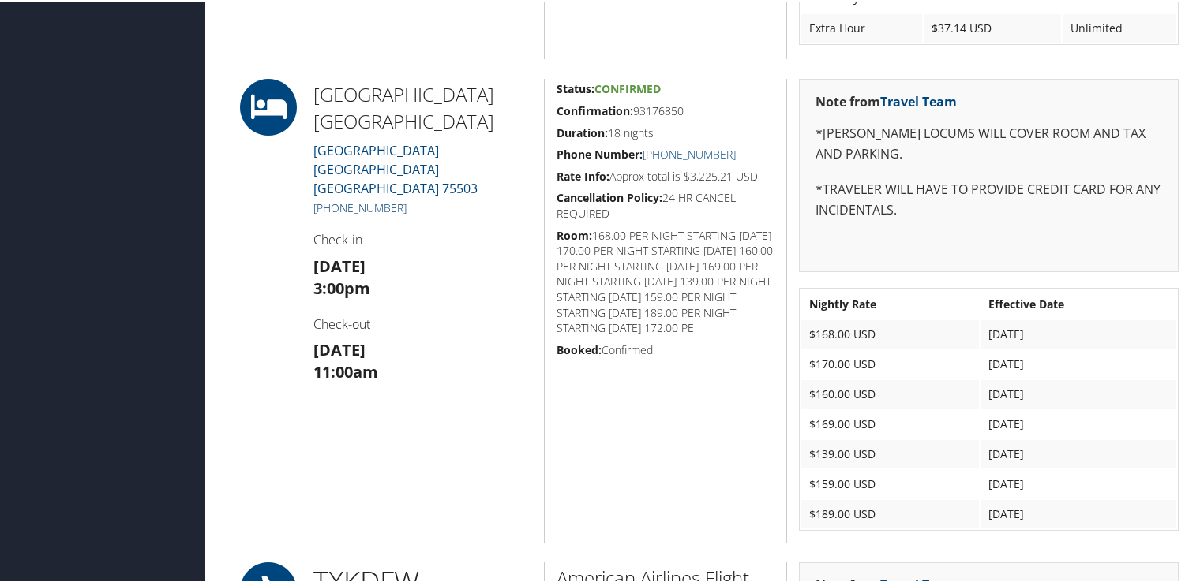
scroll to position [1420, 0]
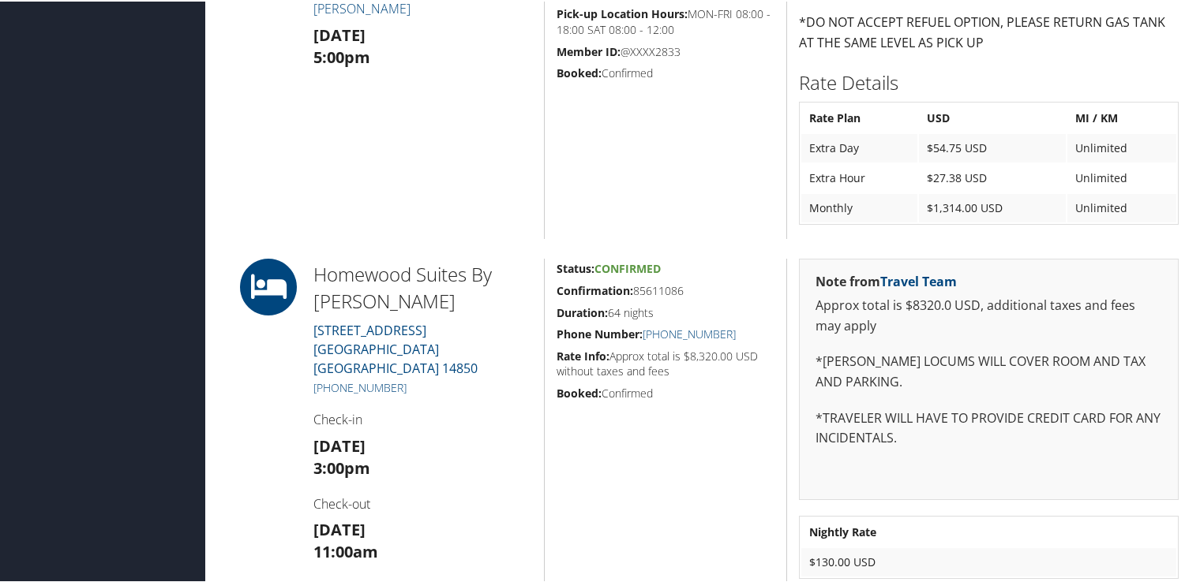
scroll to position [789, 0]
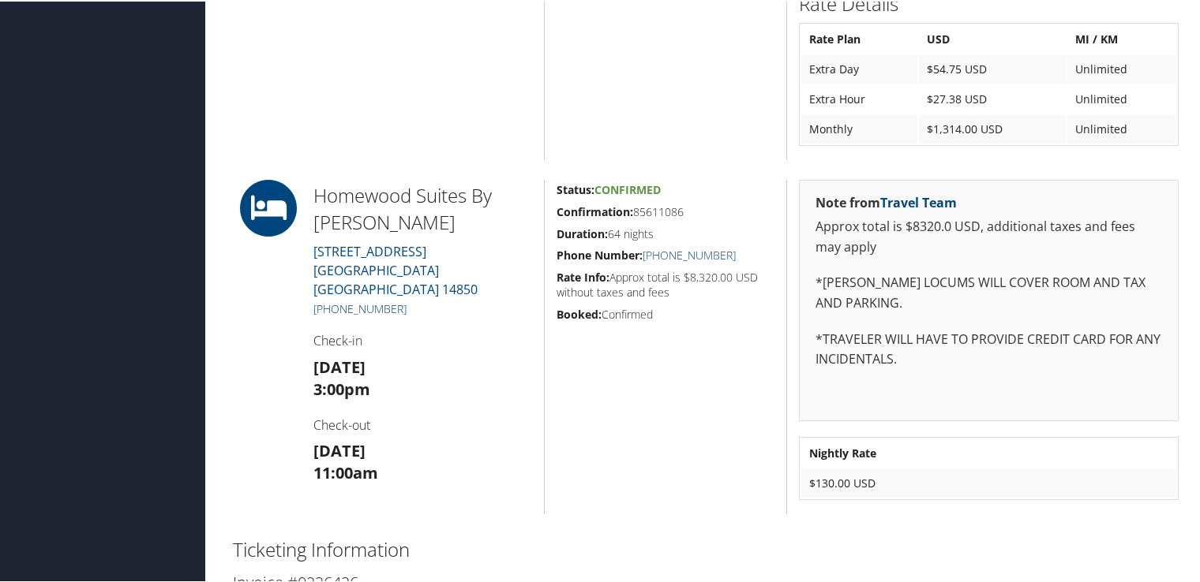
click at [360, 300] on link "[PHONE_NUMBER]" at bounding box center [359, 307] width 93 height 15
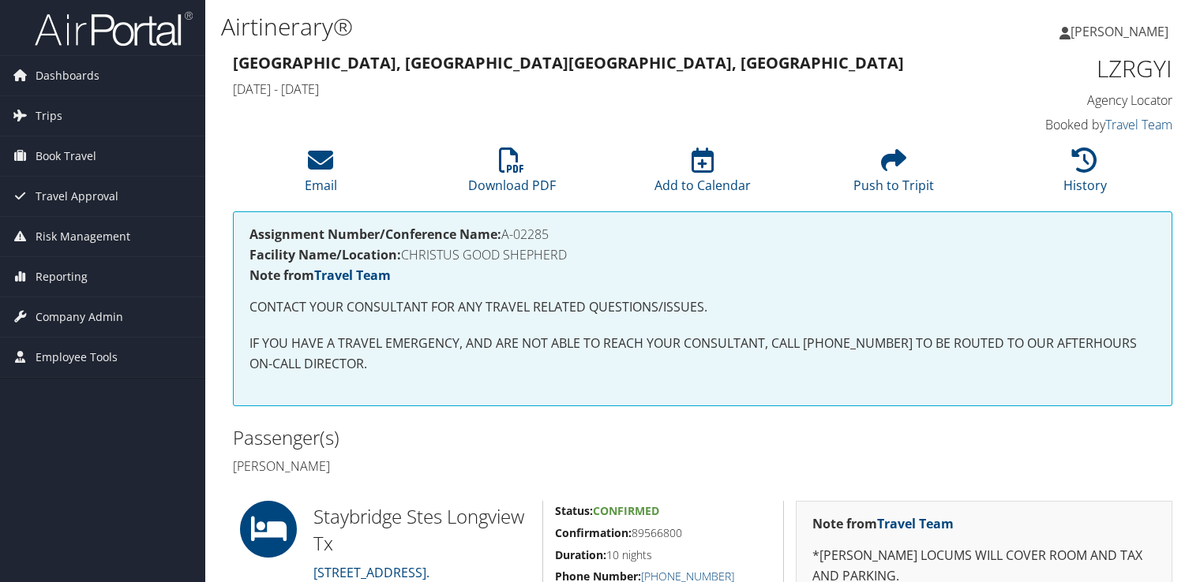
scroll to position [316, 0]
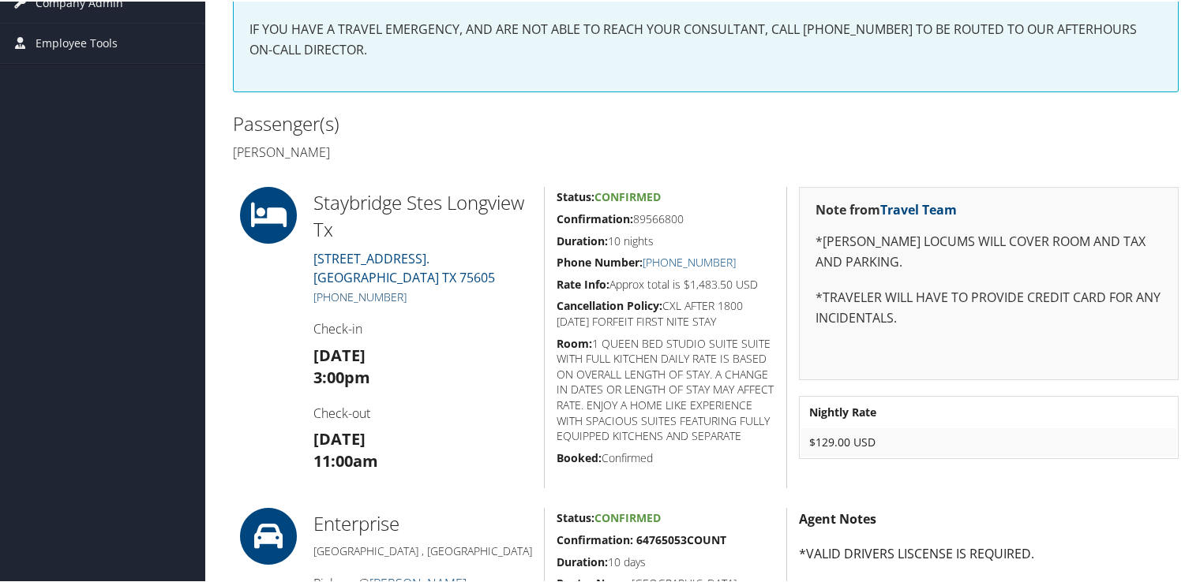
click at [372, 298] on link "+1 (903) 212-3800" at bounding box center [359, 295] width 93 height 15
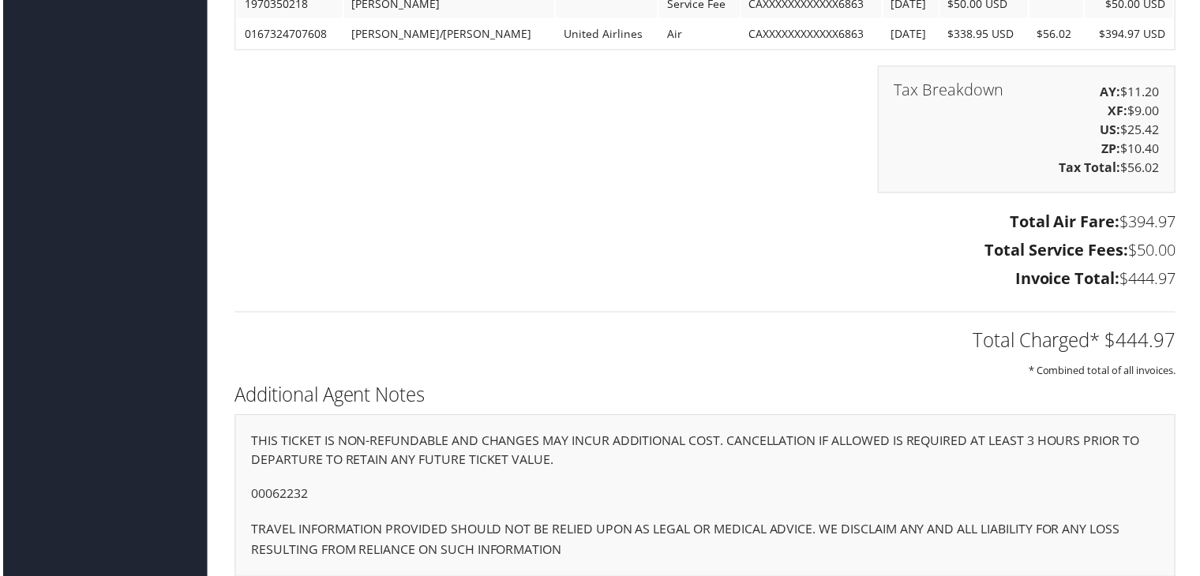
scroll to position [1436, 0]
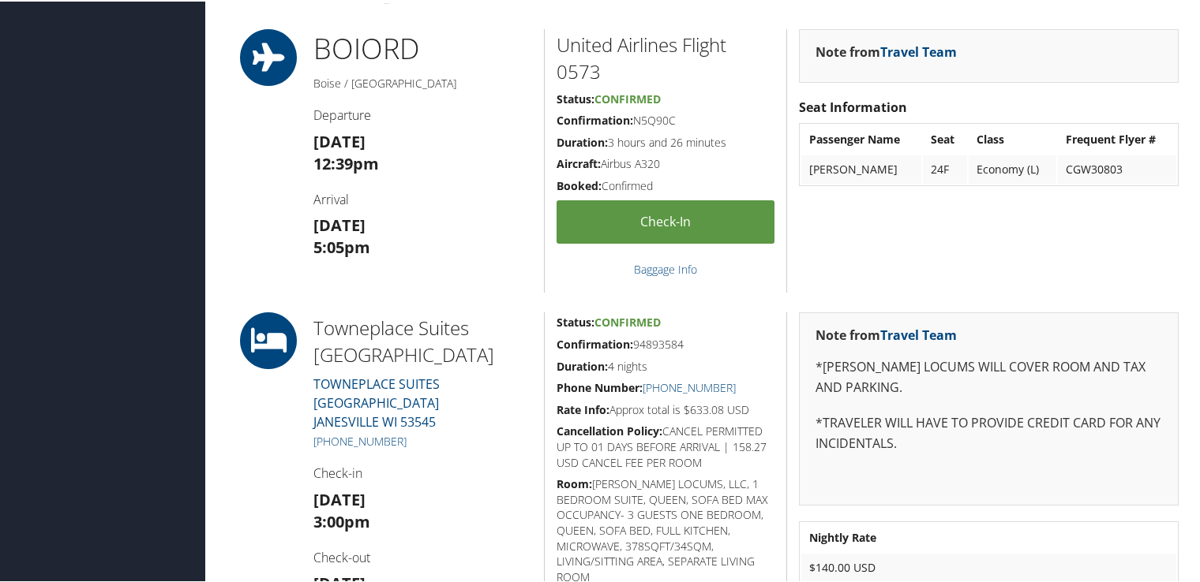
scroll to position [631, 0]
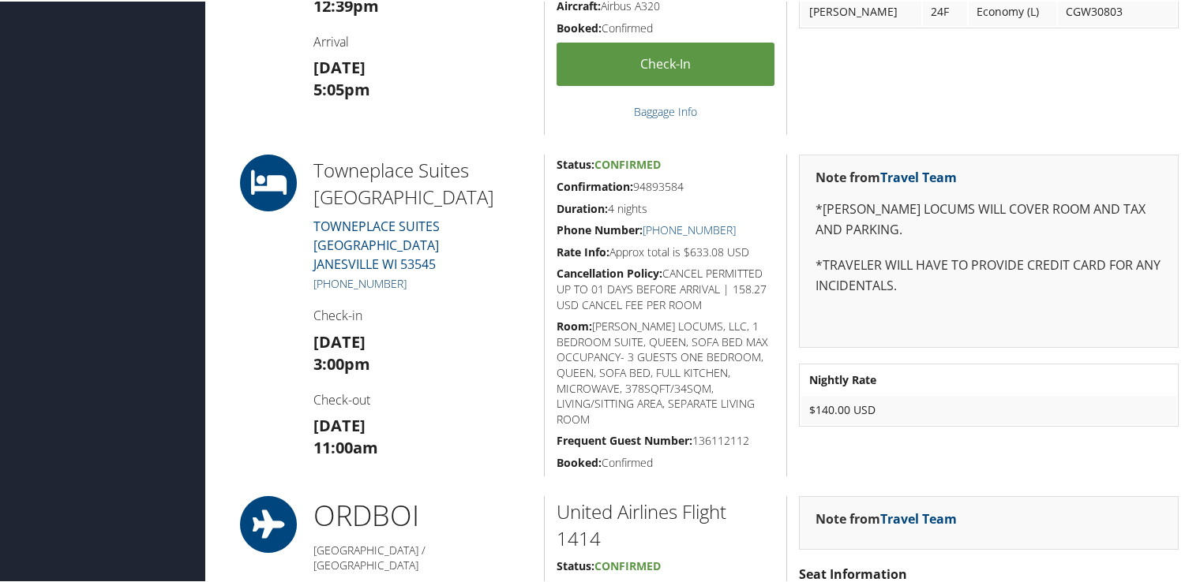
click at [366, 275] on link "(608) 898-4200" at bounding box center [359, 282] width 93 height 15
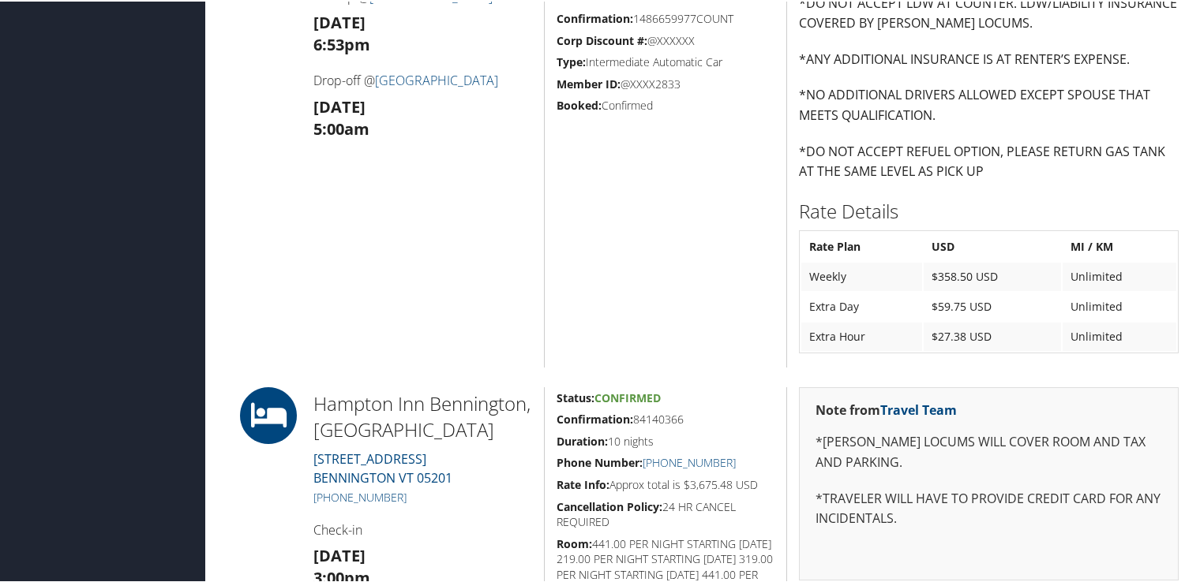
scroll to position [1420, 0]
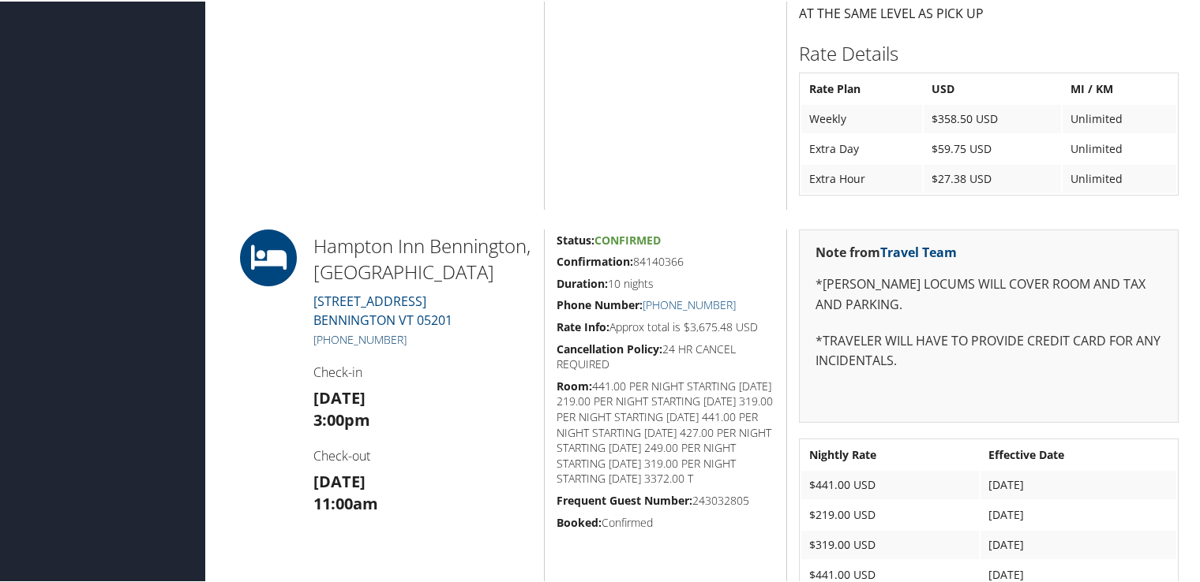
click at [395, 338] on link "+1 (802) 440-9862" at bounding box center [359, 338] width 93 height 15
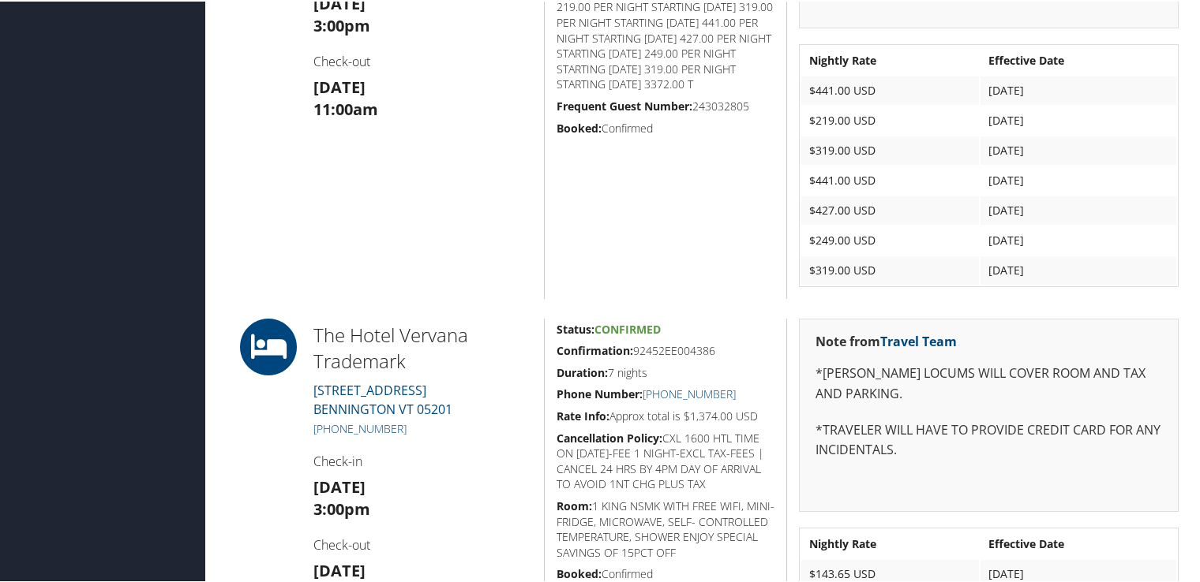
scroll to position [1973, 0]
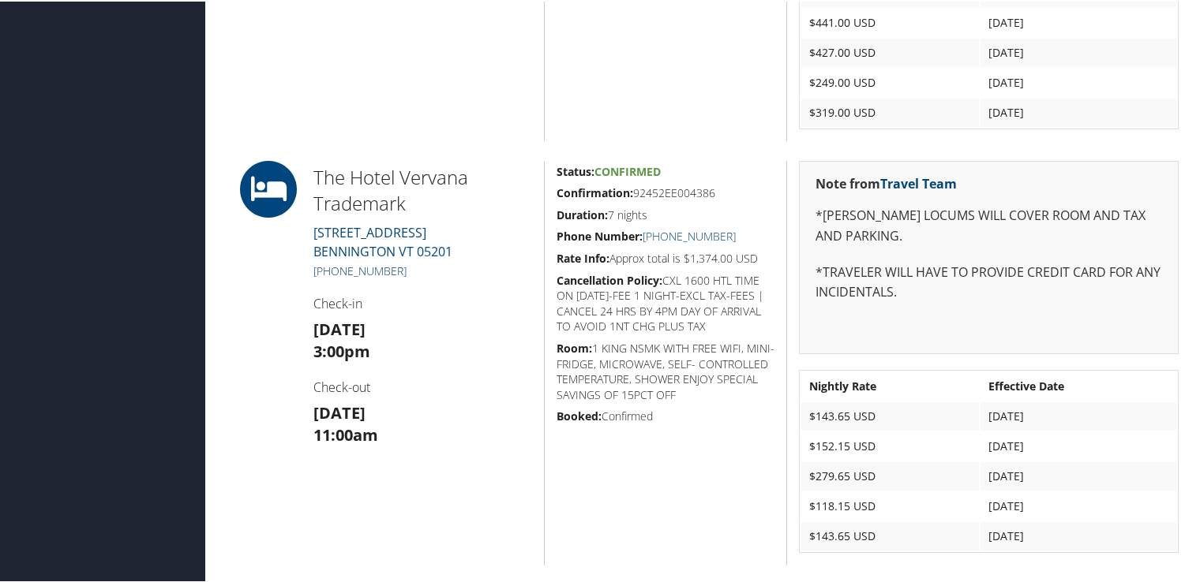
click at [369, 270] on link "+1 (802) 442-8351" at bounding box center [359, 269] width 93 height 15
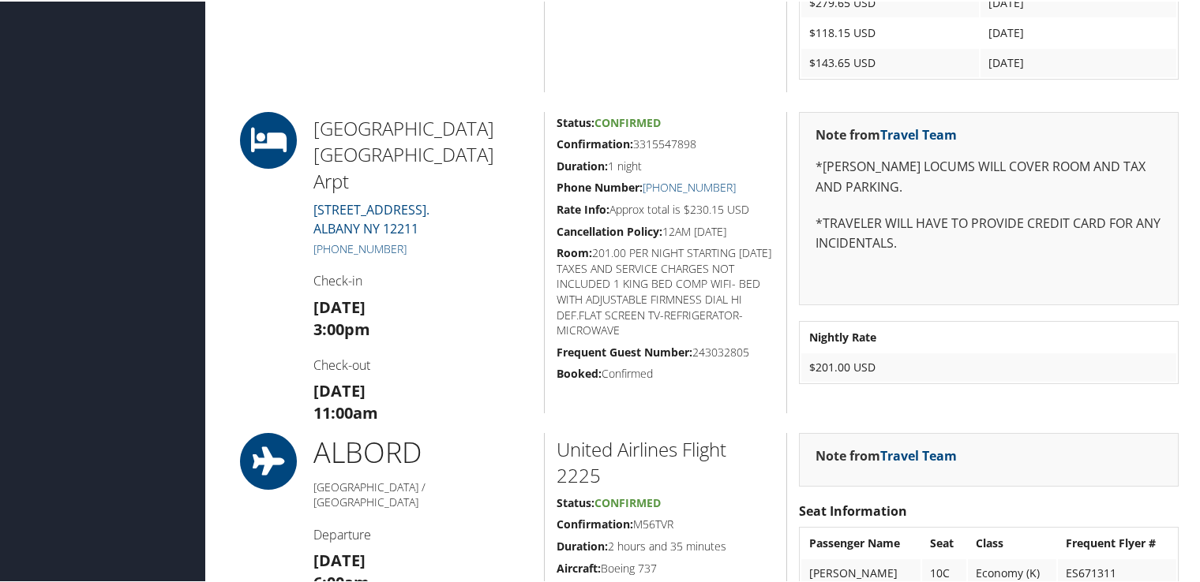
scroll to position [2525, 0]
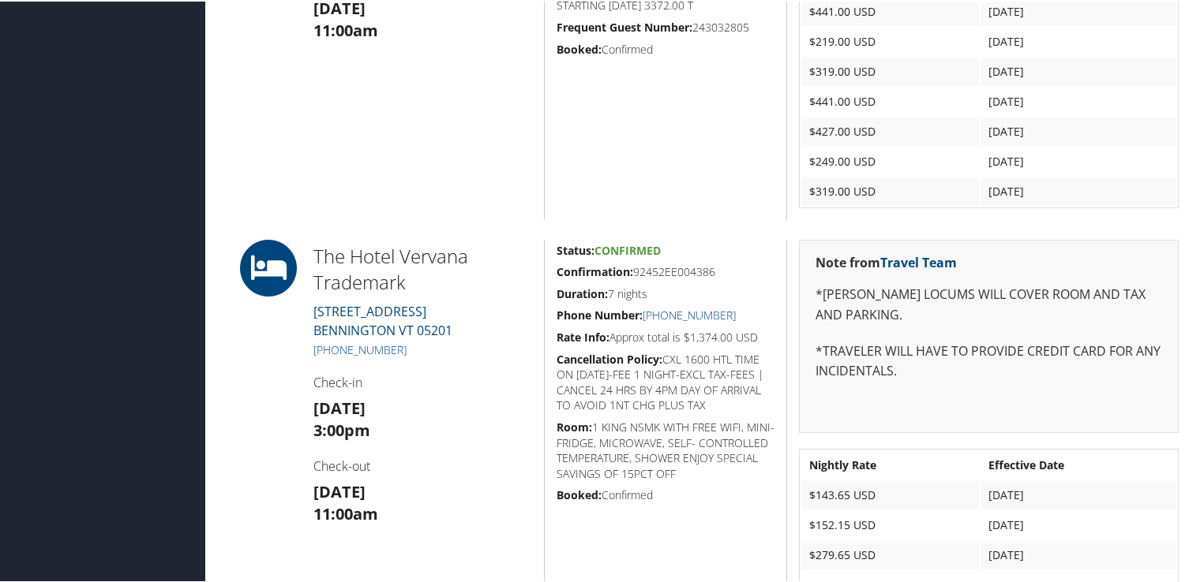
scroll to position [1973, 0]
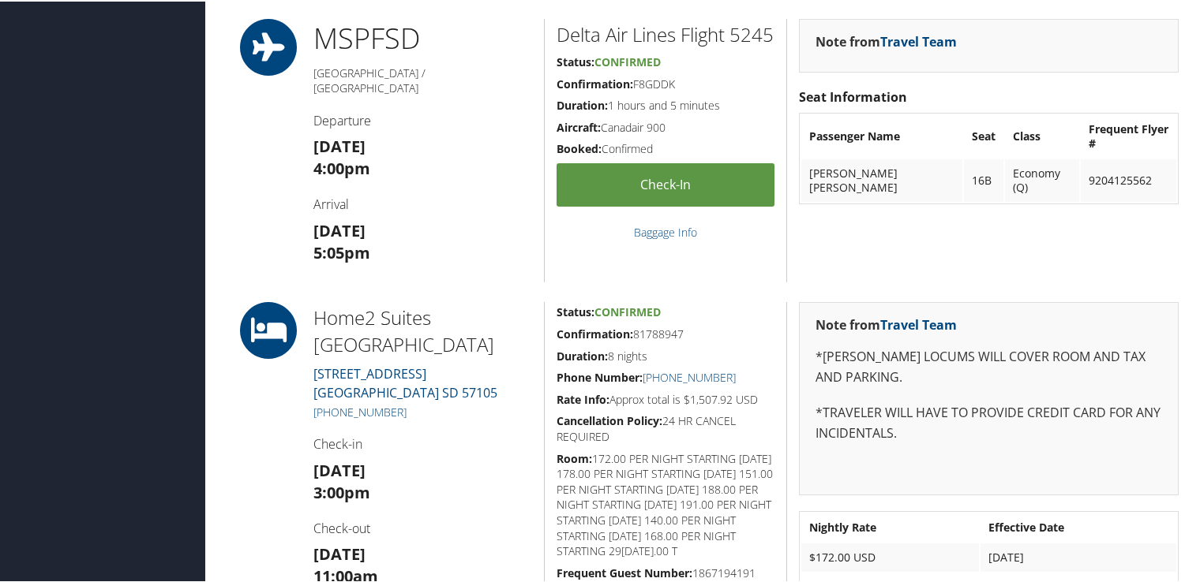
scroll to position [868, 0]
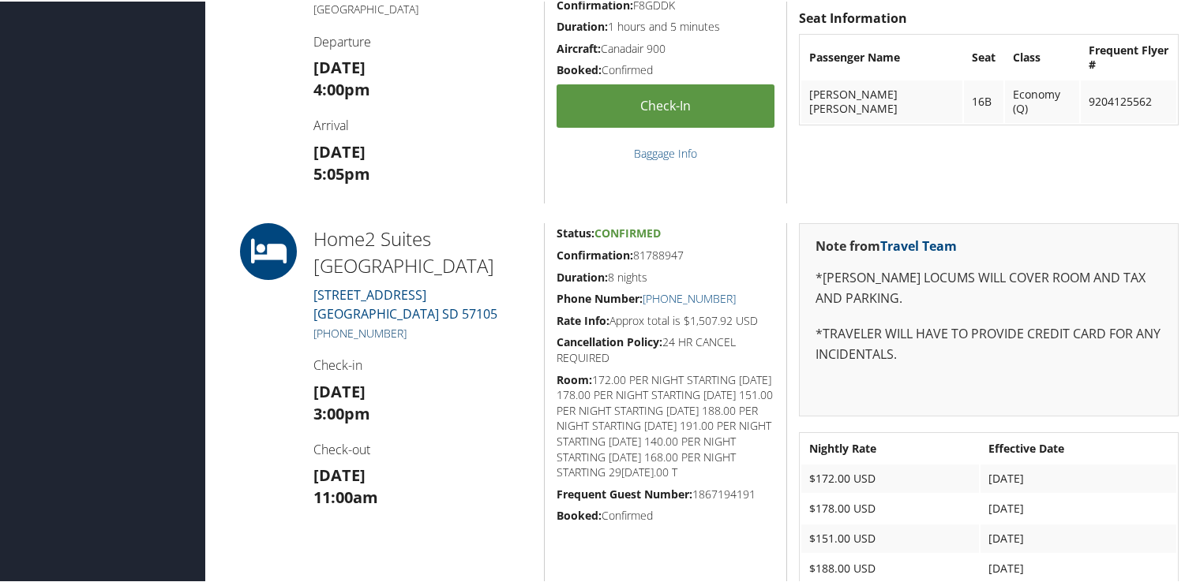
click at [399, 327] on link "[PHONE_NUMBER]" at bounding box center [359, 331] width 93 height 15
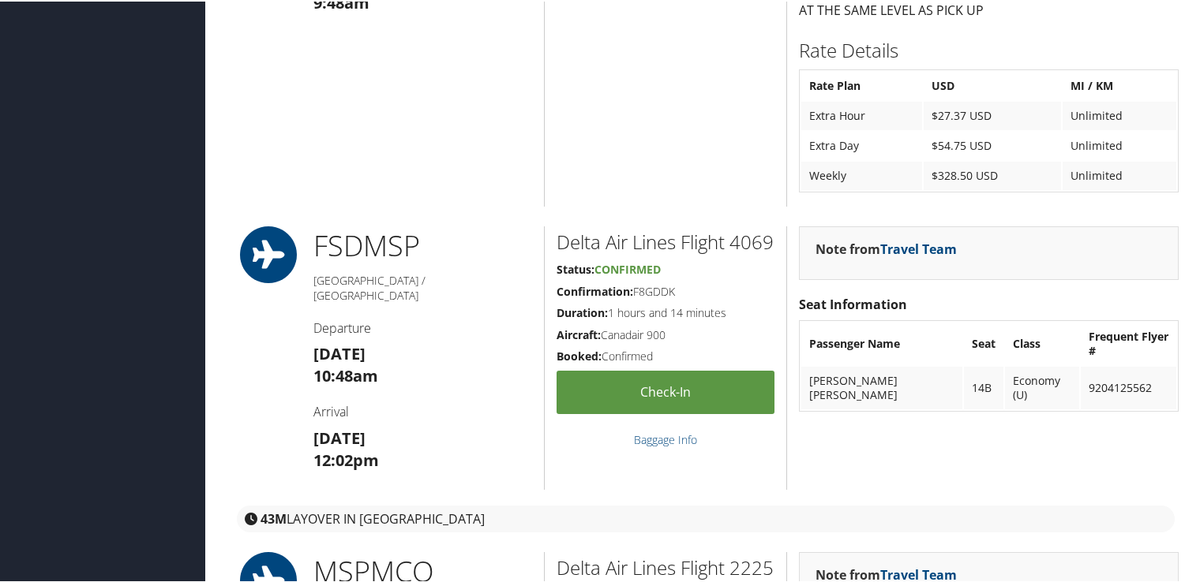
scroll to position [1736, 0]
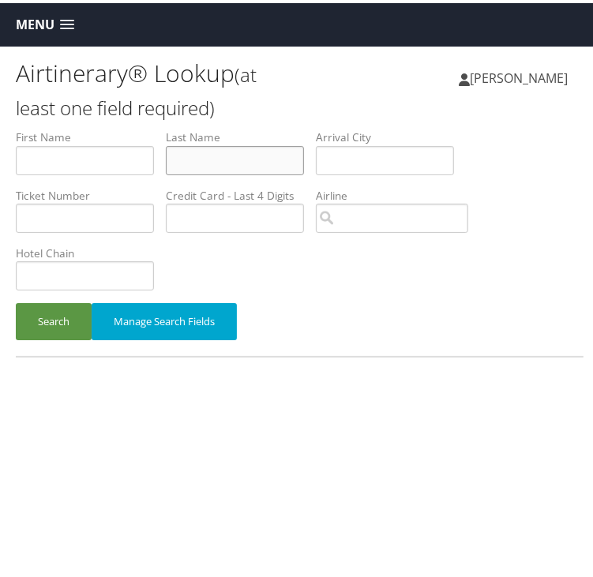
click at [254, 158] on input "text" at bounding box center [235, 157] width 138 height 29
click at [16, 300] on button "Search" at bounding box center [54, 318] width 76 height 37
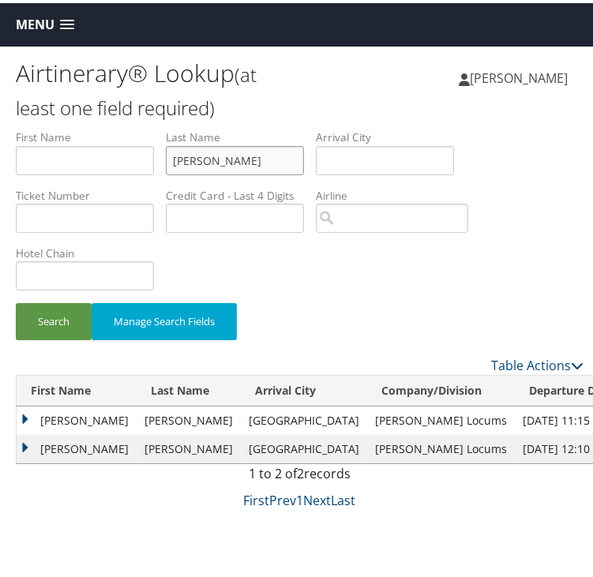
scroll to position [43, 0]
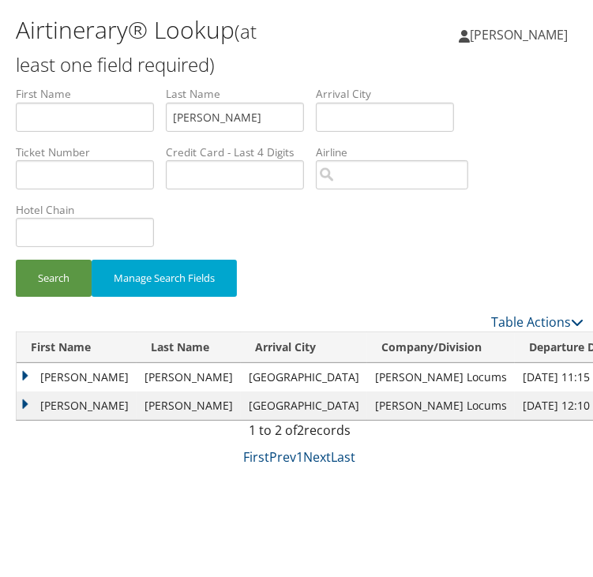
click at [21, 372] on td "[PERSON_NAME]" at bounding box center [77, 374] width 120 height 28
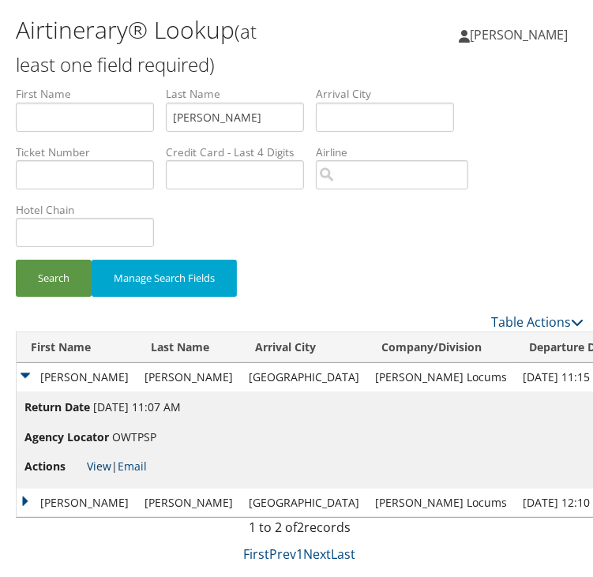
click at [102, 459] on link "View" at bounding box center [99, 462] width 24 height 15
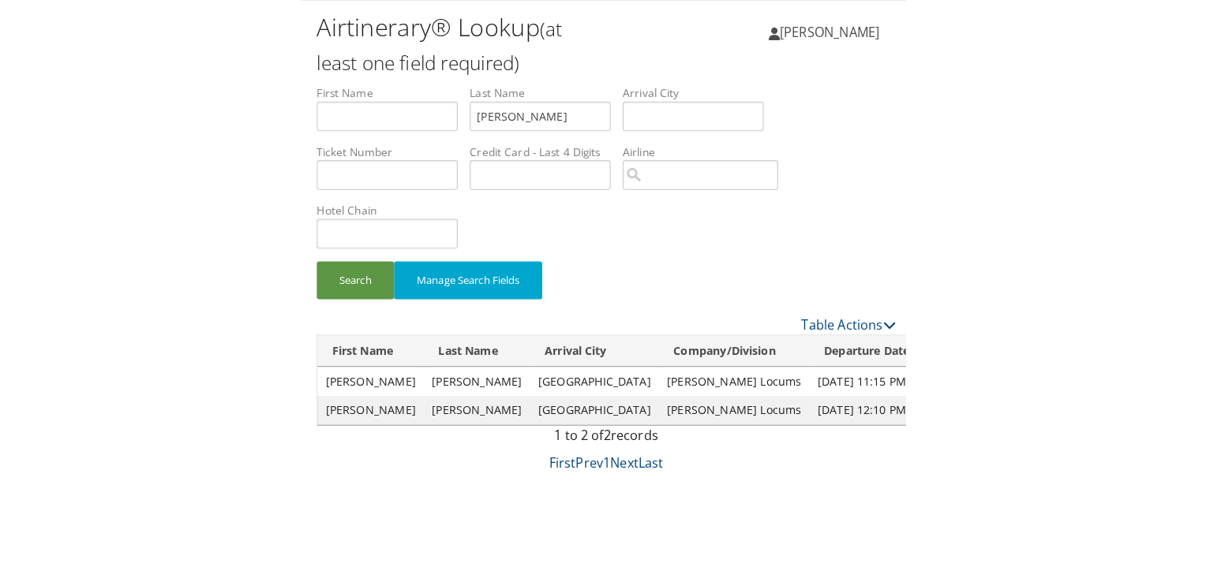
scroll to position [0, 0]
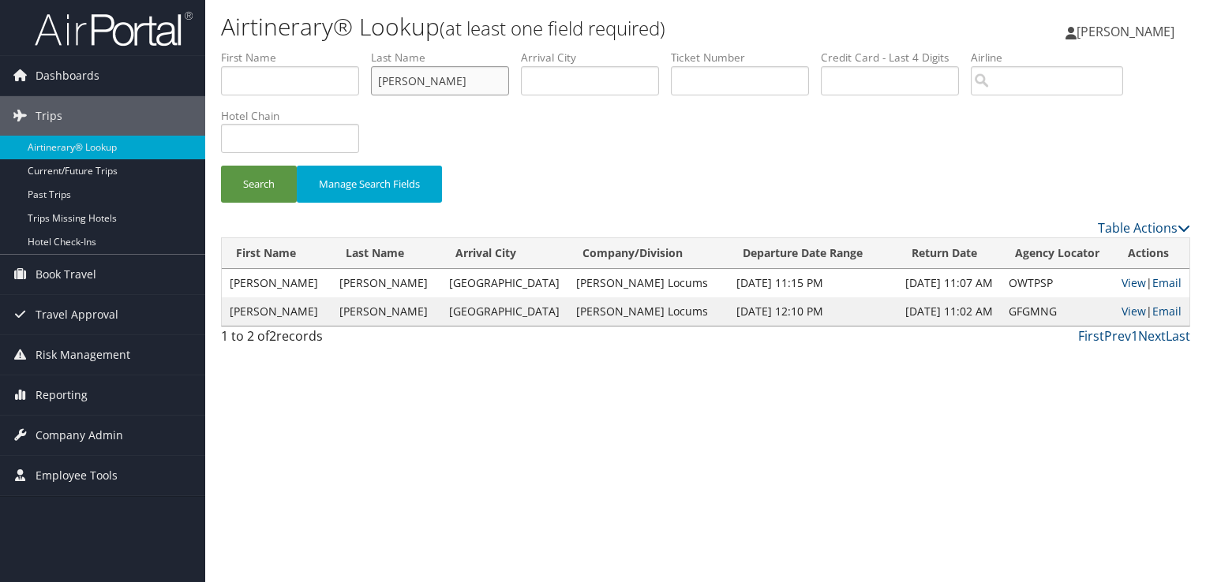
click at [407, 80] on input "[PERSON_NAME]" at bounding box center [440, 80] width 138 height 29
type input "GROOM"
click at [221, 166] on button "Search" at bounding box center [259, 184] width 76 height 37
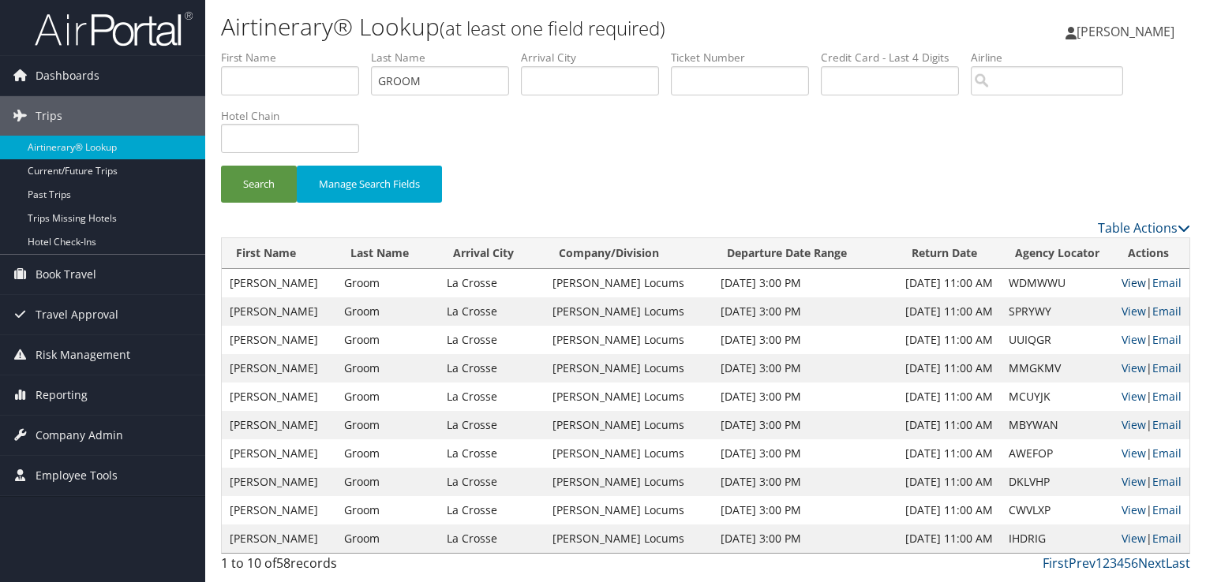
click at [592, 279] on link "View" at bounding box center [1133, 282] width 24 height 15
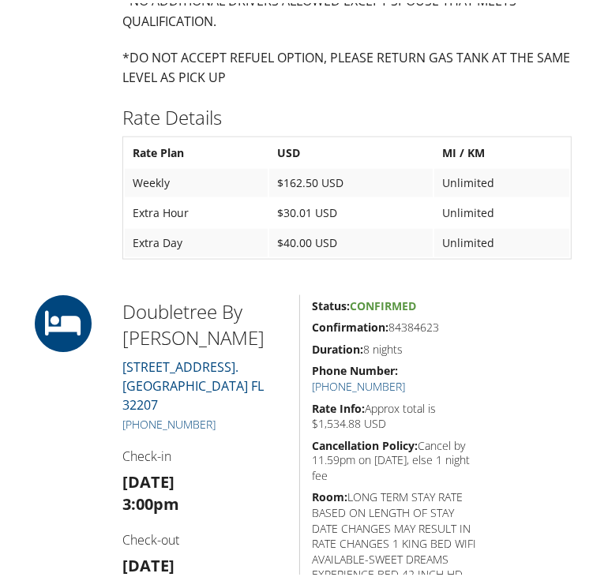
scroll to position [1105, 0]
